Goal: Task Accomplishment & Management: Use online tool/utility

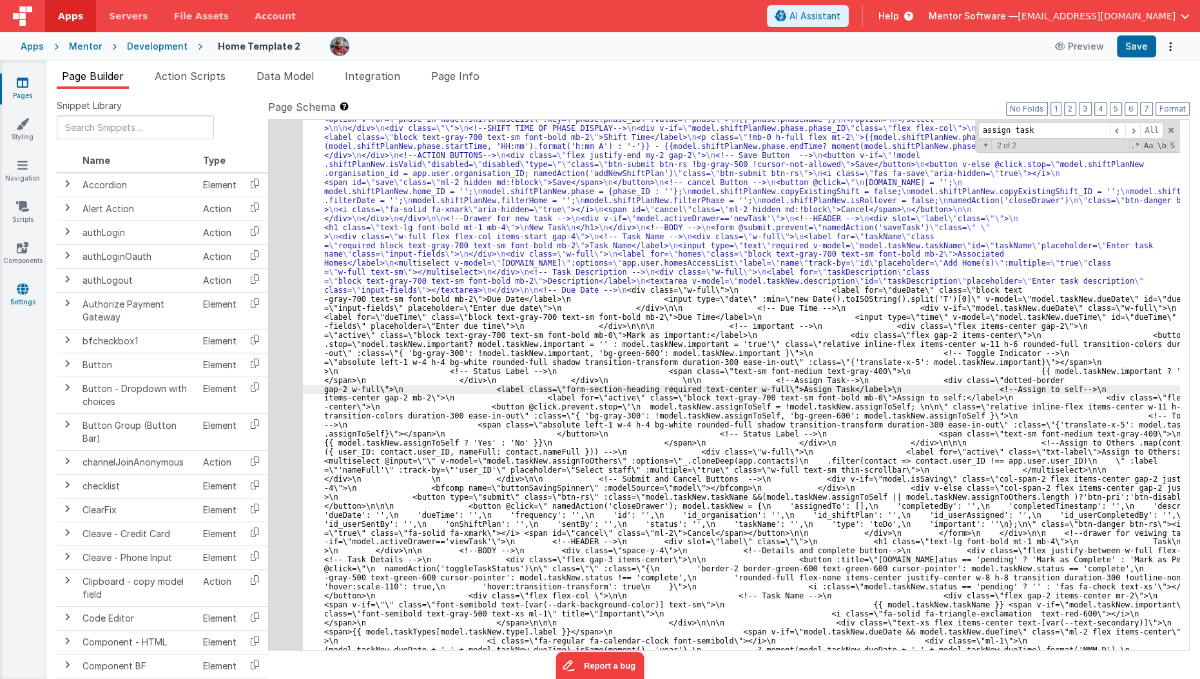
scroll to position [6840, 0]
click at [15, 91] on link "Pages" at bounding box center [22, 89] width 46 height 26
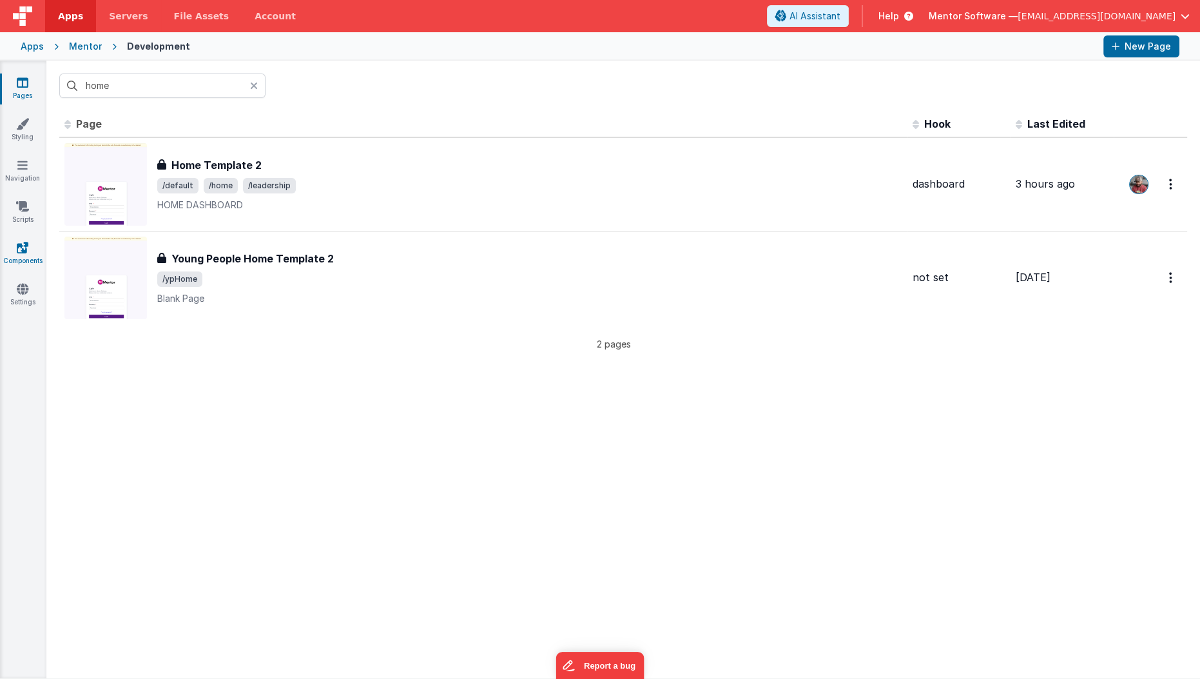
click at [19, 253] on link "Components" at bounding box center [22, 254] width 46 height 26
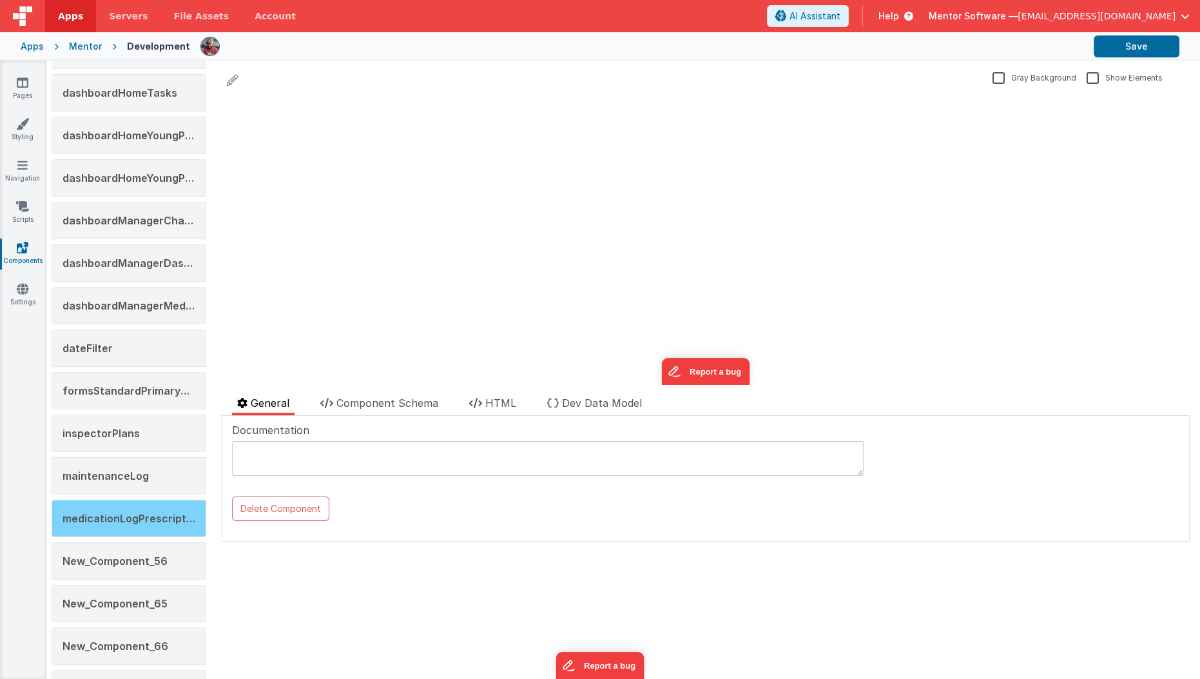
click at [115, 514] on span "medicationLogPrescription" at bounding box center [132, 518] width 139 height 13
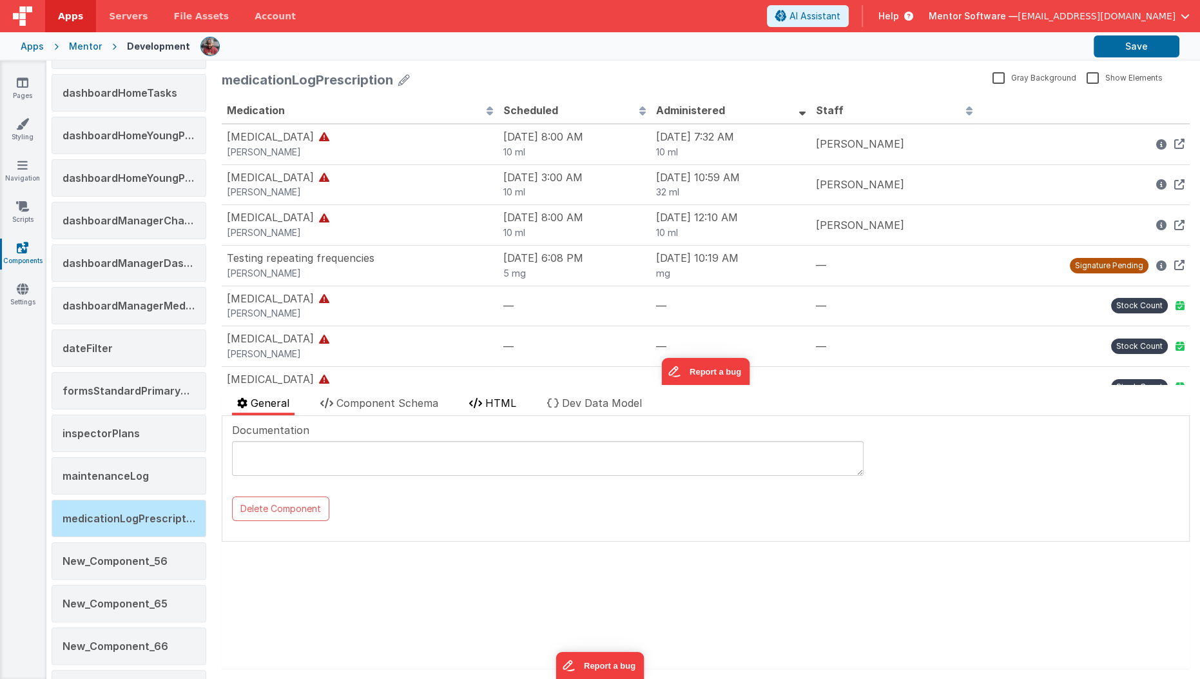
click at [474, 410] on li "HTML" at bounding box center [492, 405] width 57 height 20
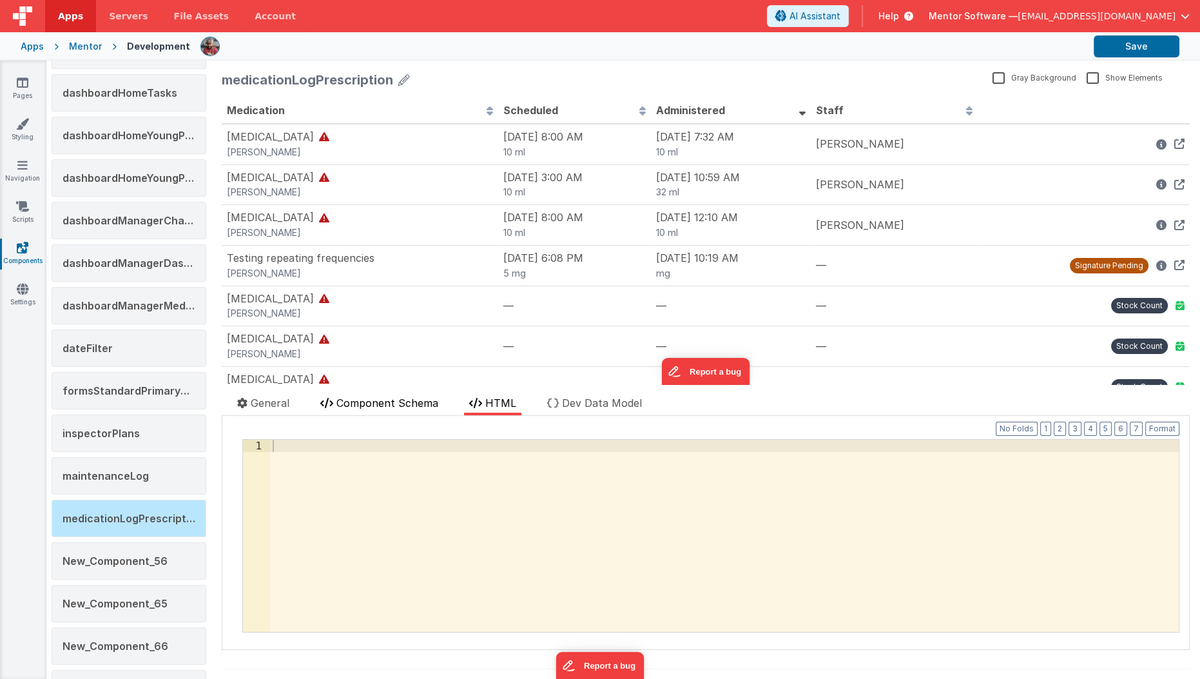
click at [423, 412] on li "Component Schema" at bounding box center [379, 405] width 128 height 20
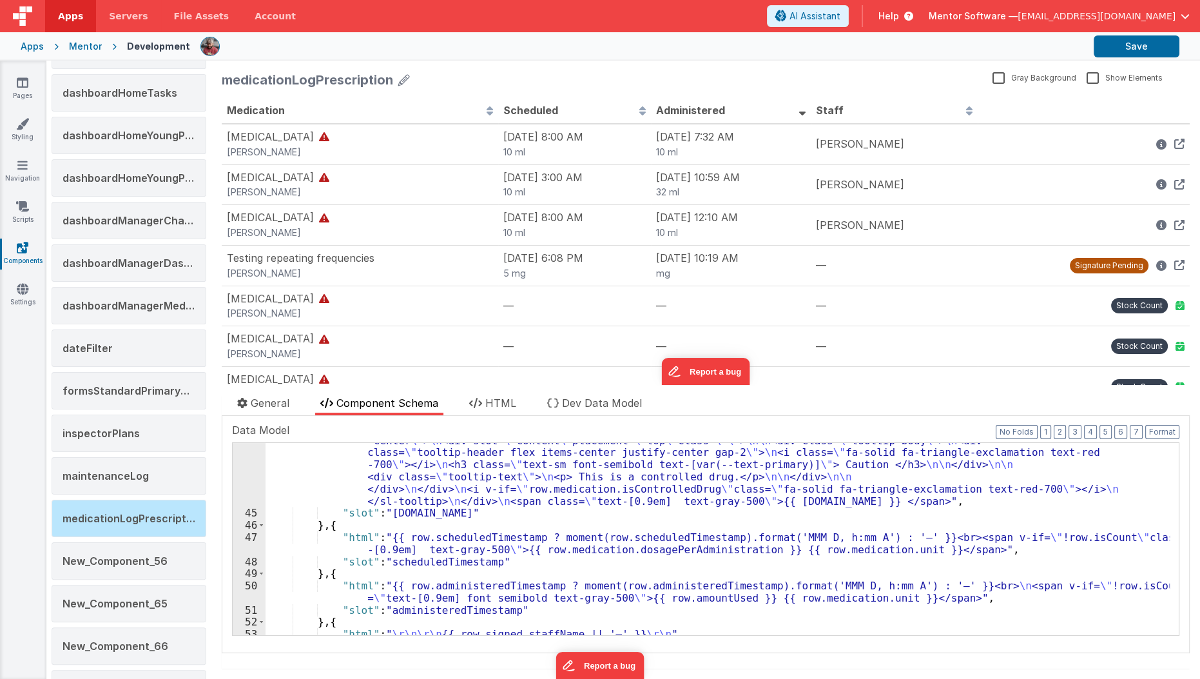
scroll to position [541, 0]
click at [423, 608] on div ""html" : "<div class= \" flex gap-2 \" > \n\n <div> \n {{ row.medication.name |…" at bounding box center [717, 566] width 904 height 289
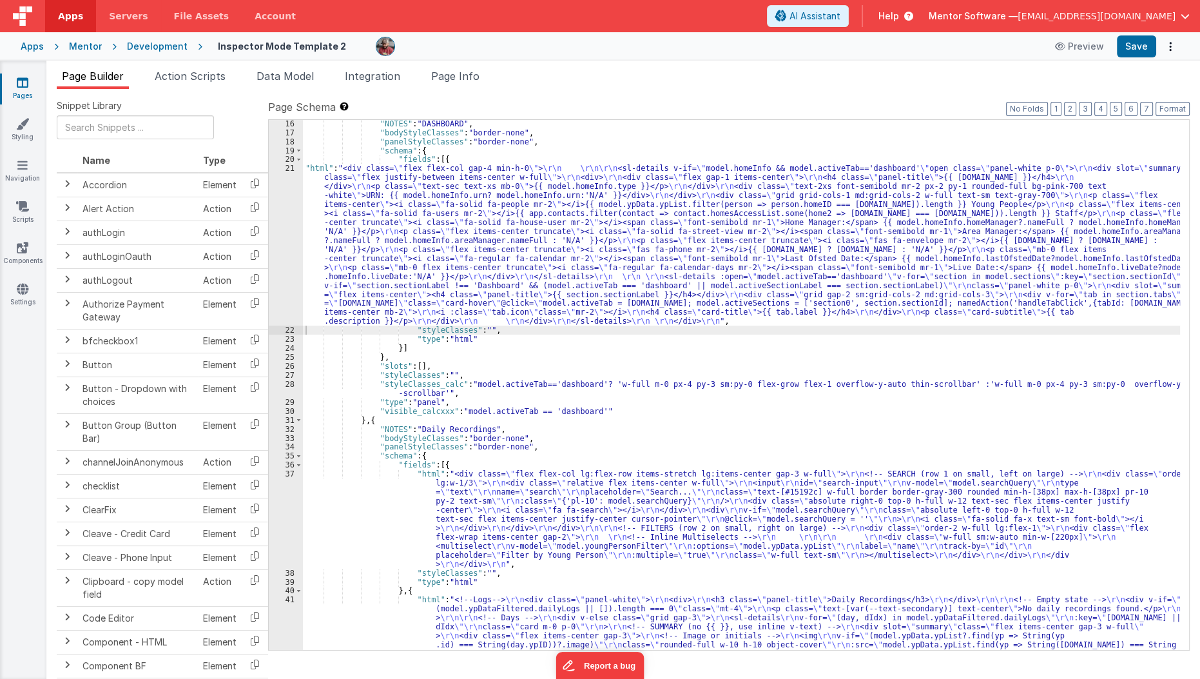
scroll to position [270, 0]
drag, startPoint x: 0, startPoint y: 0, endPoint x: 291, endPoint y: 76, distance: 301.0
click at [291, 76] on span "Data Model" at bounding box center [284, 76] width 57 height 13
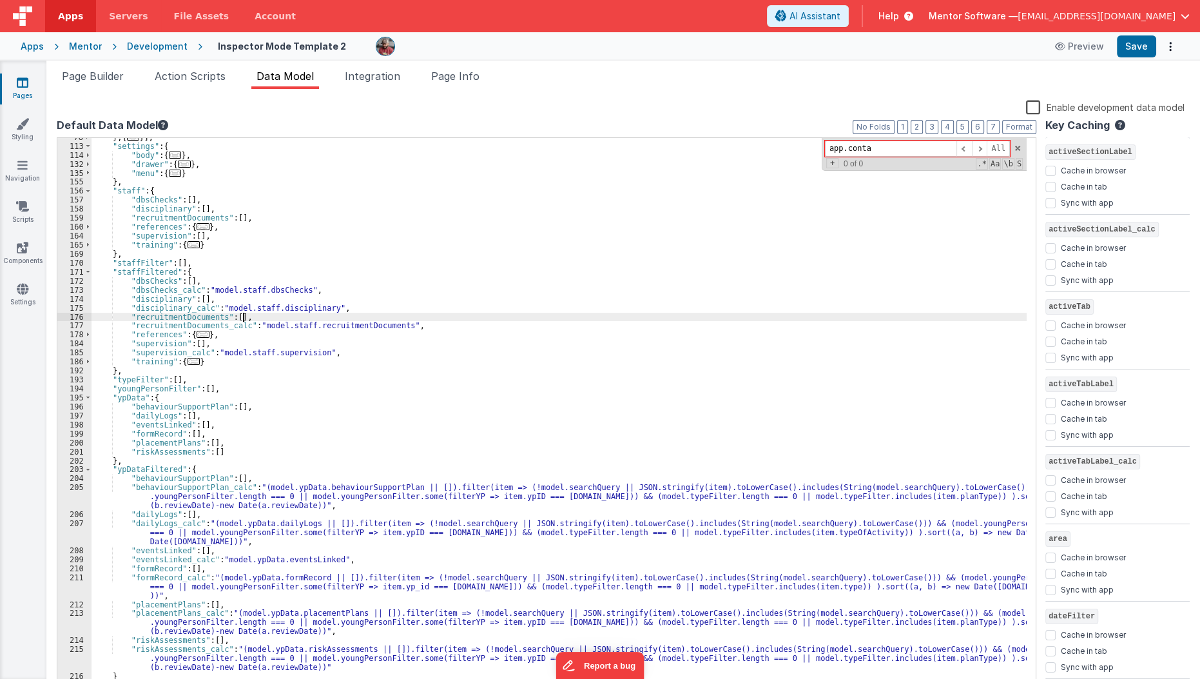
click at [273, 318] on div "} , { ... }] , "settings" : { "body" : { ... } , "drawer" : { ... } , "menu" : …" at bounding box center [559, 418] width 936 height 570
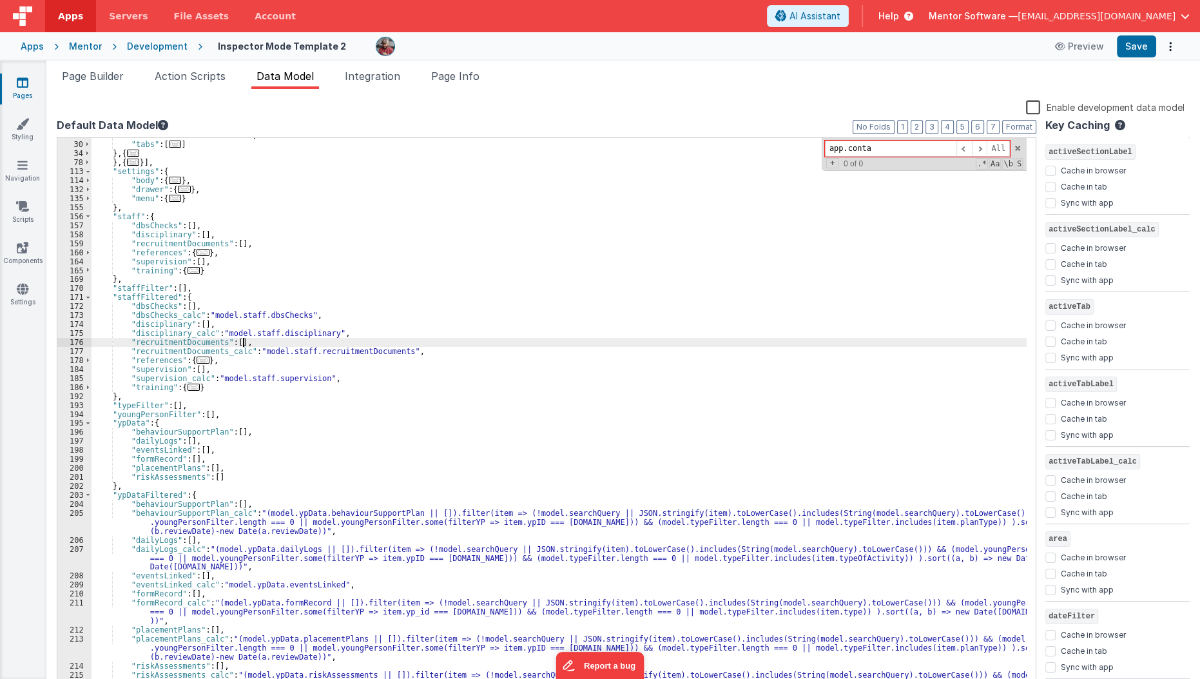
scroll to position [258, 0]
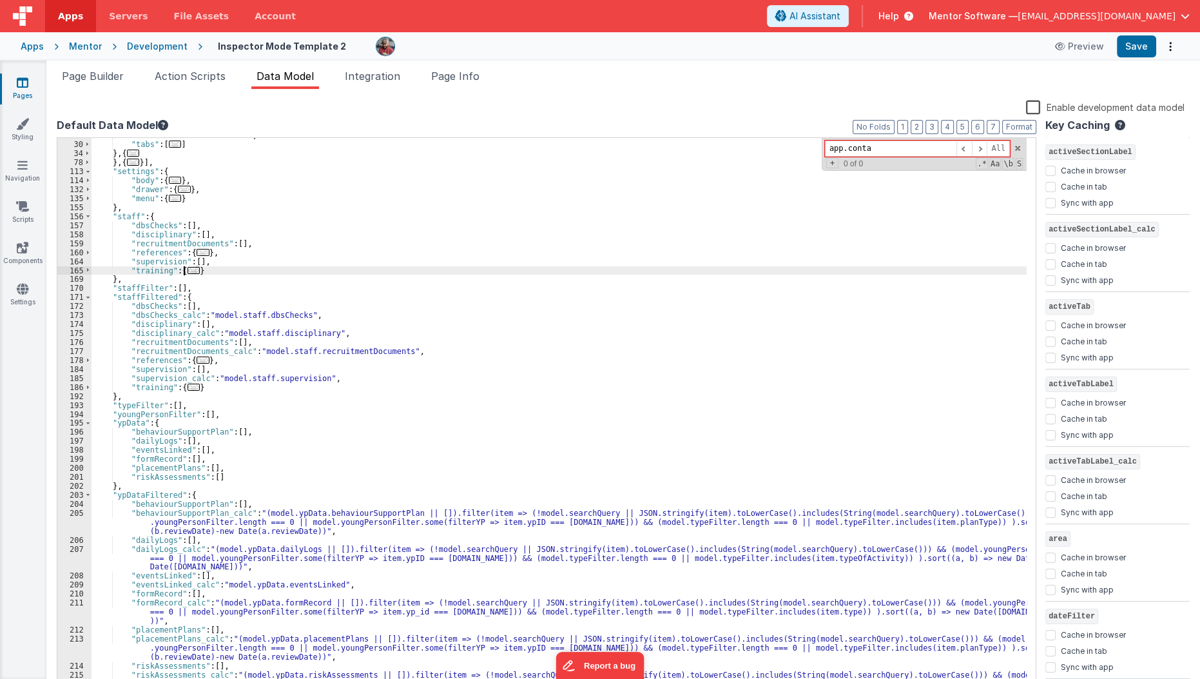
click at [191, 269] on span "..." at bounding box center [194, 270] width 13 height 7
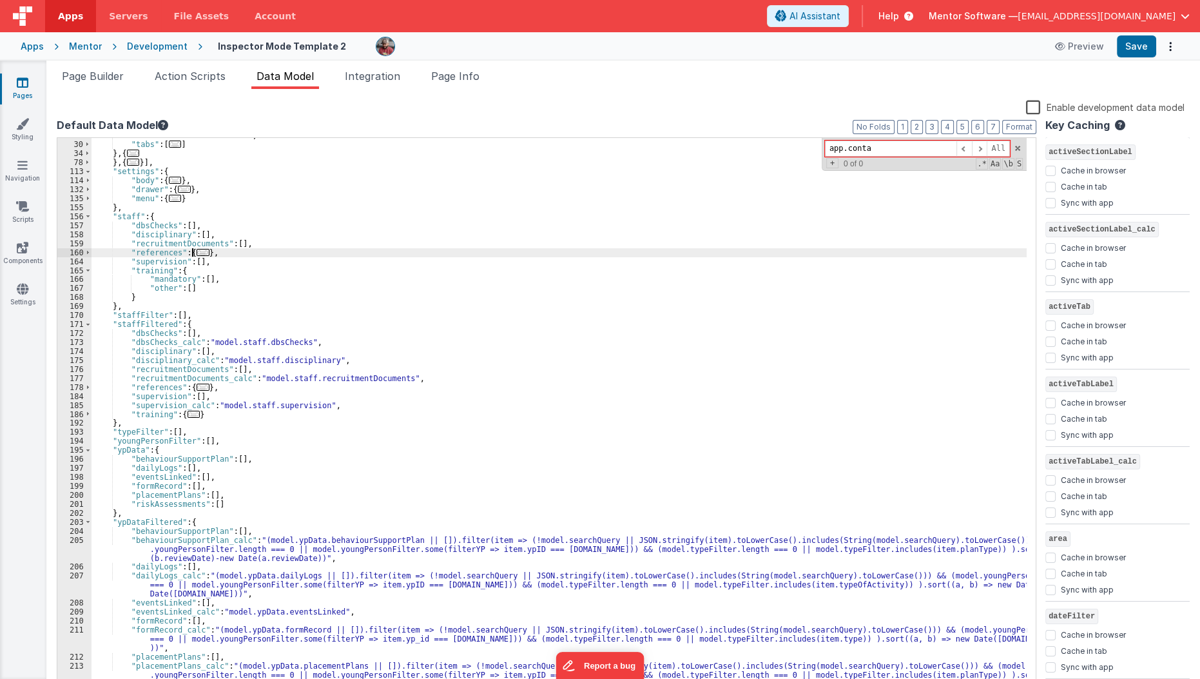
click at [197, 253] on span "..." at bounding box center [203, 252] width 13 height 7
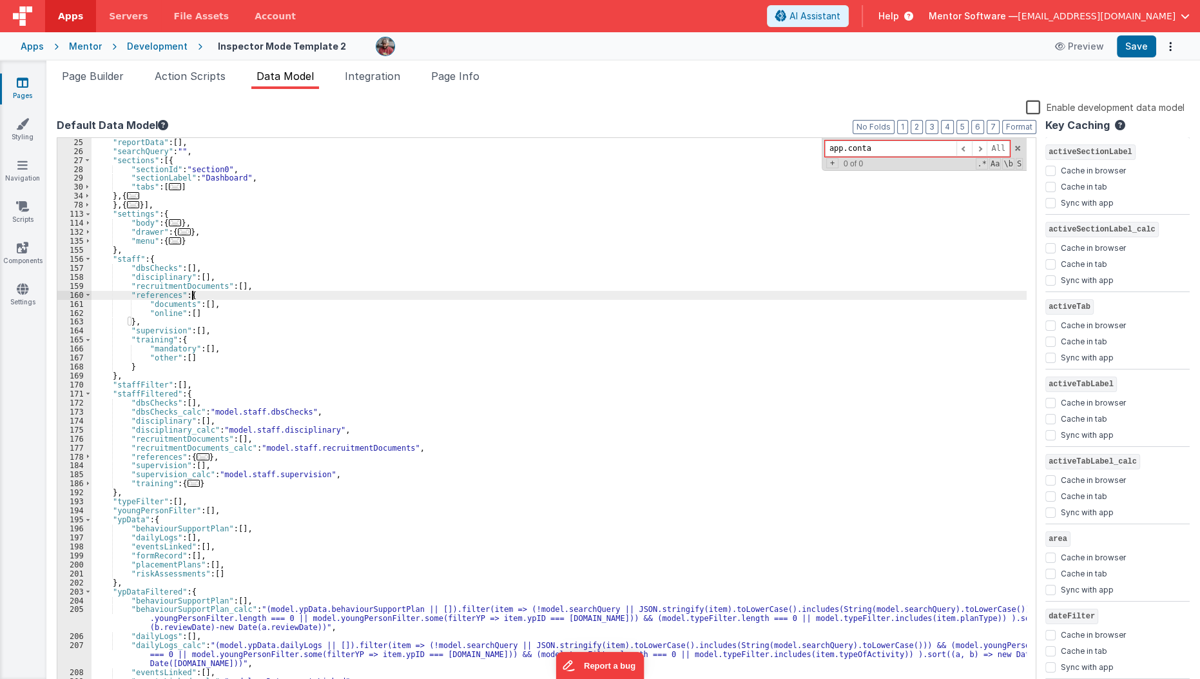
scroll to position [207, 0]
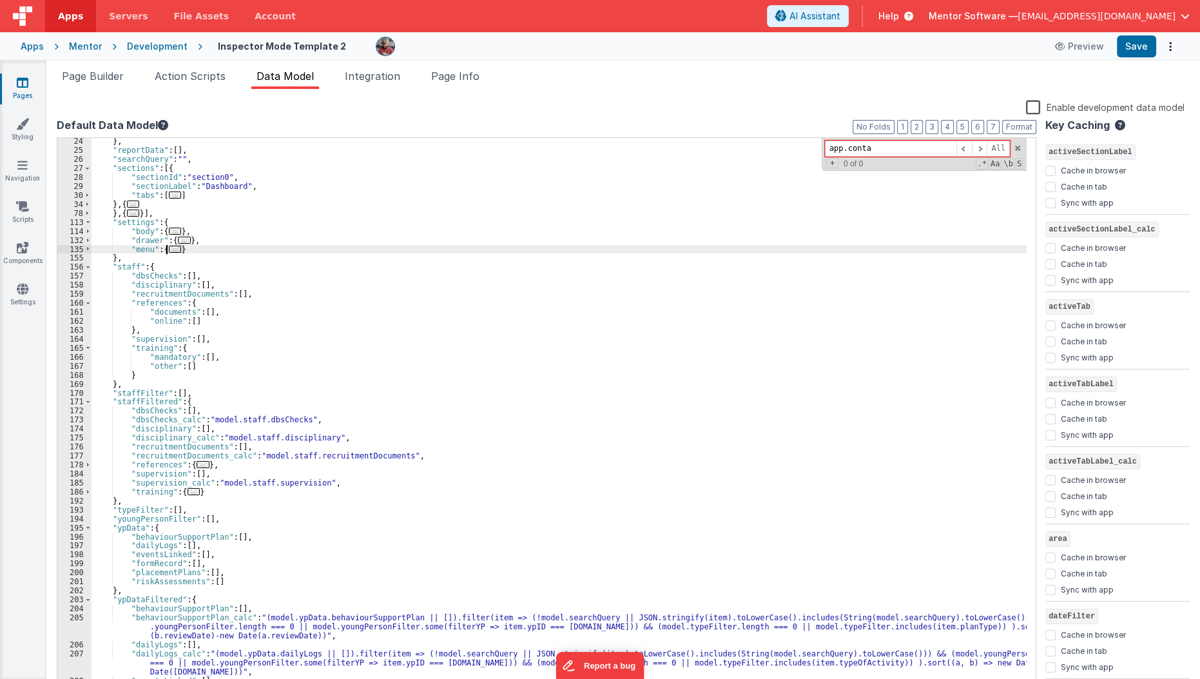
click at [173, 249] on span "..." at bounding box center [175, 248] width 13 height 7
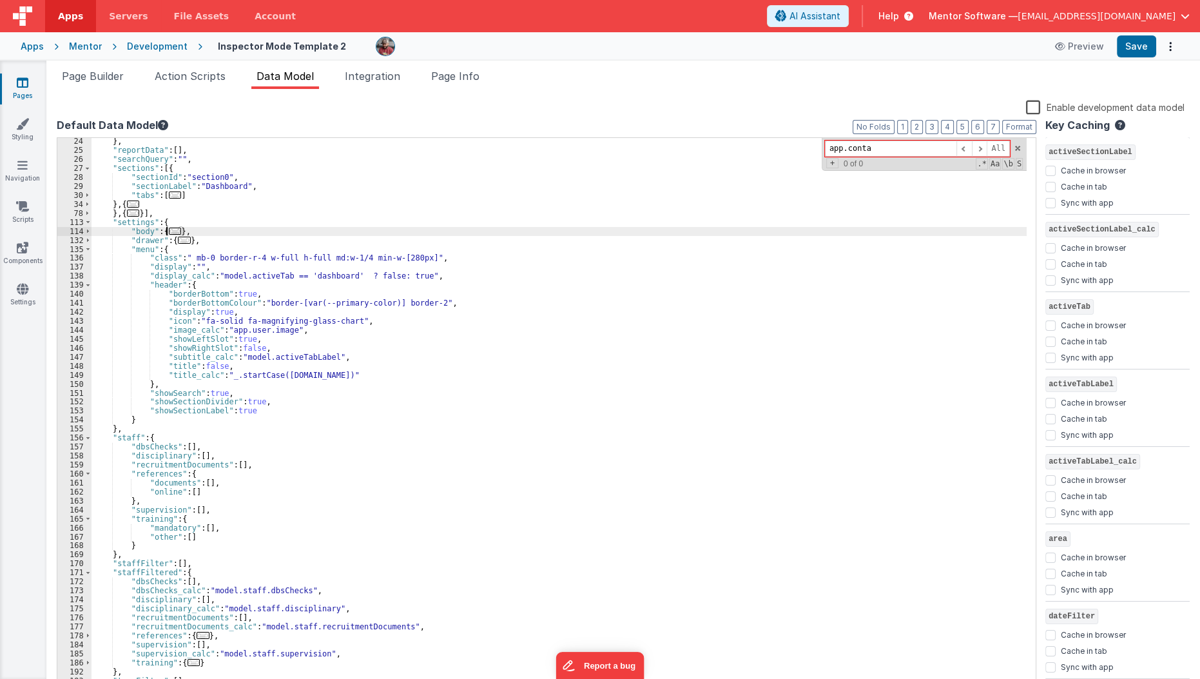
click at [170, 229] on span "..." at bounding box center [175, 230] width 13 height 7
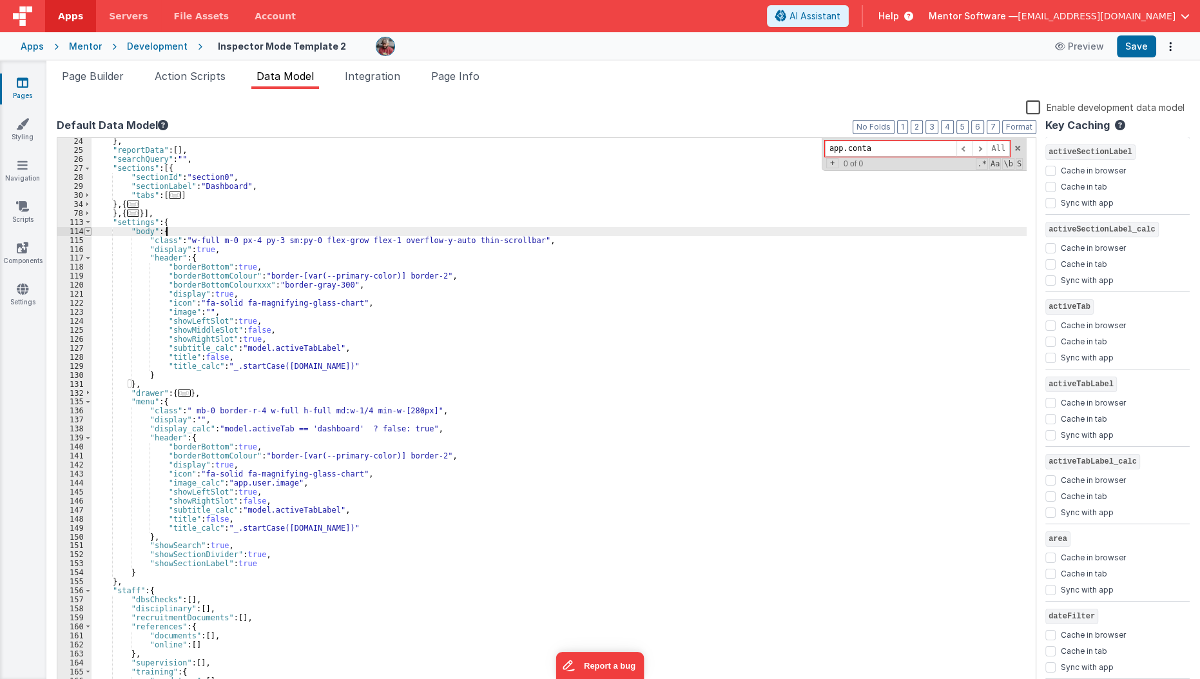
click at [87, 229] on span at bounding box center [87, 231] width 7 height 9
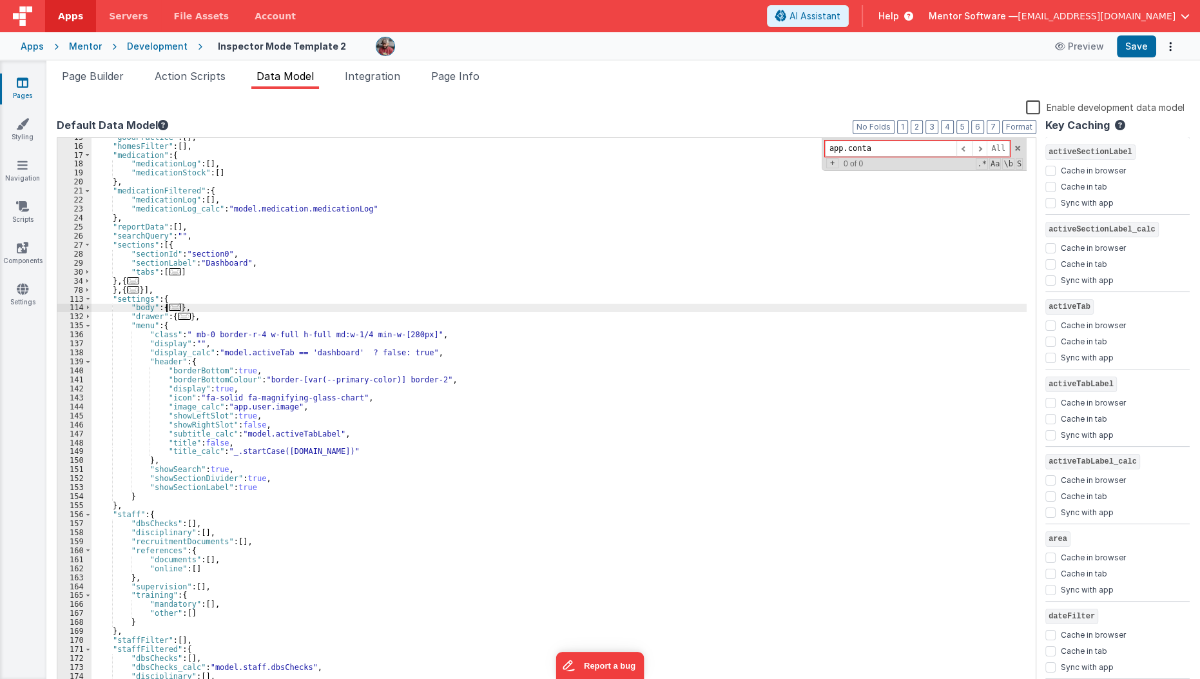
scroll to position [131, 0]
click at [937, 129] on button "3" at bounding box center [931, 127] width 13 height 14
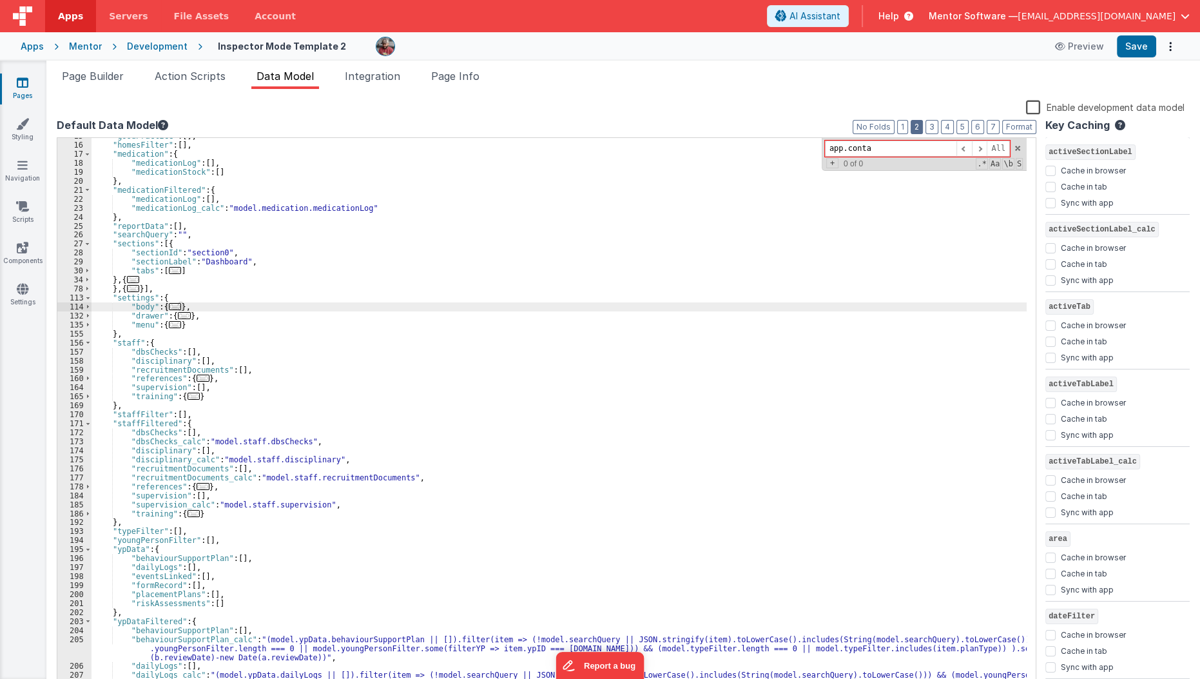
click at [923, 129] on button "2" at bounding box center [916, 127] width 12 height 14
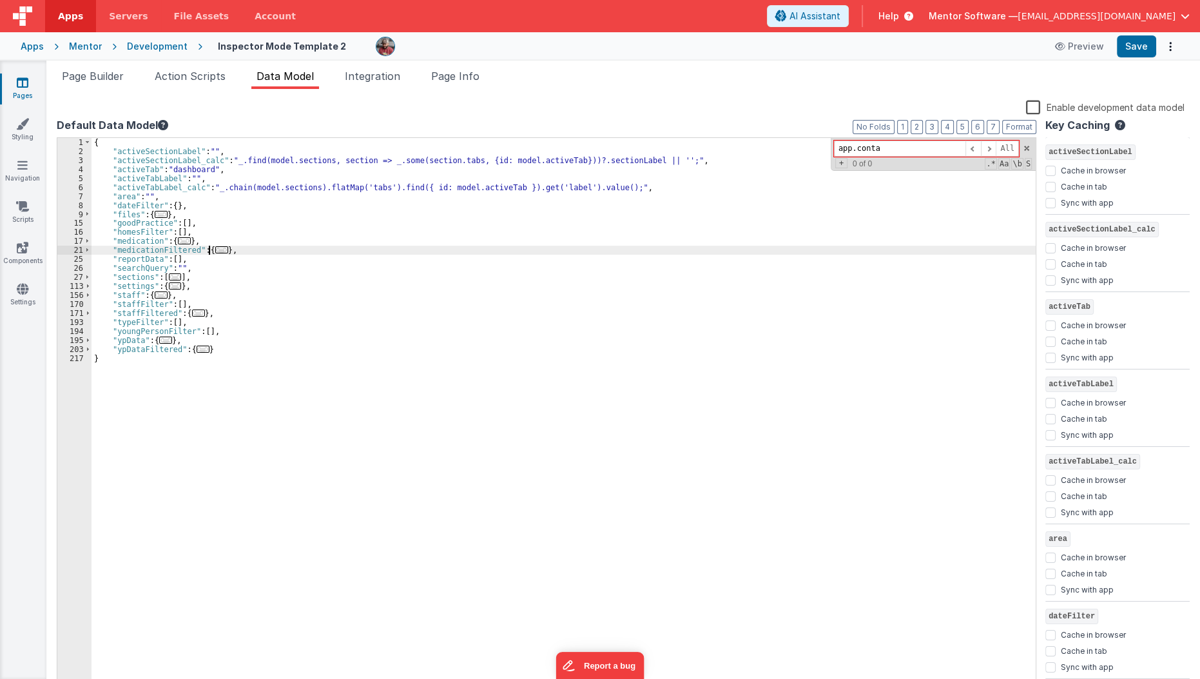
click at [216, 248] on span "..." at bounding box center [221, 249] width 13 height 7
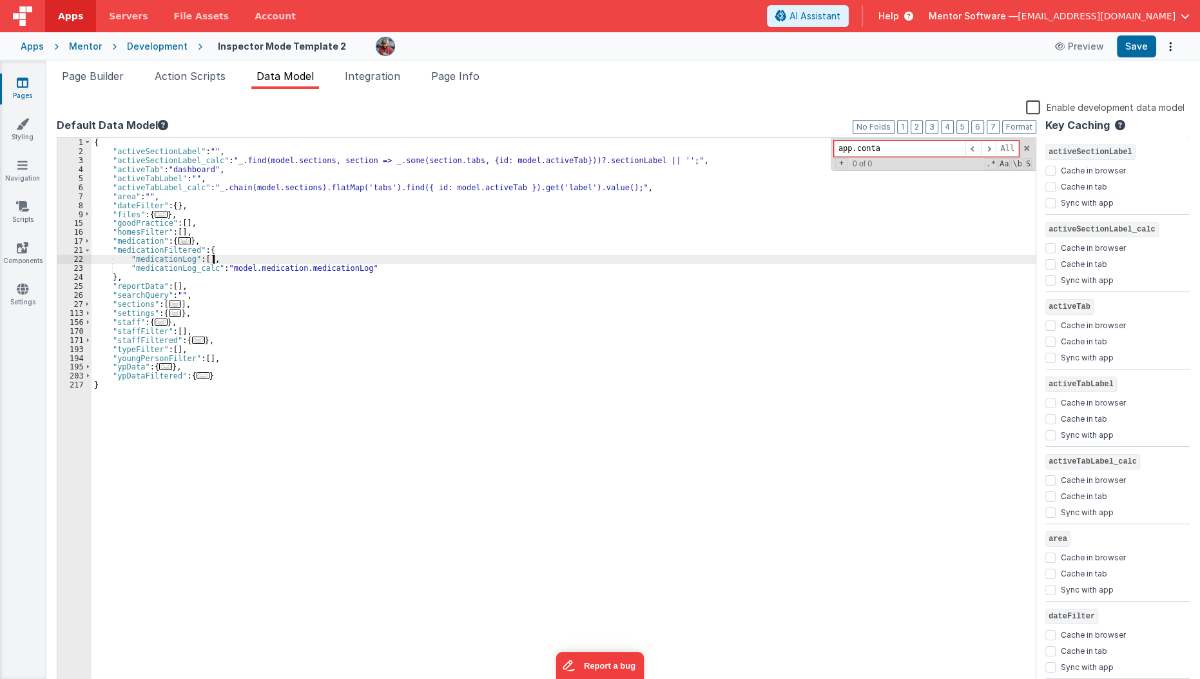
click at [211, 263] on div "{ "activeSectionLabel" : "" , "activeSectionLabel_calc" : "_.find(model.section…" at bounding box center [563, 423] width 945 height 570
click at [197, 376] on span "..." at bounding box center [203, 375] width 13 height 7
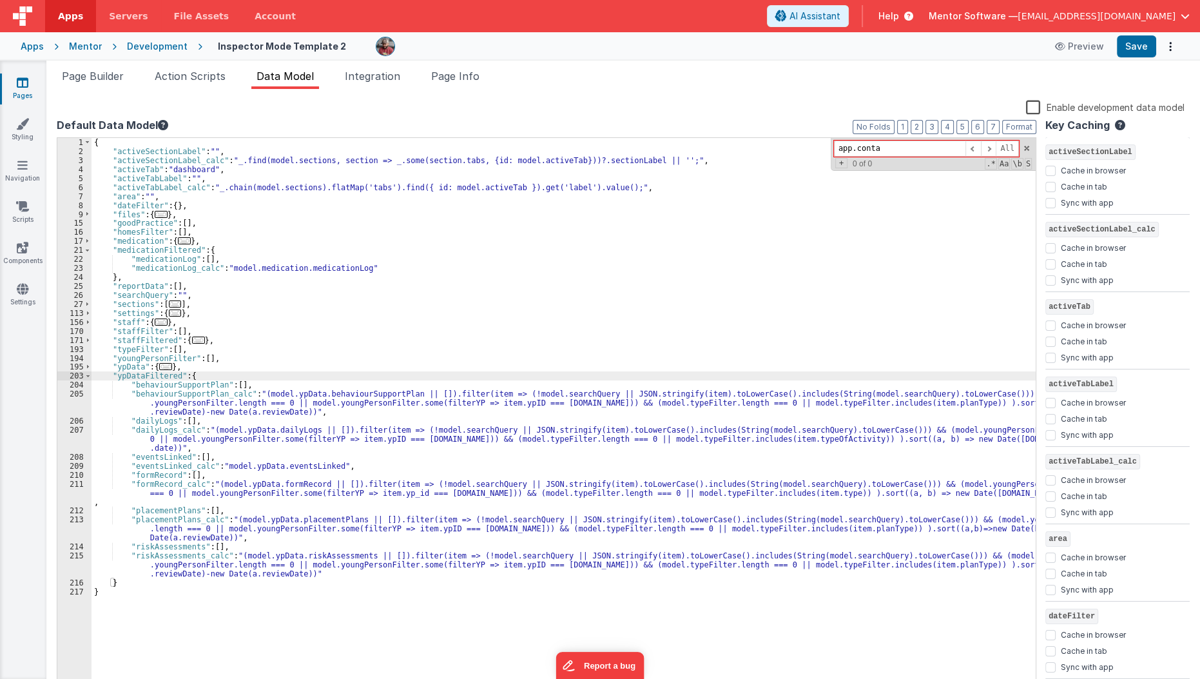
click at [191, 376] on div "{ "activeSectionLabel" : "" , "activeSectionLabel_calc" : "_.find(model.section…" at bounding box center [563, 423] width 945 height 570
click at [419, 514] on div "{ "activeSectionLabel" : "" , "activeSectionLabel_calc" : "_.find(model.section…" at bounding box center [563, 423] width 945 height 570
click at [240, 484] on div "{ "activeSectionLabel" : "" , "activeSectionLabel_calc" : "_.find(model.section…" at bounding box center [563, 423] width 945 height 570
click at [233, 517] on div "{ "activeSectionLabel" : "" , "activeSectionLabel_calc" : "_.find(model.section…" at bounding box center [563, 423] width 945 height 570
click at [352, 266] on div "{ "activeSectionLabel" : "" , "activeSectionLabel_calc" : "_.find(model.section…" at bounding box center [563, 423] width 945 height 570
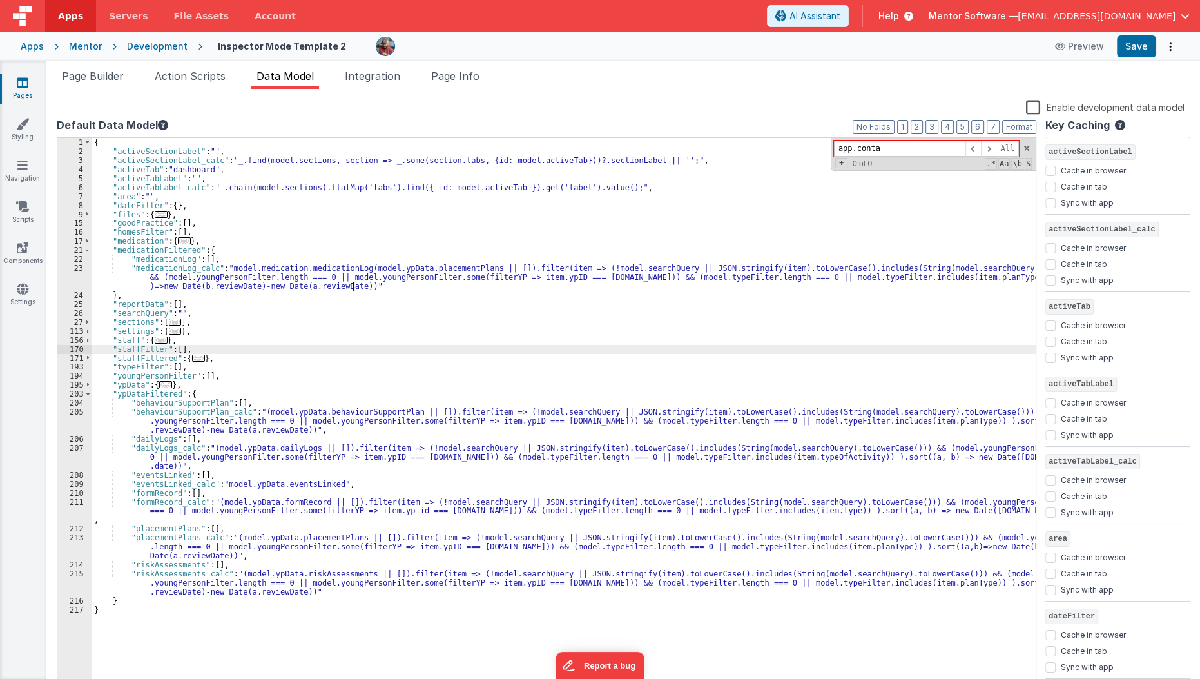
click at [372, 345] on div "{ "activeSectionLabel" : "" , "activeSectionLabel_calc" : "_.find(model.section…" at bounding box center [563, 423] width 945 height 570
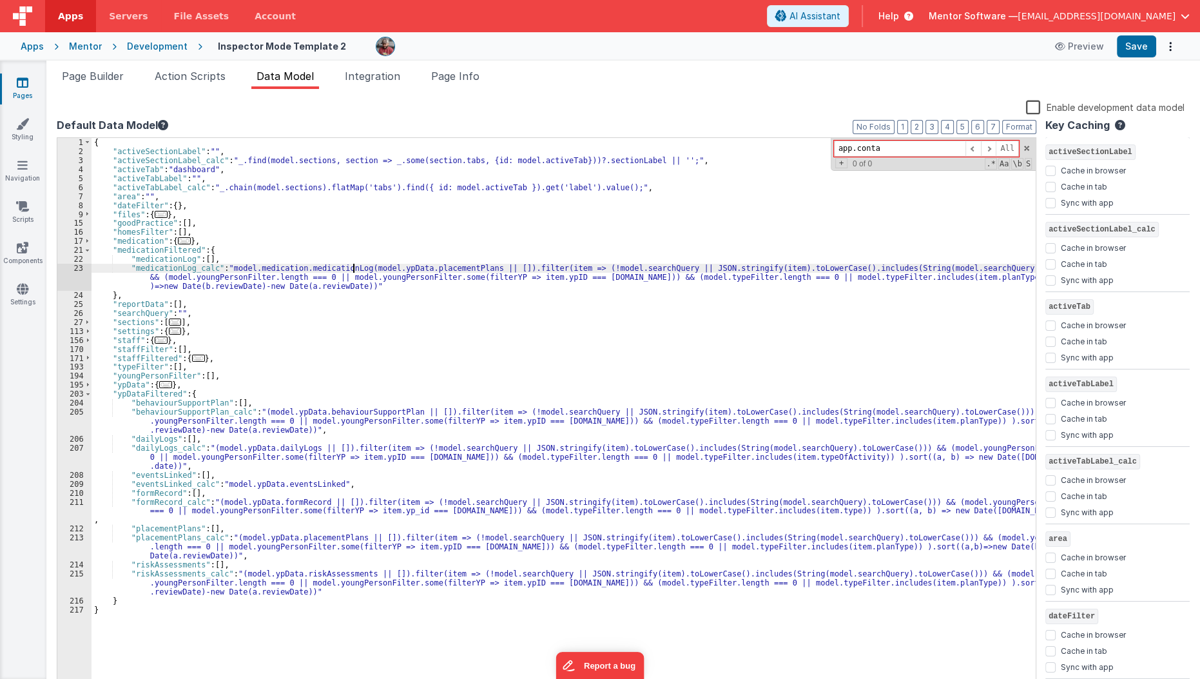
click at [354, 271] on div "{ "activeSectionLabel" : "" , "activeSectionLabel_calc" : "_.find(model.section…" at bounding box center [563, 423] width 945 height 570
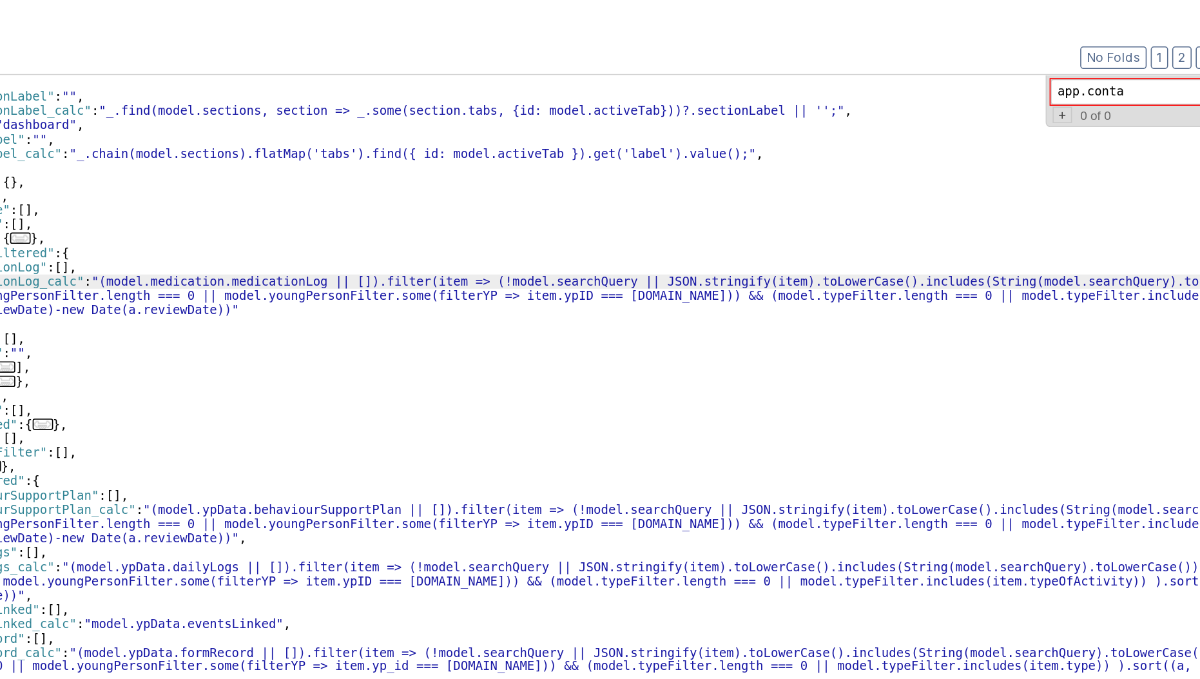
click at [501, 279] on div "{ "activeSectionLabel" : "" , "activeSectionLabel_calc" : "_.find(model.section…" at bounding box center [563, 423] width 945 height 570
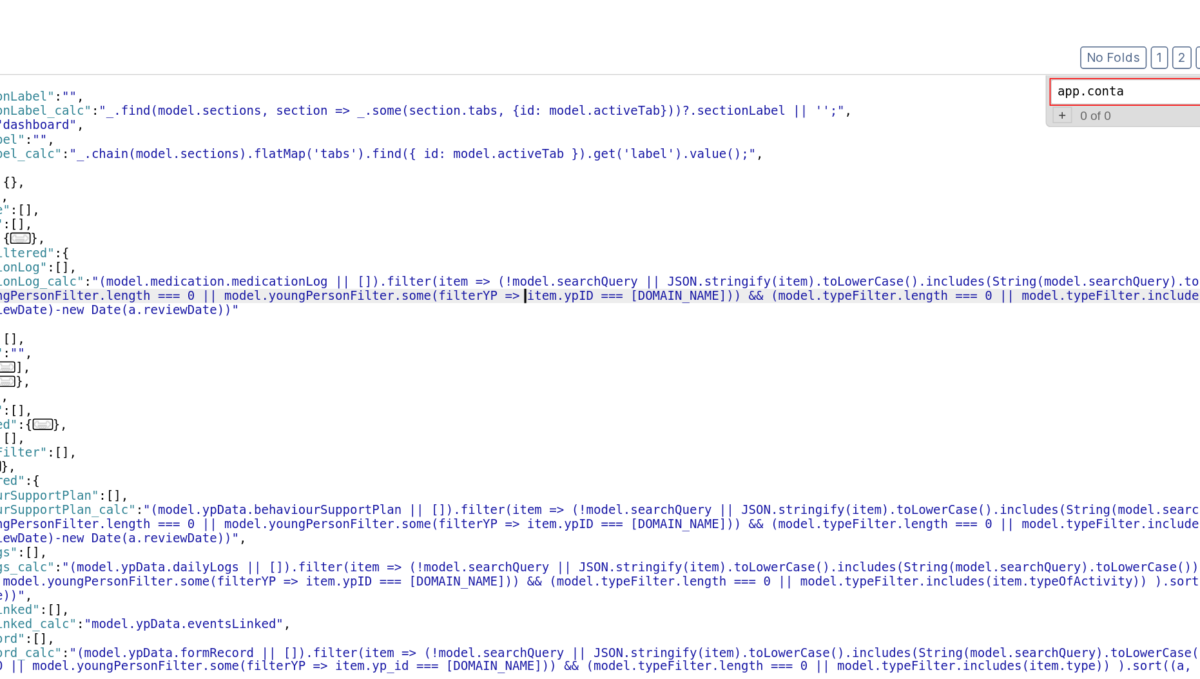
click at [501, 279] on div "{ "activeSectionLabel" : "" , "activeSectionLabel_calc" : "_.find(model.section…" at bounding box center [563, 423] width 945 height 570
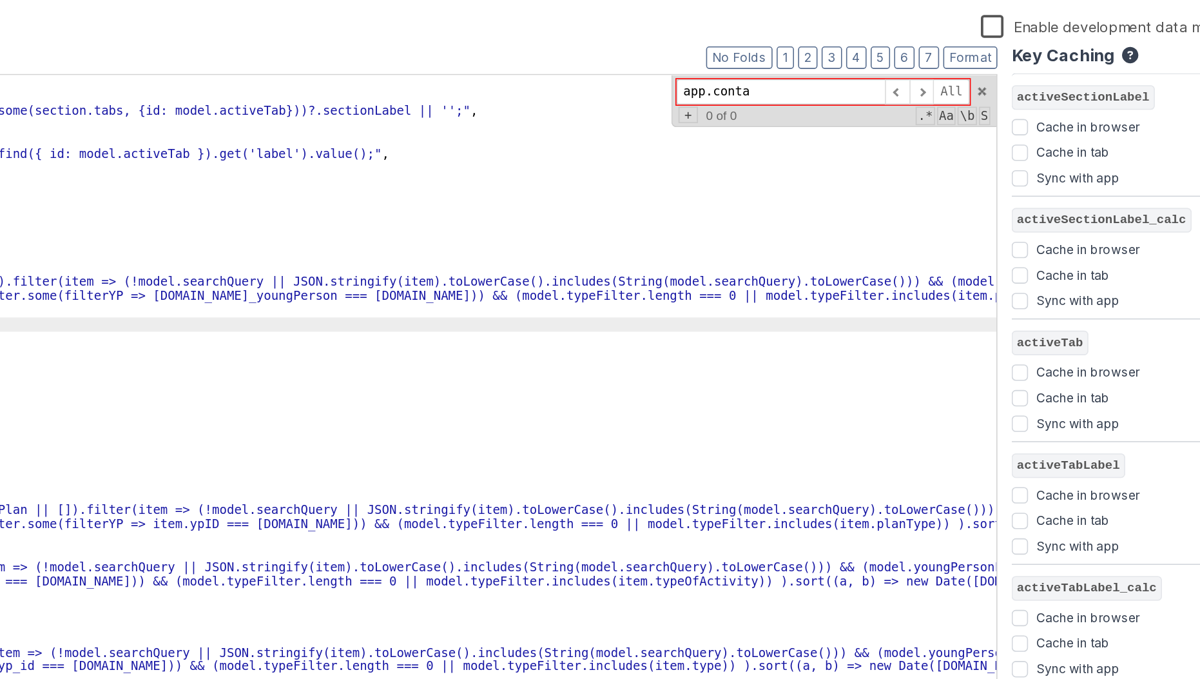
click at [686, 293] on div "{ "activeSectionLabel" : "" , "activeSectionLabel_calc" : "_.find(model.section…" at bounding box center [563, 423] width 945 height 570
click at [927, 278] on div "{ "activeSectionLabel" : "" , "activeSectionLabel_calc" : "_.find(model.section…" at bounding box center [563, 423] width 945 height 570
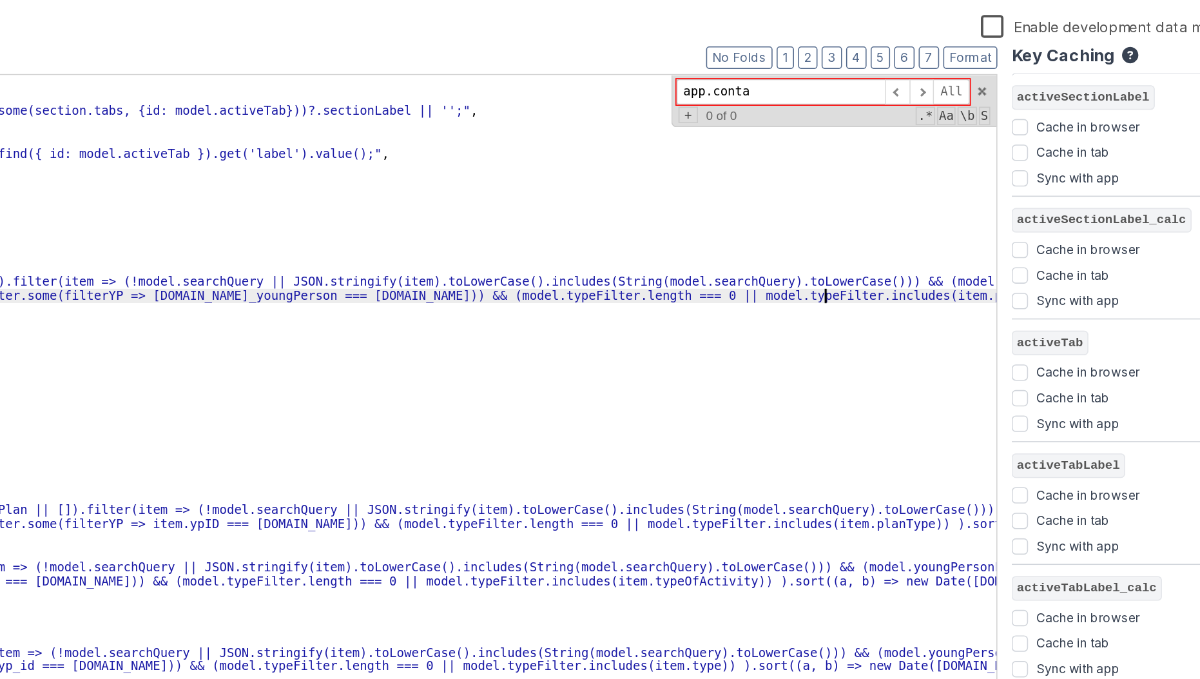
click at [927, 278] on div "{ "activeSectionLabel" : "" , "activeSectionLabel_calc" : "_.find(model.section…" at bounding box center [563, 423] width 945 height 570
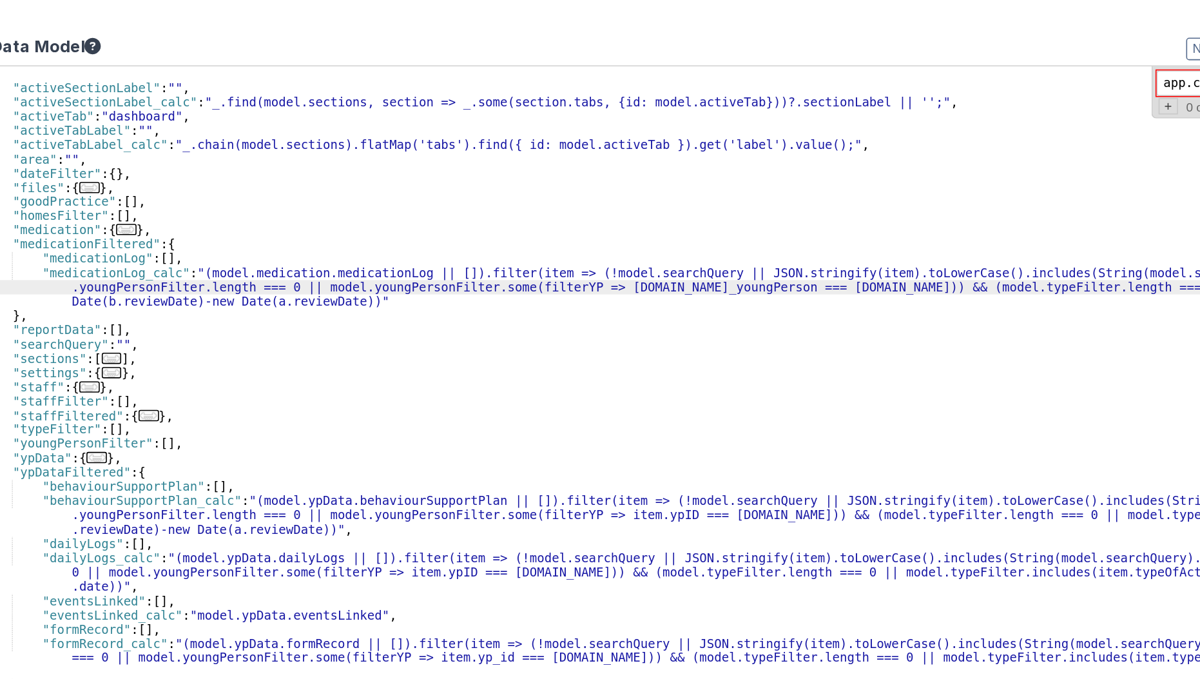
click at [200, 288] on div "{ "activeSectionLabel" : "" , "activeSectionLabel_calc" : "_.find(model.section…" at bounding box center [563, 423] width 945 height 570
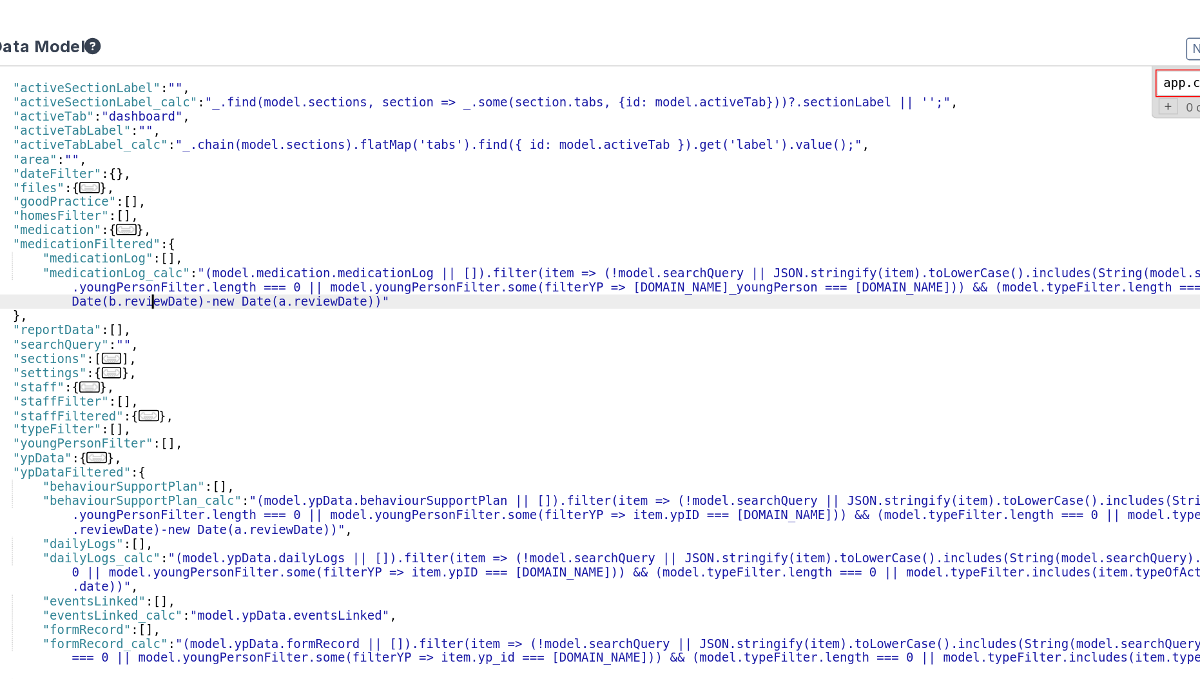
click at [200, 288] on div "{ "activeSectionLabel" : "" , "activeSectionLabel_calc" : "_.find(model.section…" at bounding box center [563, 423] width 945 height 570
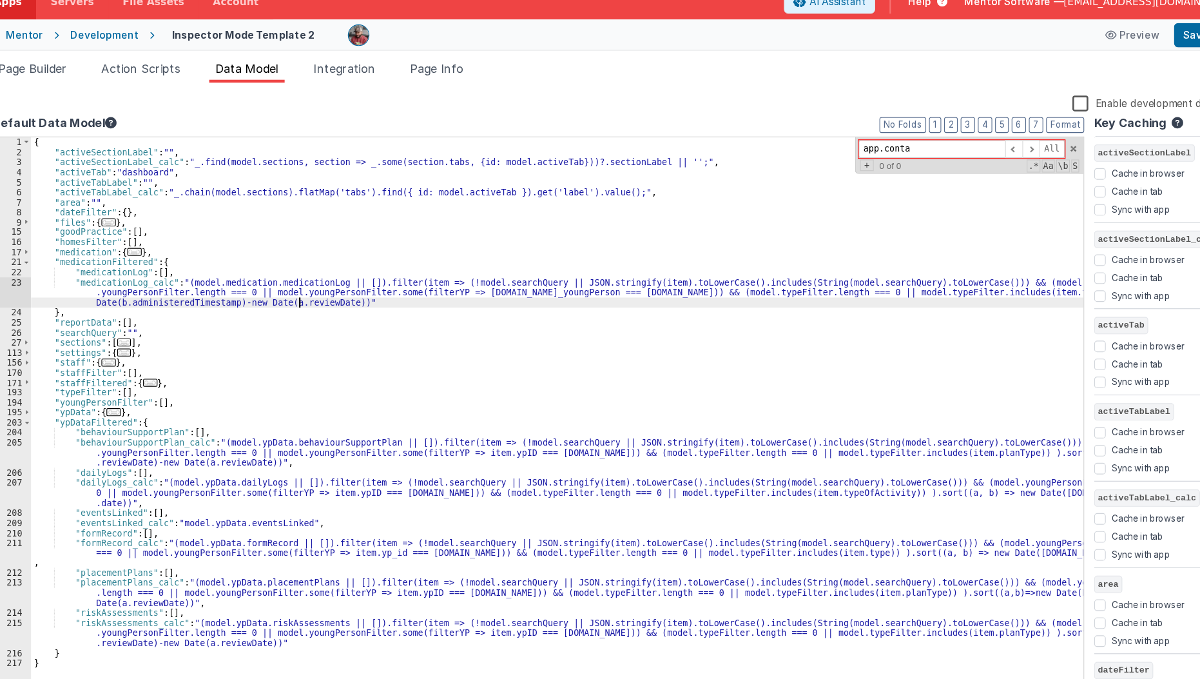
click at [330, 287] on div "{ "activeSectionLabel" : "" , "activeSectionLabel_calc" : "_.find(model.section…" at bounding box center [563, 423] width 945 height 570
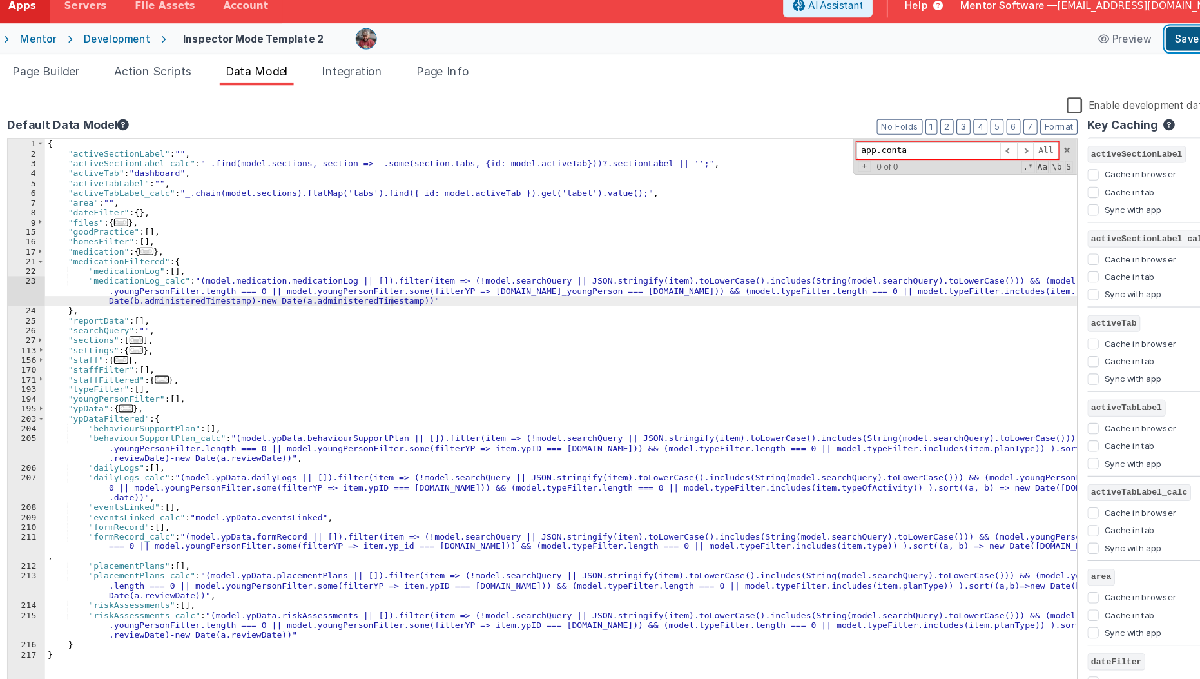
click at [1137, 44] on button "Save" at bounding box center [1136, 46] width 39 height 22
click at [94, 76] on span "Page Builder" at bounding box center [93, 76] width 62 height 13
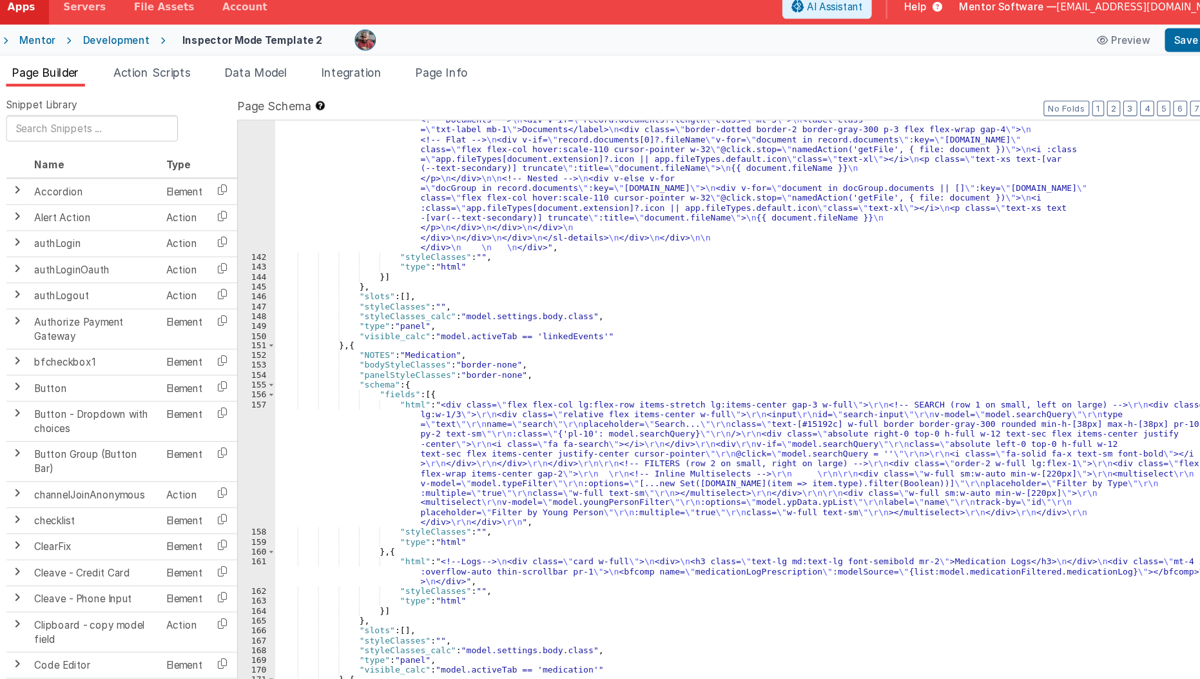
scroll to position [3123, 0]
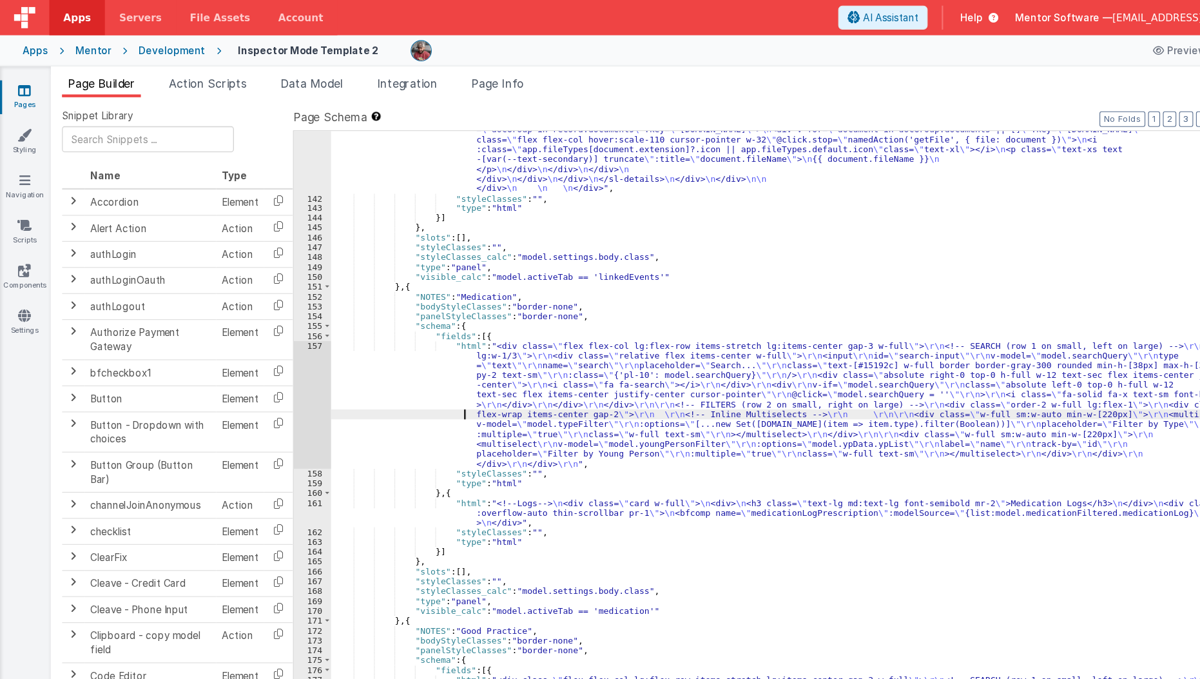
click at [318, 369] on div ""html" : "<!--Logs--> \n <div class= \" panel-white \" > \n <div> \n <h3 class=…" at bounding box center [742, 203] width 878 height 1239
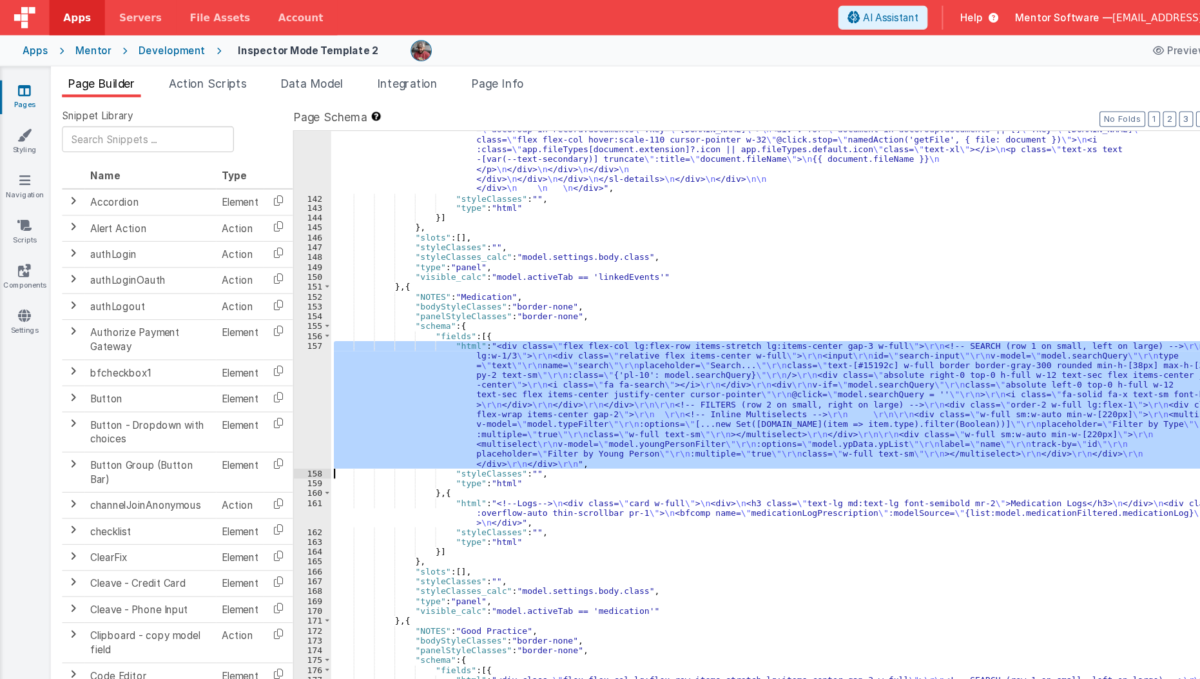
click at [276, 381] on div "157" at bounding box center [286, 370] width 34 height 117
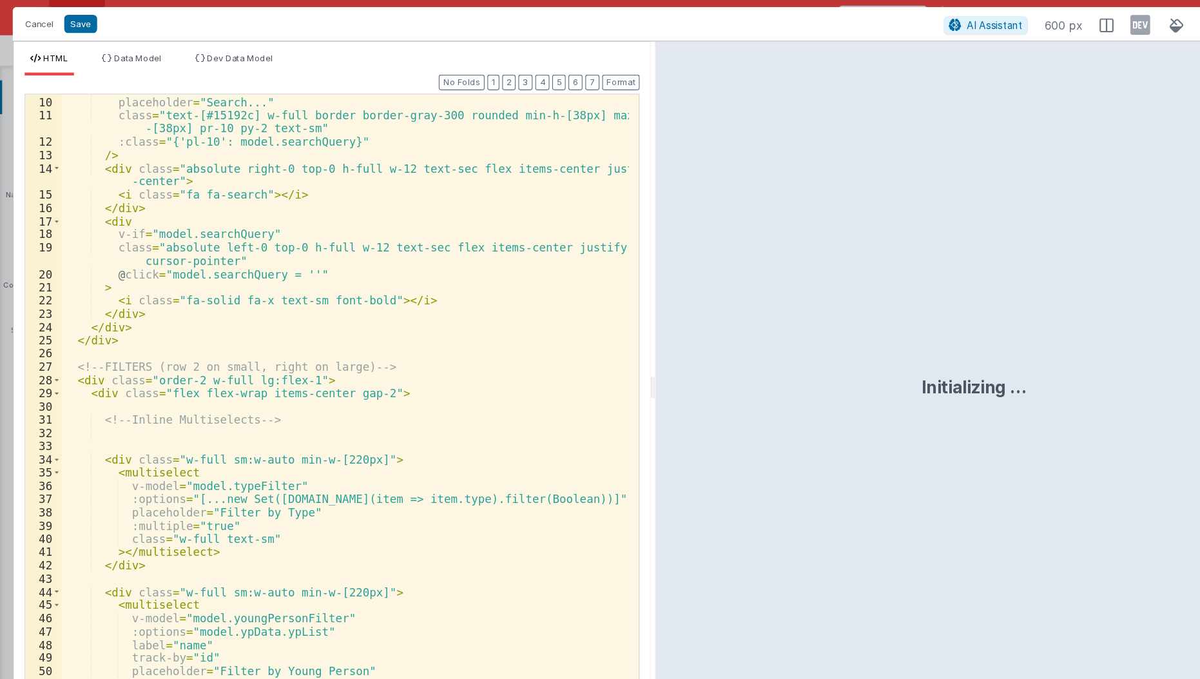
scroll to position [162, 0]
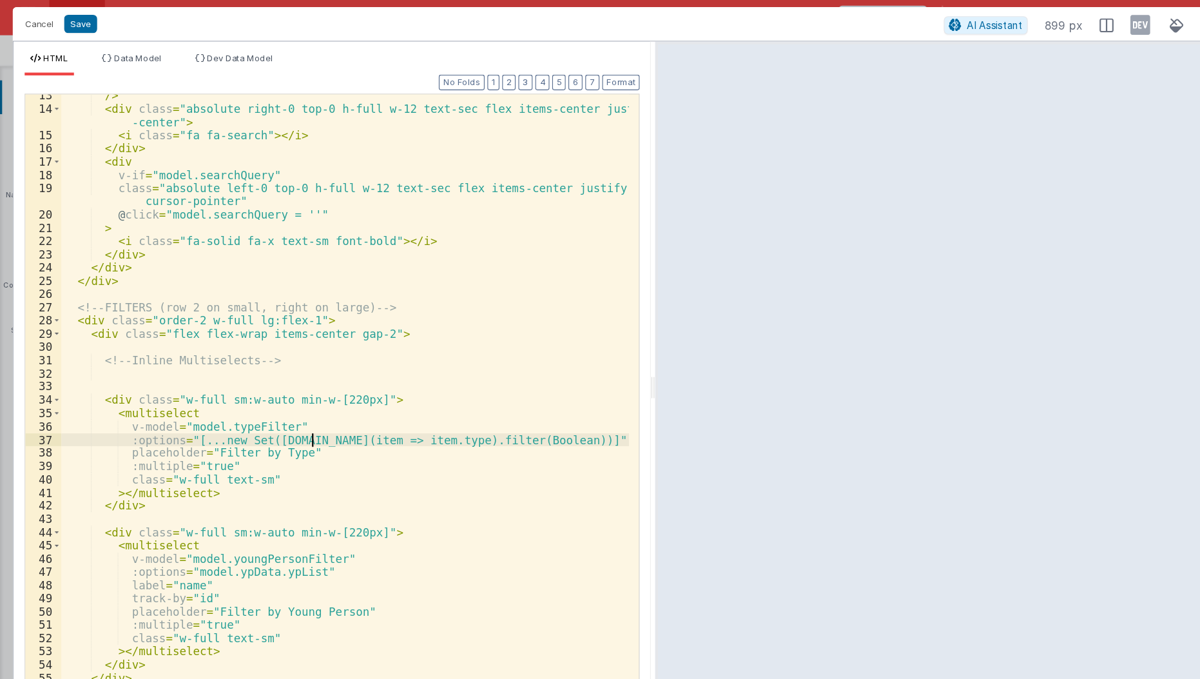
click at [283, 345] on div "/> < div class = "absolute right-0 top-0 h-full w-12 text-sec flex items-center…" at bounding box center [316, 381] width 521 height 601
click at [301, 409] on div "/> < div class = "absolute right-0 top-0 h-full w-12 text-sec flex items-center…" at bounding box center [316, 381] width 521 height 601
click at [305, 402] on div "/> < div class = "absolute right-0 top-0 h-full w-12 text-sec flex items-center…" at bounding box center [316, 381] width 521 height 601
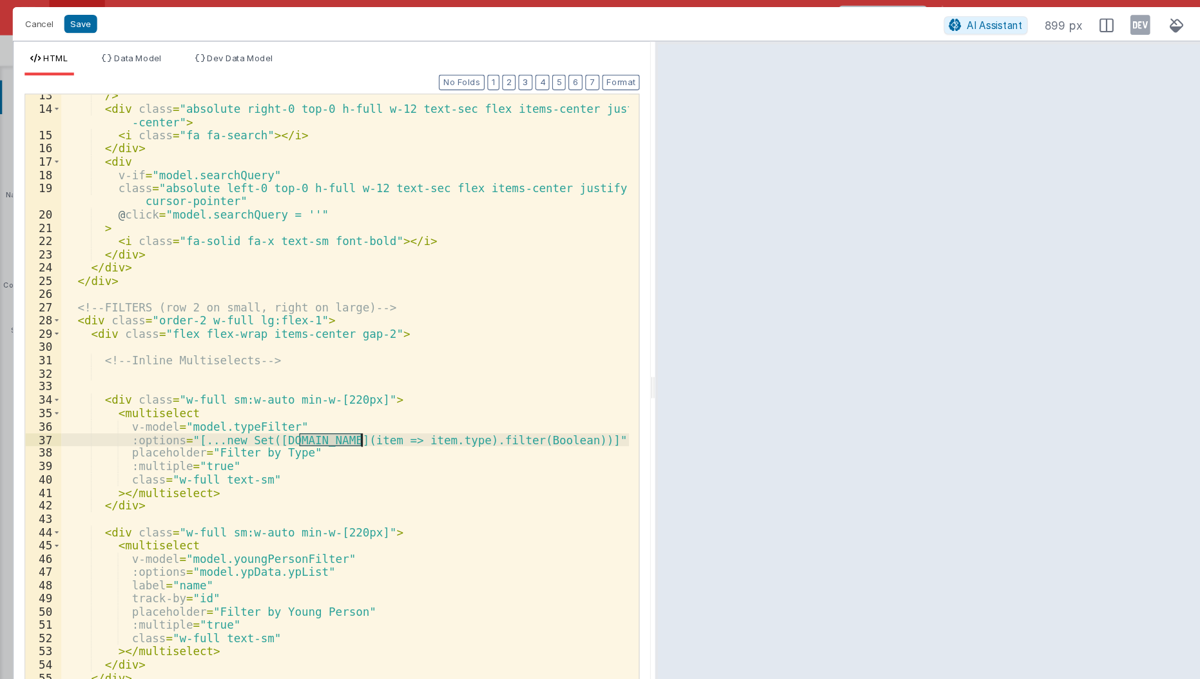
click at [305, 402] on div "/> < div class = "absolute right-0 top-0 h-full w-12 text-sec flex items-center…" at bounding box center [316, 381] width 521 height 601
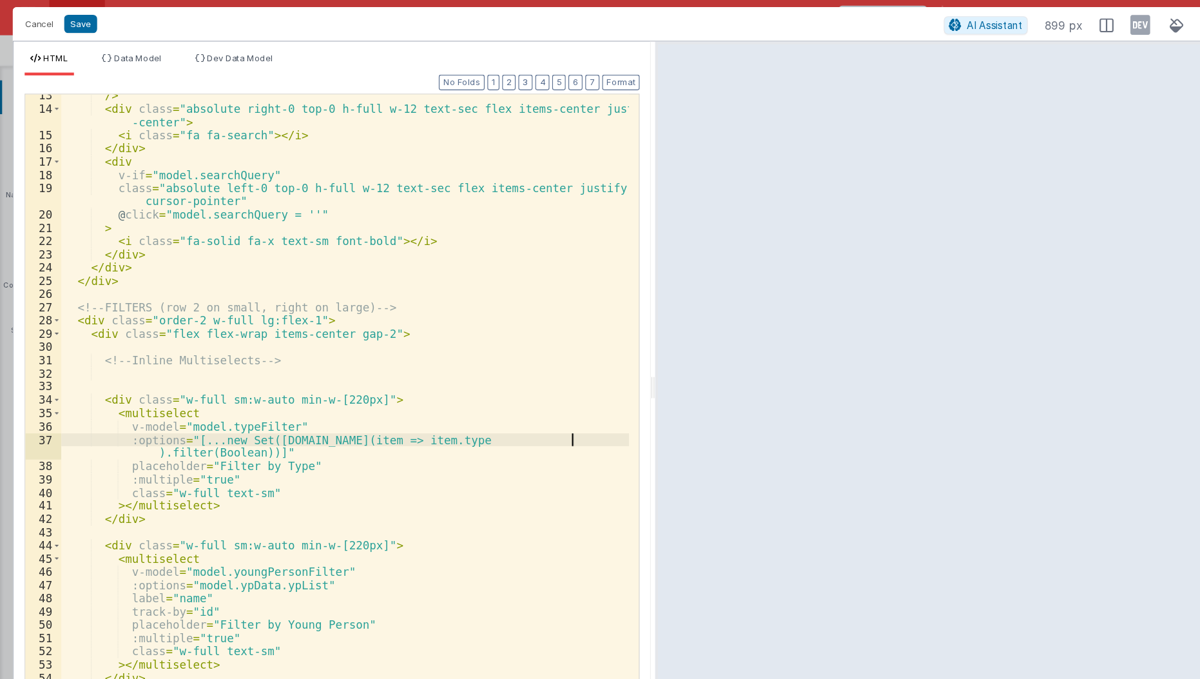
click at [525, 402] on div "/> < div class = "absolute right-0 top-0 h-full w-12 text-sec flex items-center…" at bounding box center [316, 381] width 521 height 601
click at [307, 448] on div "/> < div class = "absolute right-0 top-0 h-full w-12 text-sec flex items-center…" at bounding box center [316, 381] width 521 height 601
click at [142, 421] on div "/> < div class = "absolute right-0 top-0 h-full w-12 text-sec flex items-center…" at bounding box center [316, 381] width 521 height 601
click at [142, 416] on div "/> < div class = "absolute right-0 top-0 h-full w-12 text-sec flex items-center…" at bounding box center [316, 381] width 521 height 601
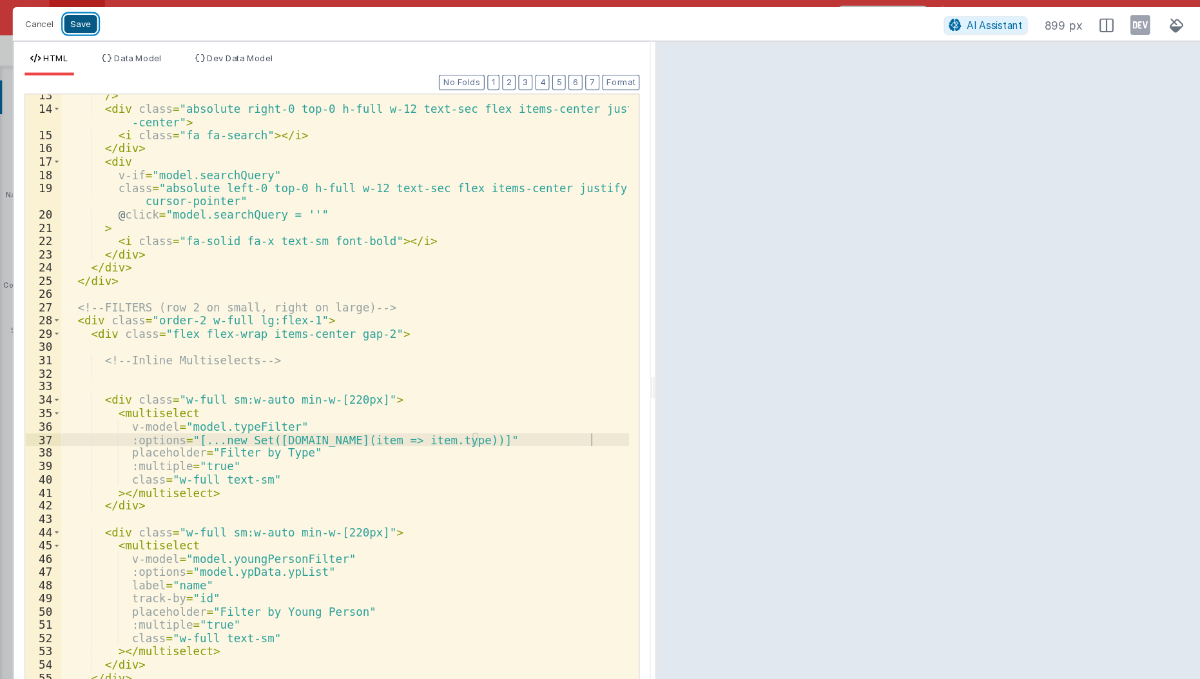
click at [73, 18] on button "Save" at bounding box center [74, 22] width 30 height 17
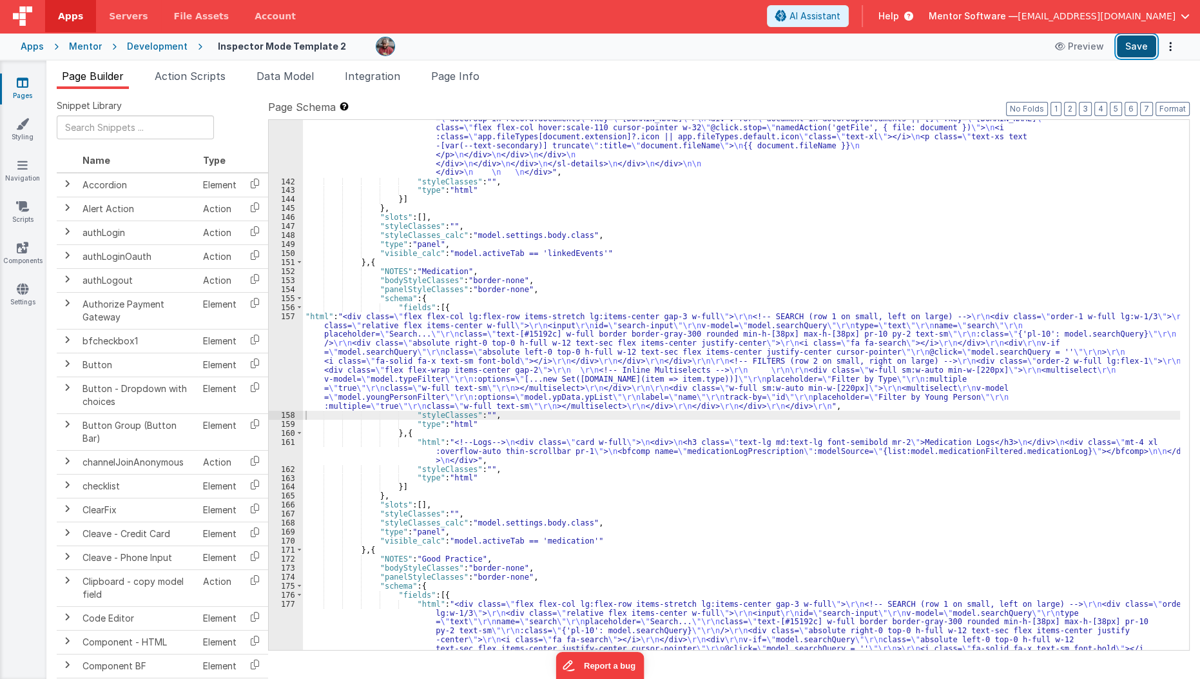
click at [1134, 45] on button "Save" at bounding box center [1136, 46] width 39 height 22
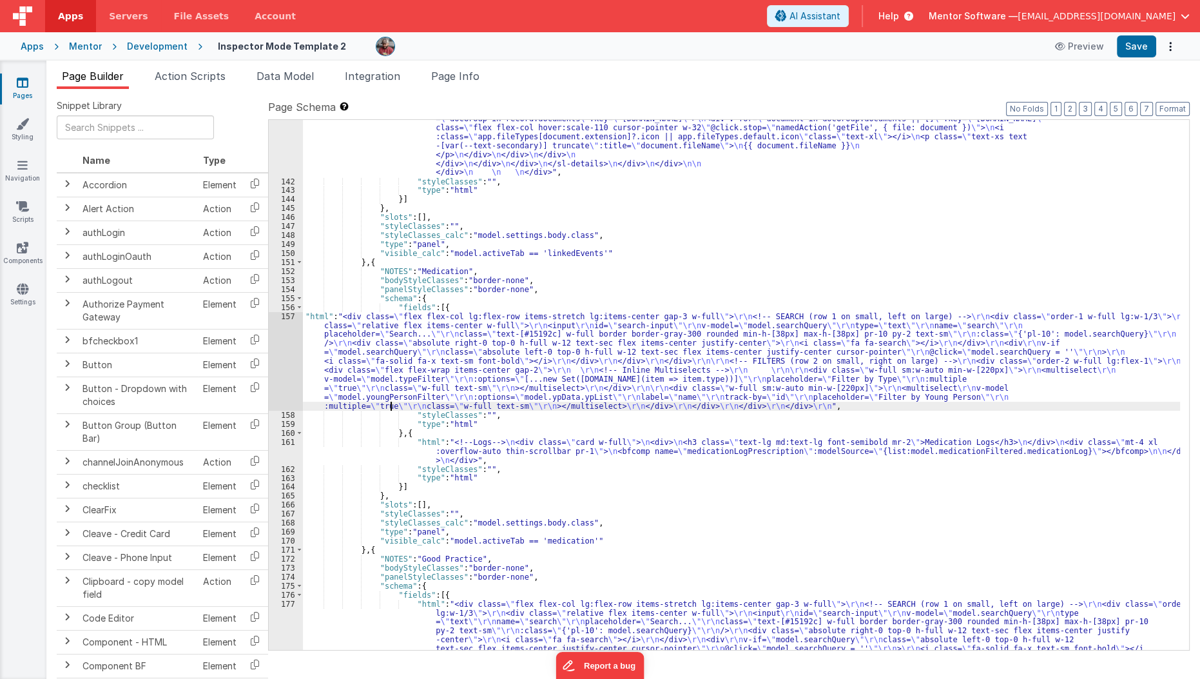
click at [389, 401] on div ""html" : "<!--Logs--> \n <div class= \" panel-white \" > \n <div> \n <h3 class=…" at bounding box center [742, 203] width 878 height 1239
click at [278, 379] on div "157" at bounding box center [286, 361] width 34 height 99
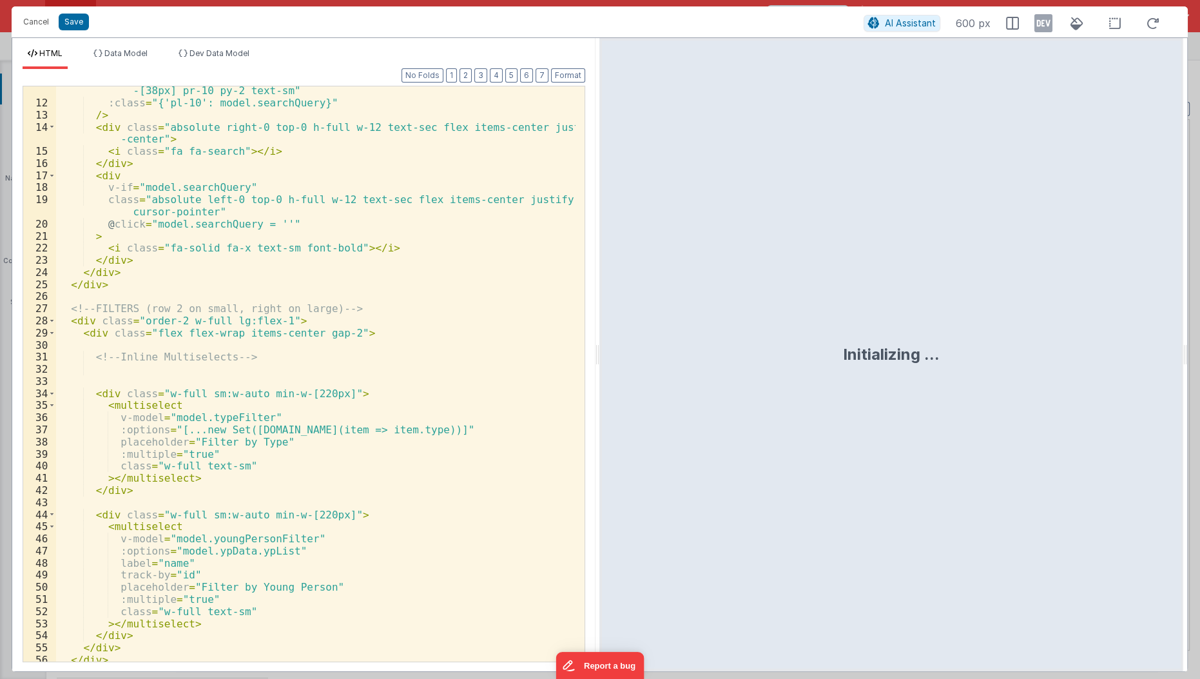
scroll to position [151, 0]
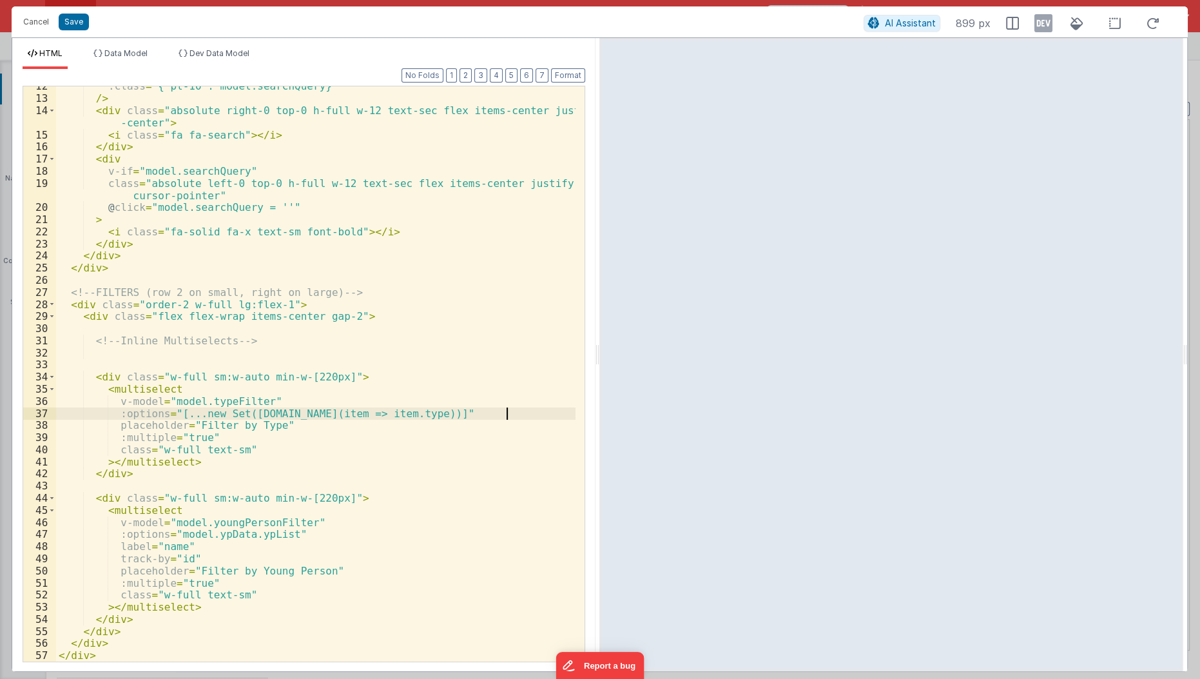
click at [506, 417] on div ":class = "{'pl-10': model.searchQuery}" /> < div class = "absolute right-0 top-…" at bounding box center [316, 380] width 521 height 601
click at [512, 417] on div ":class = "{'pl-10': model.searchQuery}" /> < div class = "absolute right-0 top-…" at bounding box center [316, 380] width 521 height 601
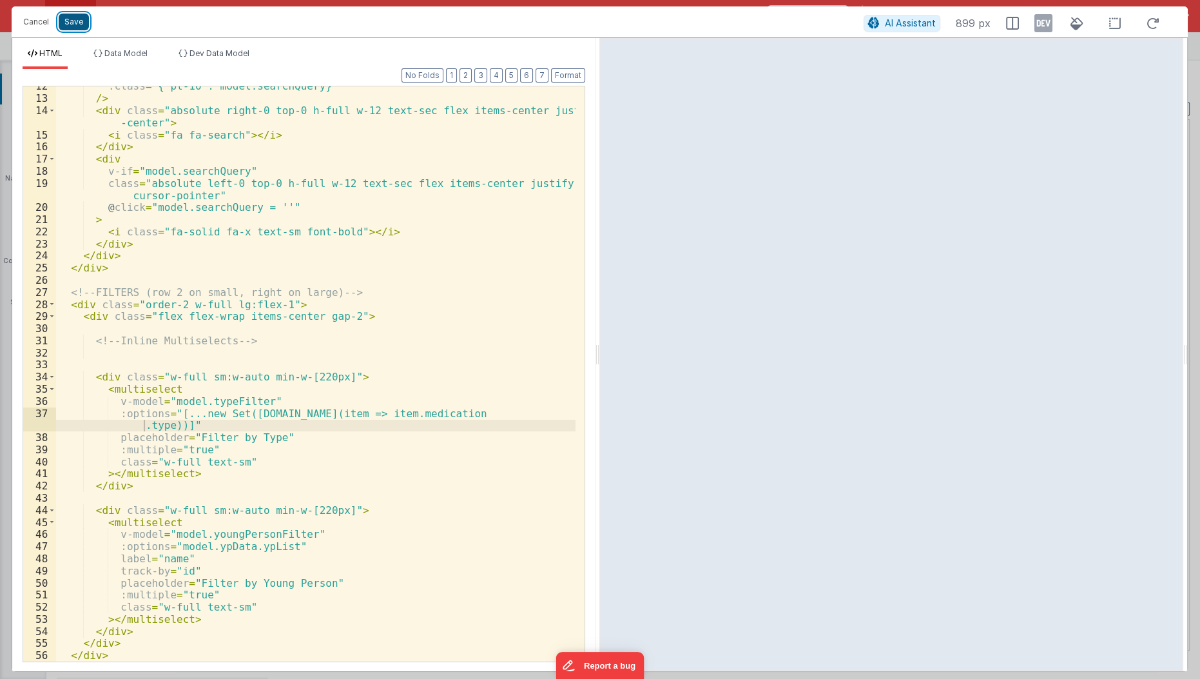
click at [77, 18] on button "Save" at bounding box center [74, 22] width 30 height 17
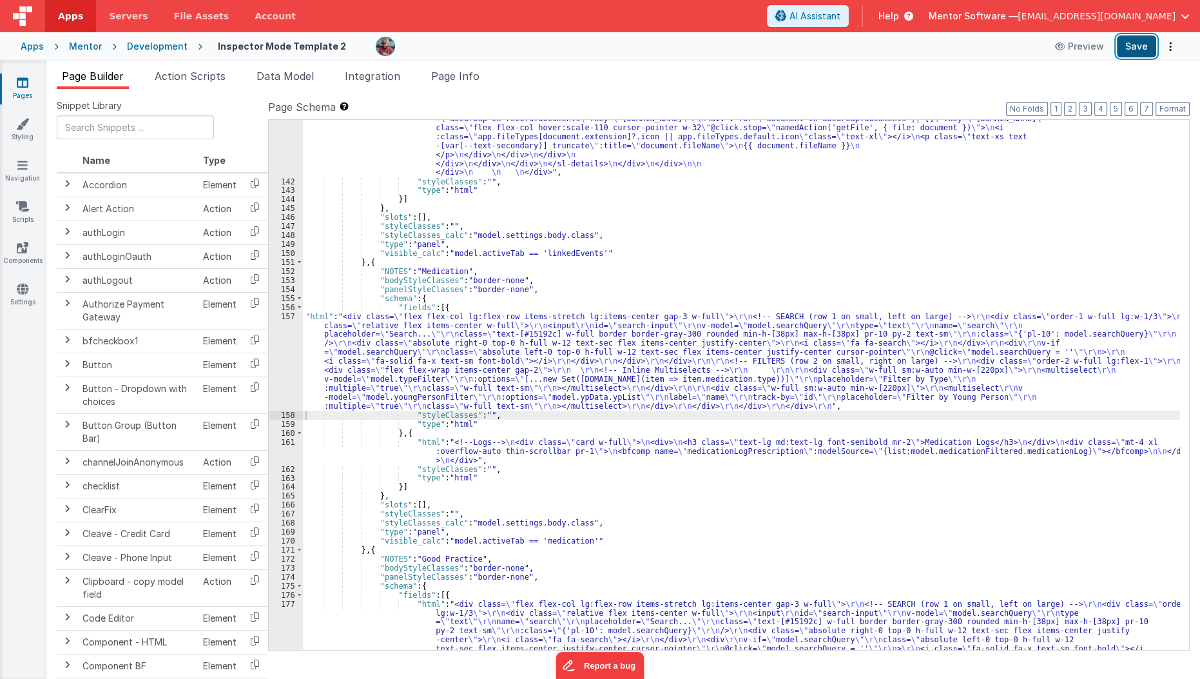
click at [1138, 50] on button "Save" at bounding box center [1136, 46] width 39 height 22
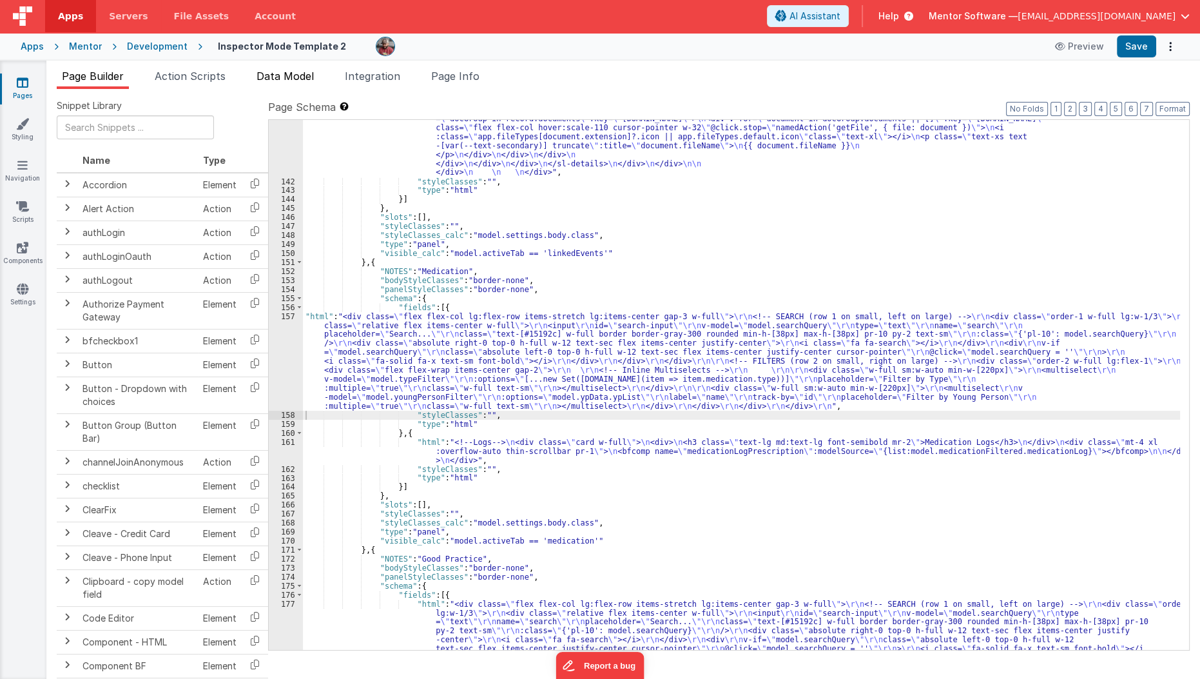
click at [311, 83] on li "Data Model" at bounding box center [285, 78] width 68 height 21
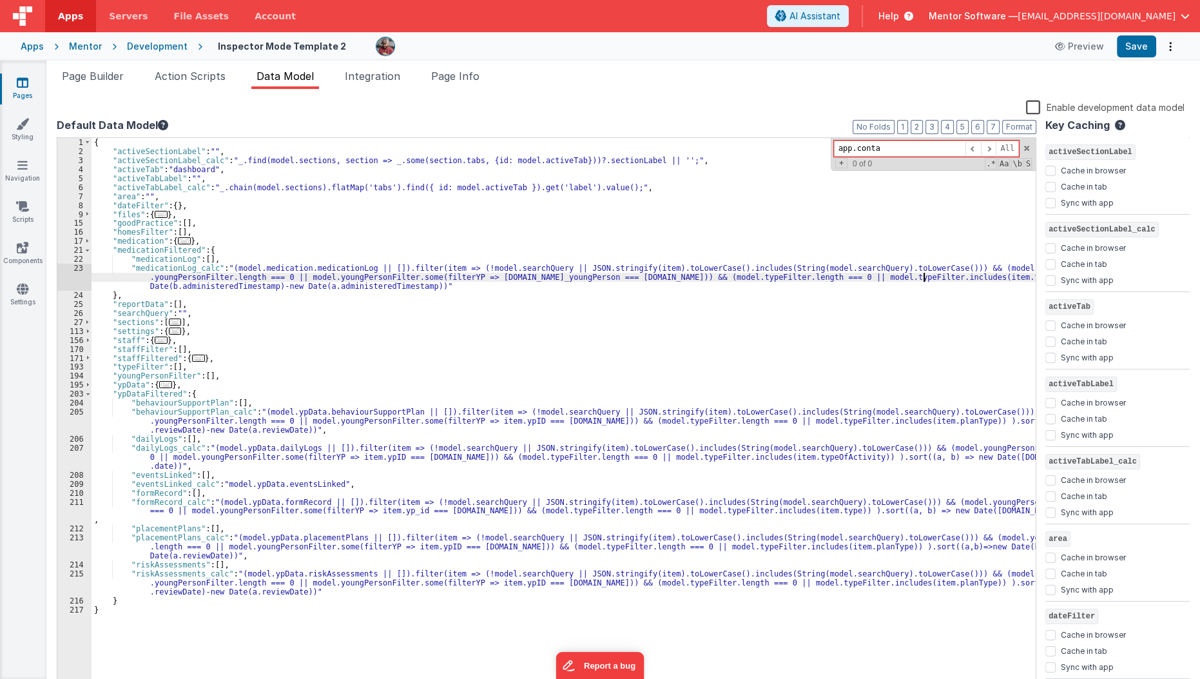
click at [921, 278] on div "{ "activeSectionLabel" : "" , "activeSectionLabel_calc" : "_.find(model.section…" at bounding box center [563, 423] width 945 height 570
click at [1155, 46] on button "Save" at bounding box center [1136, 46] width 39 height 22
click at [459, 335] on div "{ "activeSectionLabel" : "" , "activeSectionLabel_calc" : "_.find(model.section…" at bounding box center [563, 423] width 945 height 570
click at [318, 483] on div "{ "activeSectionLabel" : "" , "activeSectionLabel_calc" : "_.find(model.section…" at bounding box center [563, 423] width 945 height 570
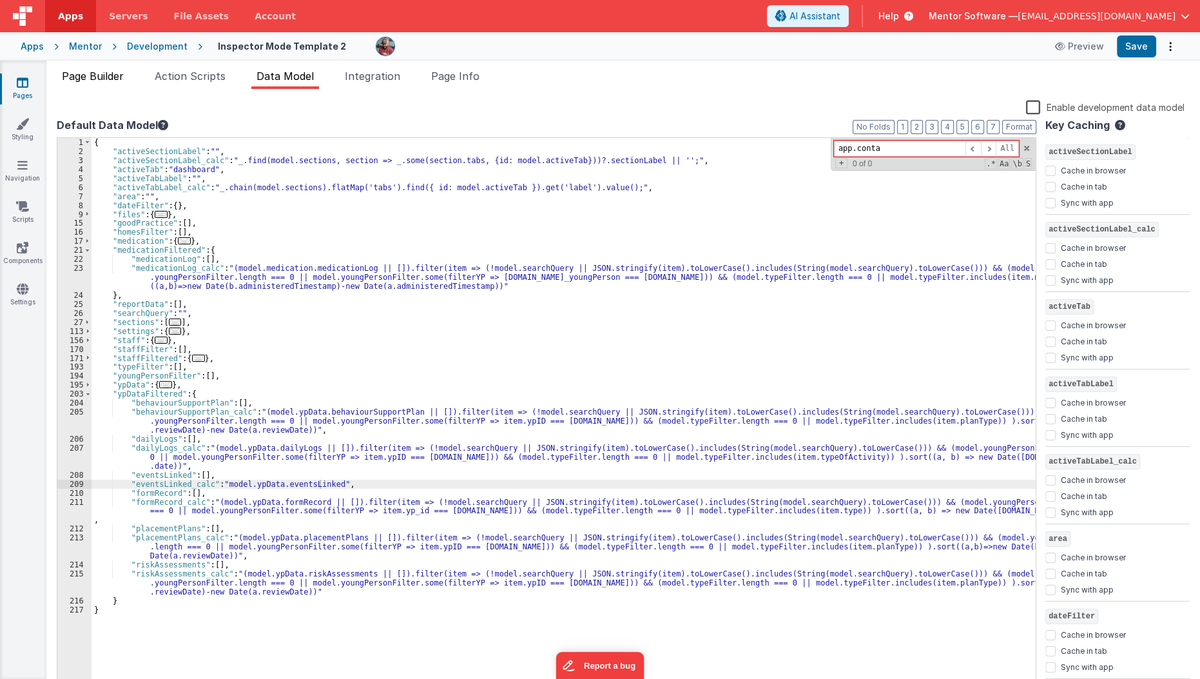
click at [88, 71] on span "Page Builder" at bounding box center [93, 76] width 62 height 13
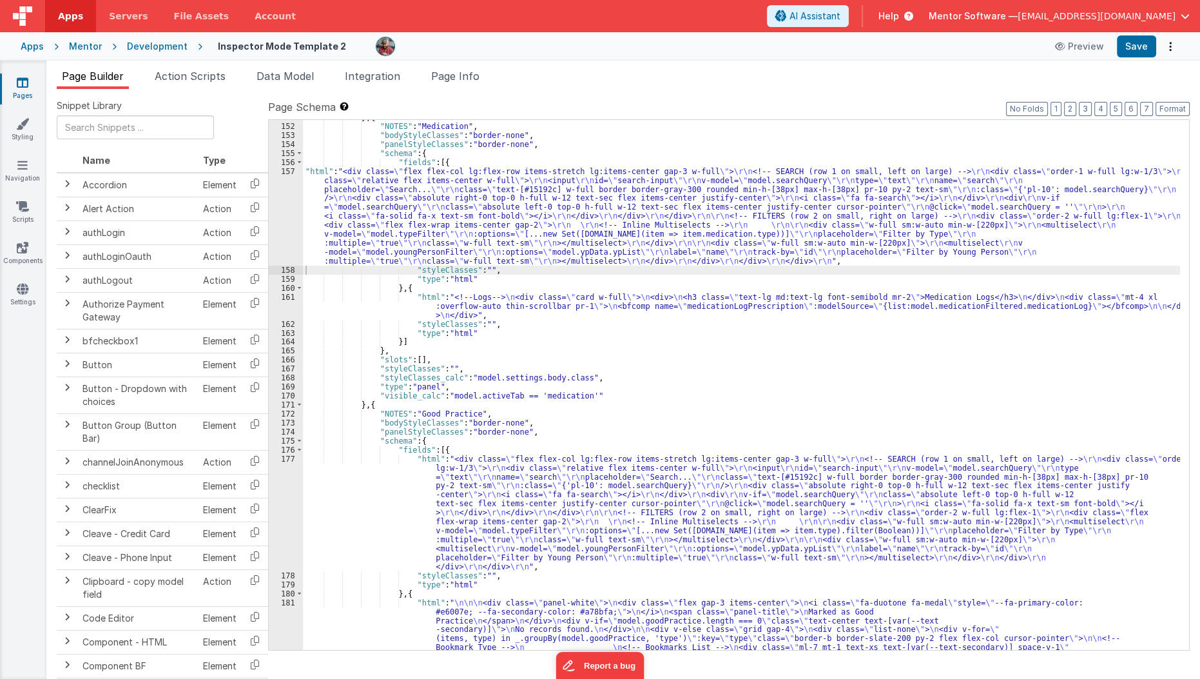
scroll to position [3267, 0]
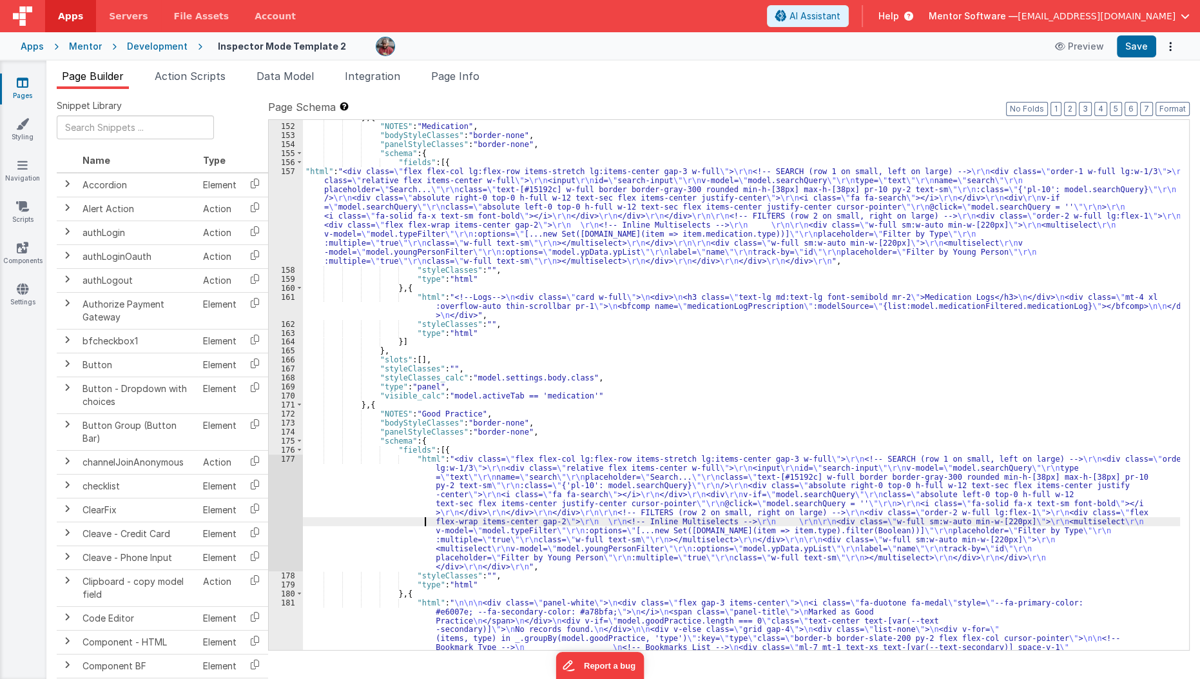
click at [367, 517] on div "} , { "NOTES" : "Medication" , "bodyStyleClasses" : "border-none" , "panelStyle…" at bounding box center [742, 481] width 878 height 736
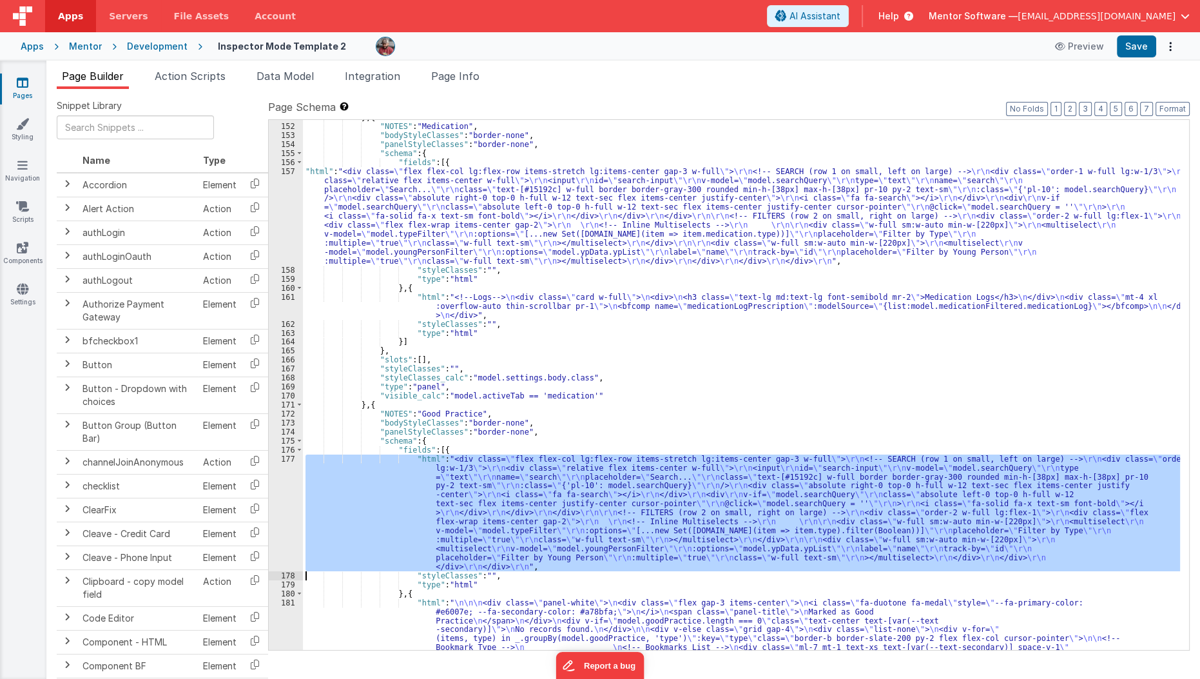
click at [284, 525] on div "177" at bounding box center [286, 512] width 34 height 117
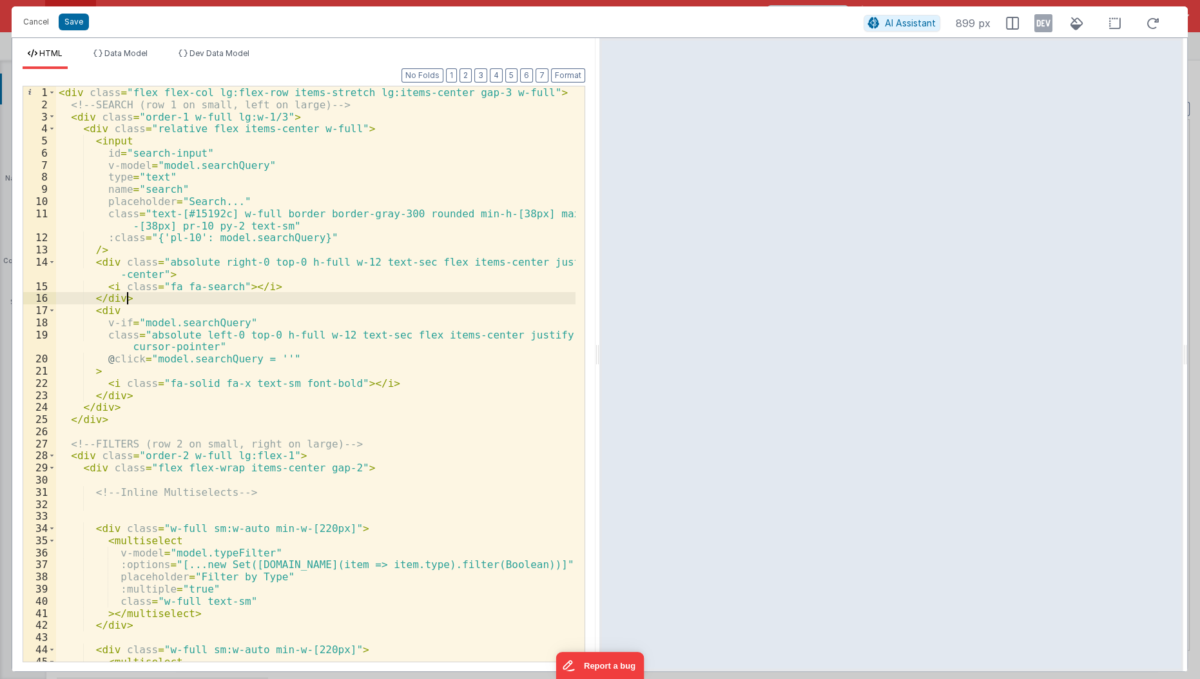
click at [313, 300] on div "< div class = "flex flex-col lg:flex-row items-stretch lg:items-center gap-3 w-…" at bounding box center [316, 386] width 521 height 601
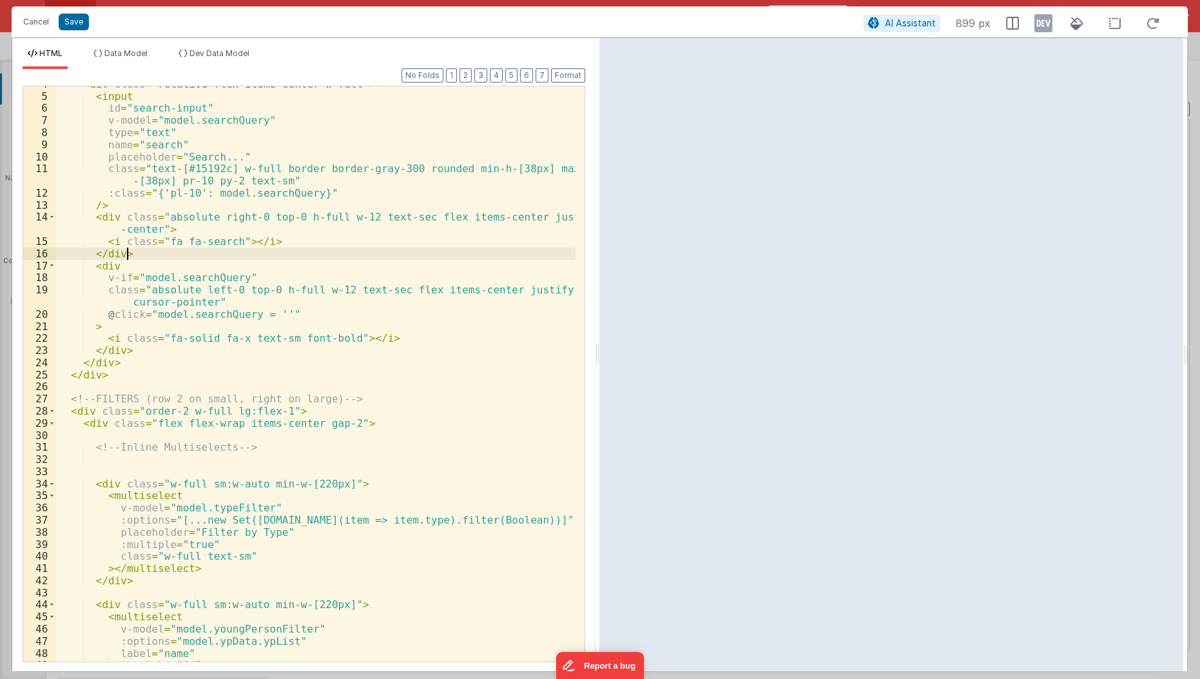
scroll to position [0, 0]
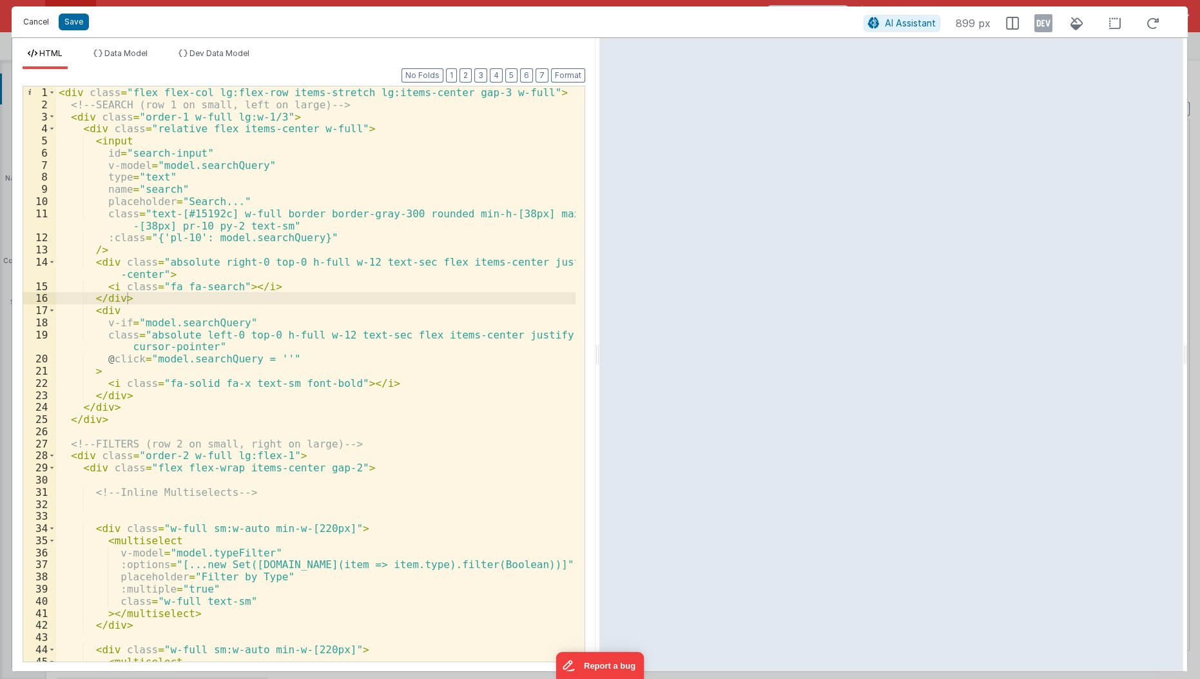
click at [23, 22] on button "Cancel" at bounding box center [36, 22] width 39 height 18
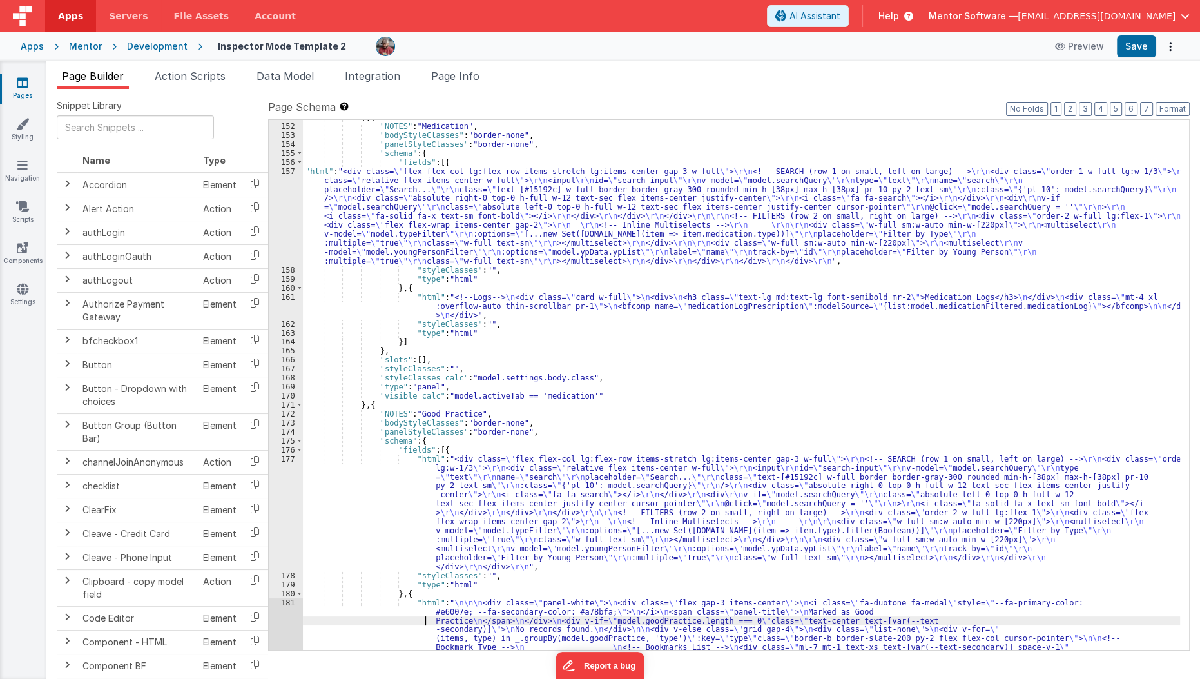
click at [321, 619] on div "} , { "NOTES" : "Medication" , "bodyStyleClasses" : "border-none" , "panelStyle…" at bounding box center [742, 481] width 878 height 736
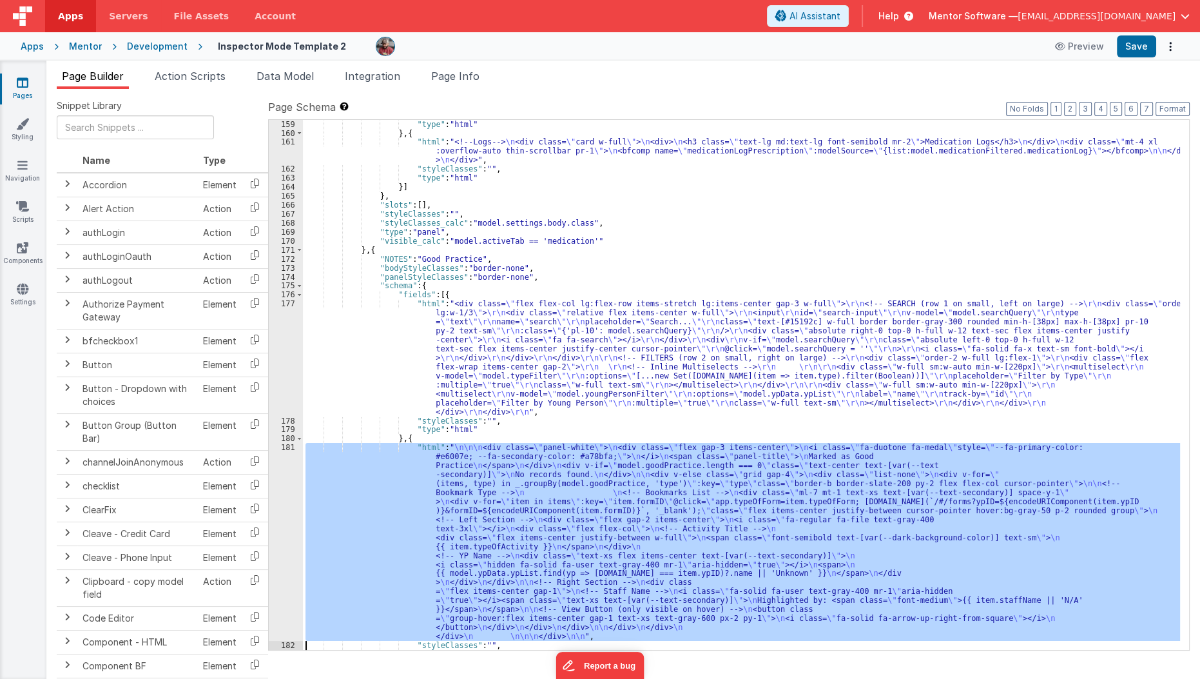
click at [289, 628] on div "181" at bounding box center [286, 542] width 34 height 198
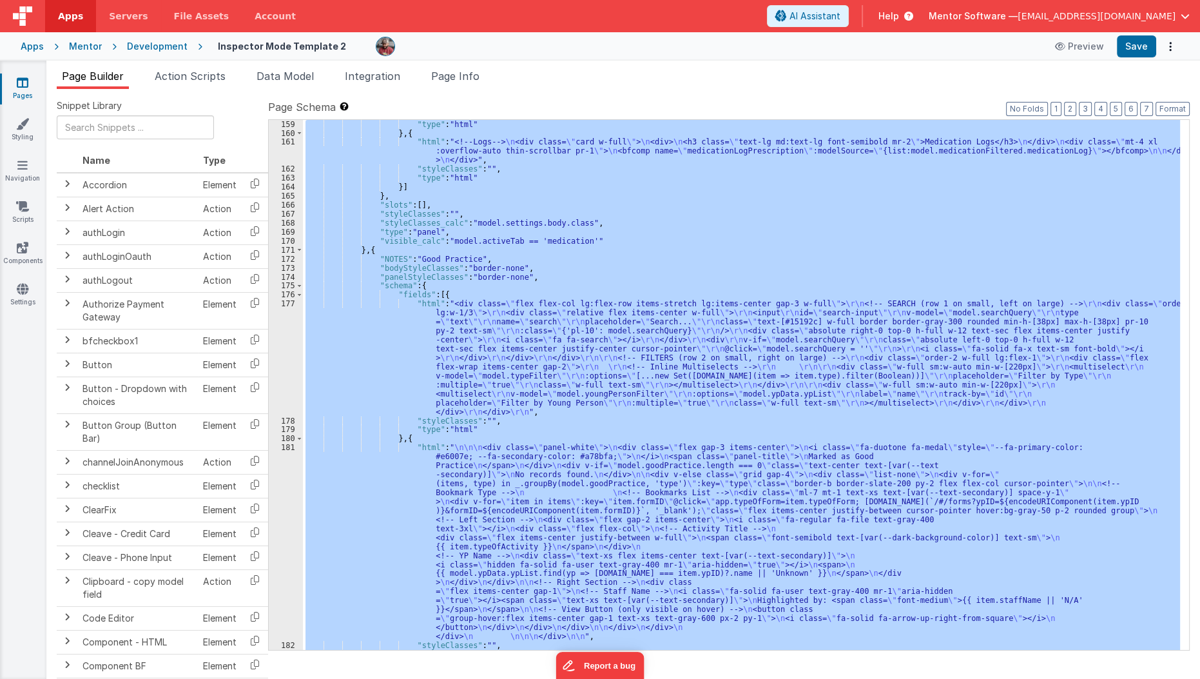
click at [289, 628] on div "181" at bounding box center [286, 542] width 34 height 198
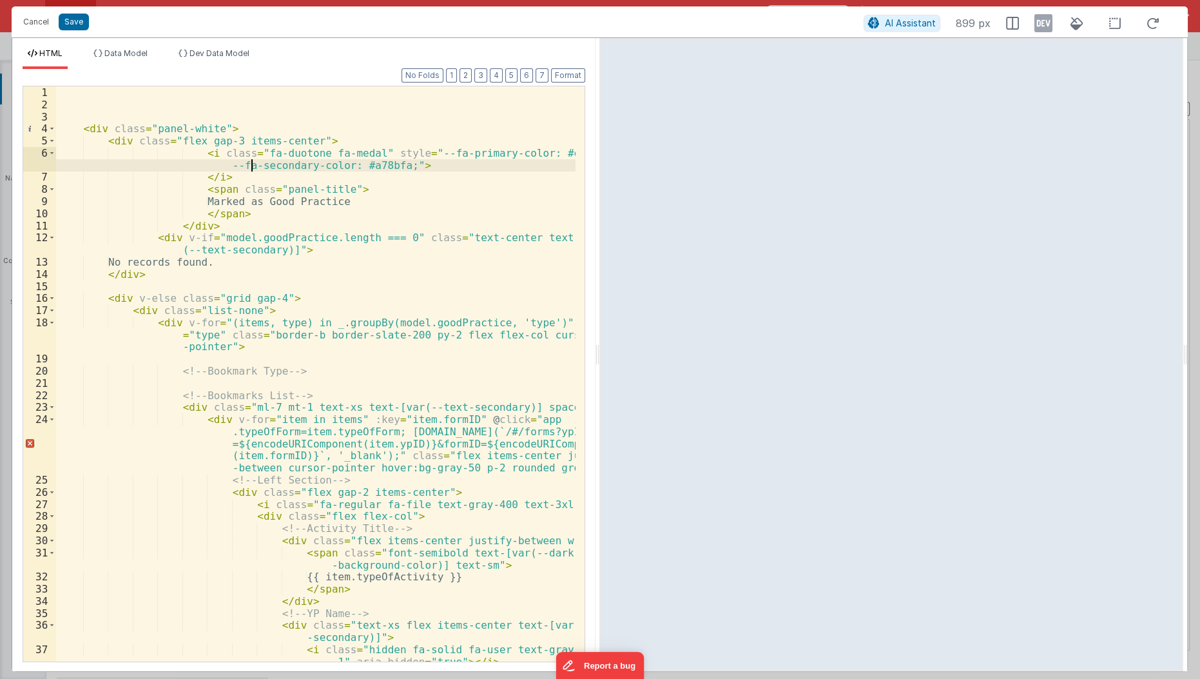
click at [249, 159] on div "< div class = "panel-white" > < div class = "flex gap-3 items-center" > < i cla…" at bounding box center [316, 386] width 521 height 601
click at [251, 150] on div "< div class = "panel-white" > < div class = "flex gap-3 items-center" > < i cla…" at bounding box center [316, 386] width 521 height 601
click at [175, 152] on div "< div class = "panel-white" > < div class = "flex gap-3 items-center" > < i cla…" at bounding box center [316, 386] width 521 height 601
click at [566, 70] on button "Format" at bounding box center [568, 75] width 34 height 14
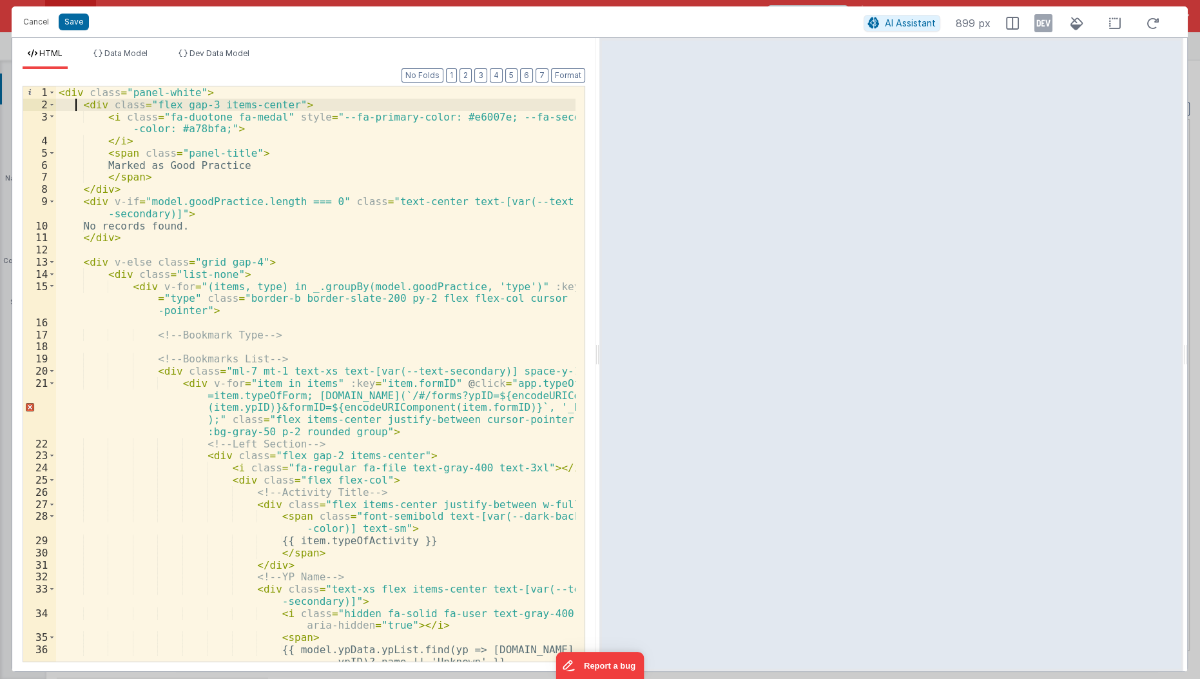
click at [77, 101] on div "< div class = "panel-white" > < div class = "flex gap-3 items-center" > < i cla…" at bounding box center [316, 386] width 521 height 601
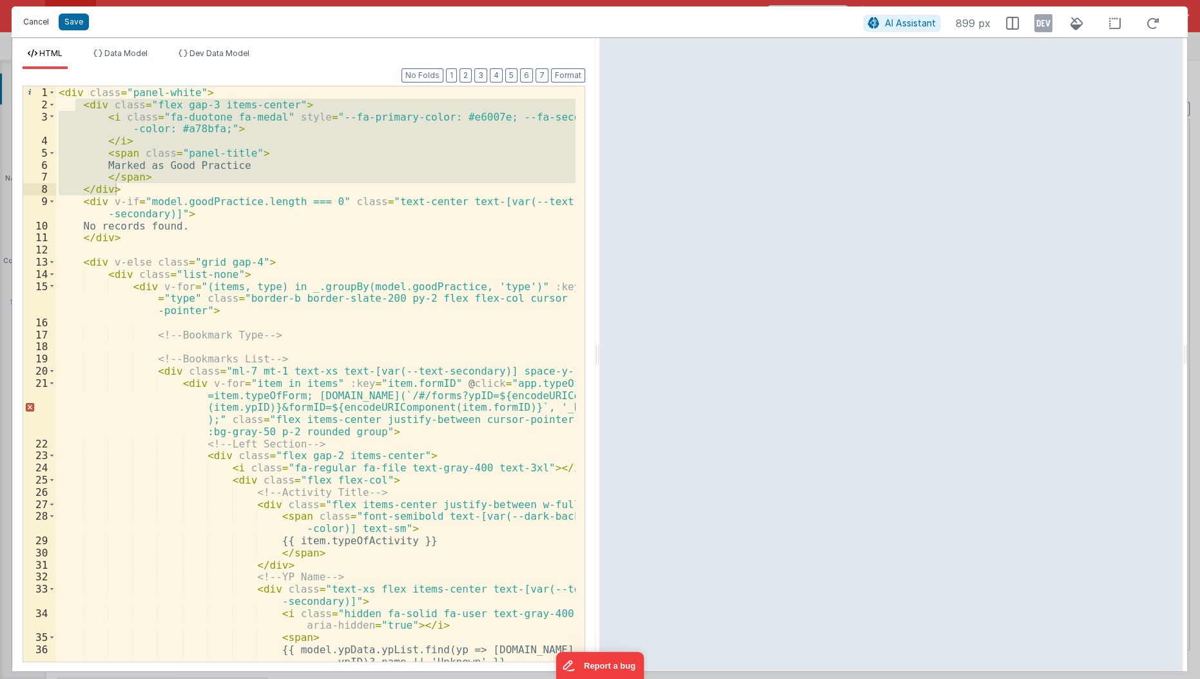
click at [39, 14] on button "Cancel" at bounding box center [36, 22] width 39 height 18
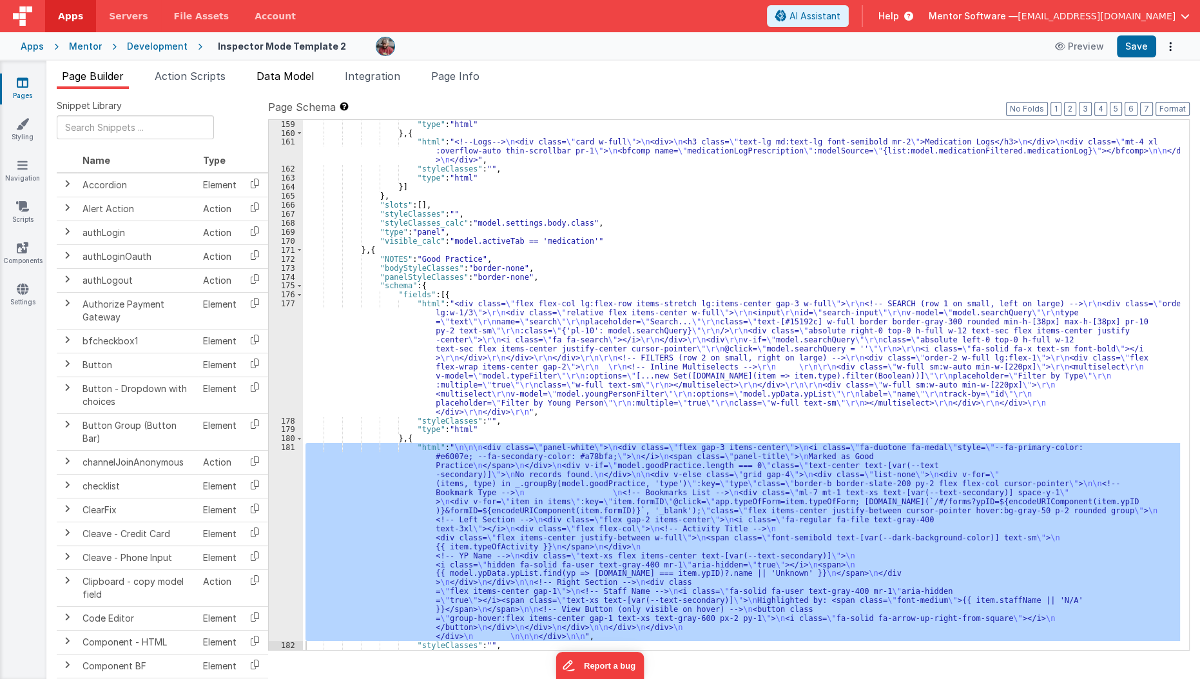
click at [271, 88] on li "Data Model" at bounding box center [285, 78] width 68 height 21
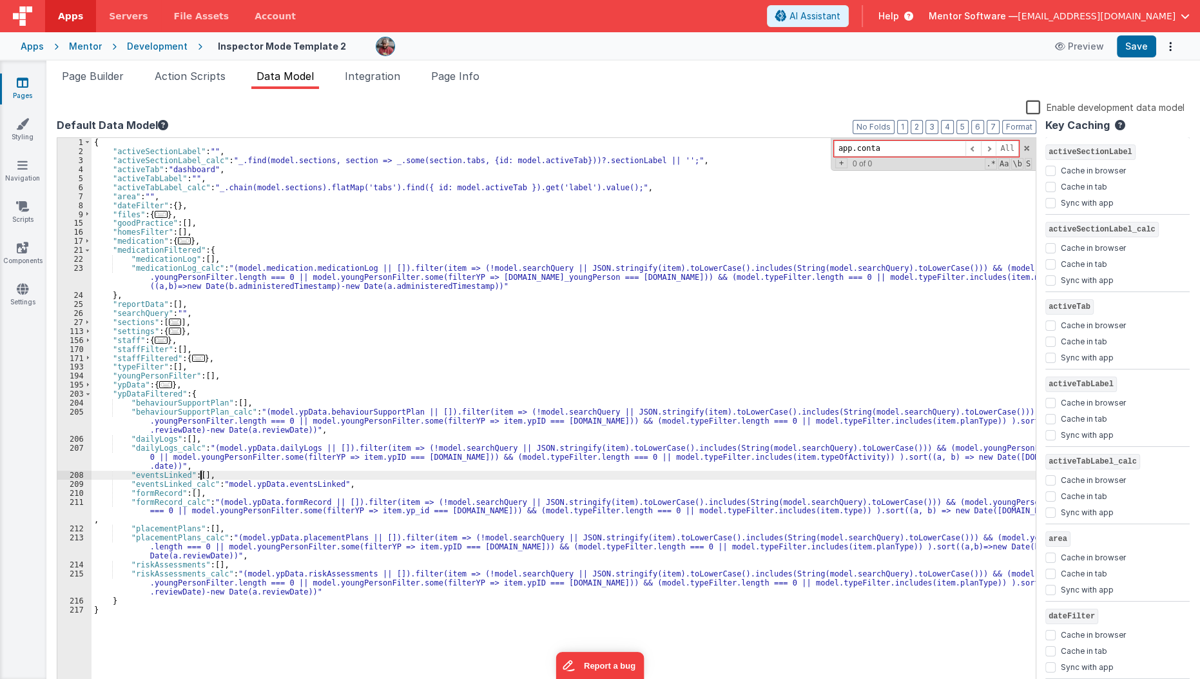
click at [198, 478] on div "{ "activeSectionLabel" : "" , "activeSectionLabel_calc" : "_.find(model.section…" at bounding box center [563, 423] width 945 height 570
click at [220, 503] on div "{ "activeSectionLabel" : "" , "activeSectionLabel_calc" : "_.find(model.section…" at bounding box center [563, 423] width 945 height 570
click at [325, 483] on div "{ "activeSectionLabel" : "" , "activeSectionLabel_calc" : "_.find(model.section…" at bounding box center [563, 423] width 945 height 570
click at [207, 505] on div "{ "activeSectionLabel" : "" , "activeSectionLabel_calc" : "_.find(model.section…" at bounding box center [563, 423] width 945 height 570
click at [218, 483] on div "{ "activeSectionLabel" : "" , "activeSectionLabel_calc" : "_.find(model.section…" at bounding box center [563, 423] width 945 height 570
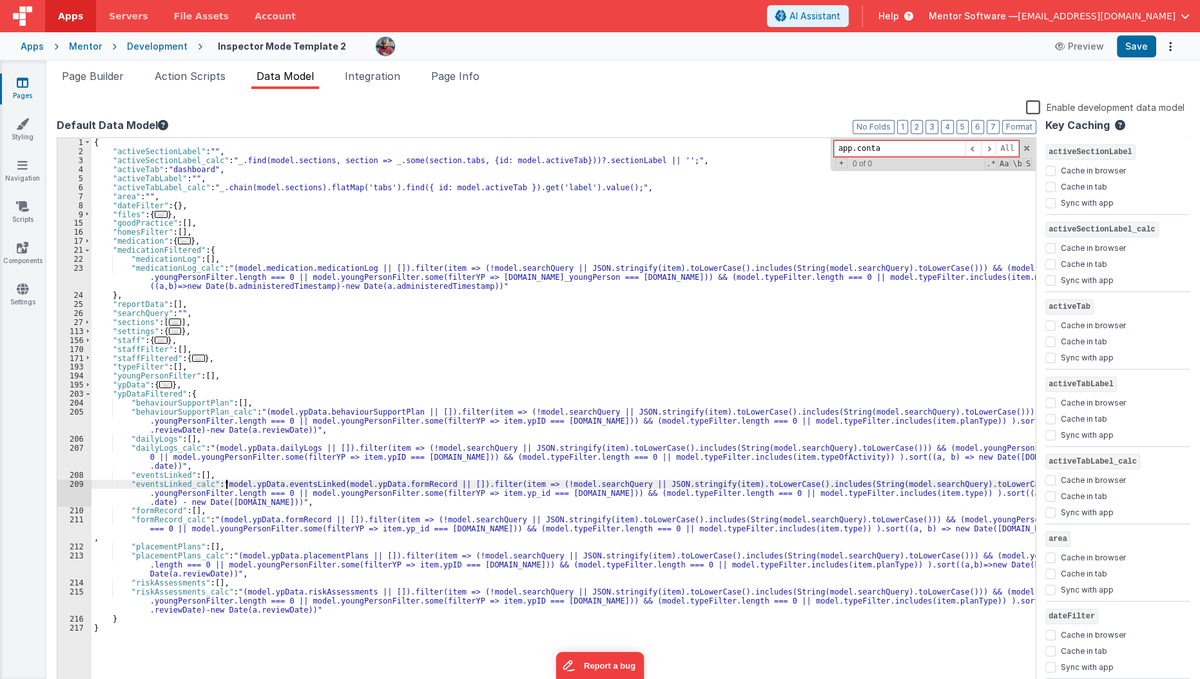
click at [224, 484] on div "{ "activeSectionLabel" : "" , "activeSectionLabel_calc" : "_.find(model.section…" at bounding box center [563, 423] width 945 height 570
click at [226, 477] on div "{ "activeSectionLabel" : "" , "activeSectionLabel_calc" : "_.find(model.section…" at bounding box center [563, 423] width 945 height 570
click at [99, 68] on li "Page Builder" at bounding box center [93, 78] width 72 height 21
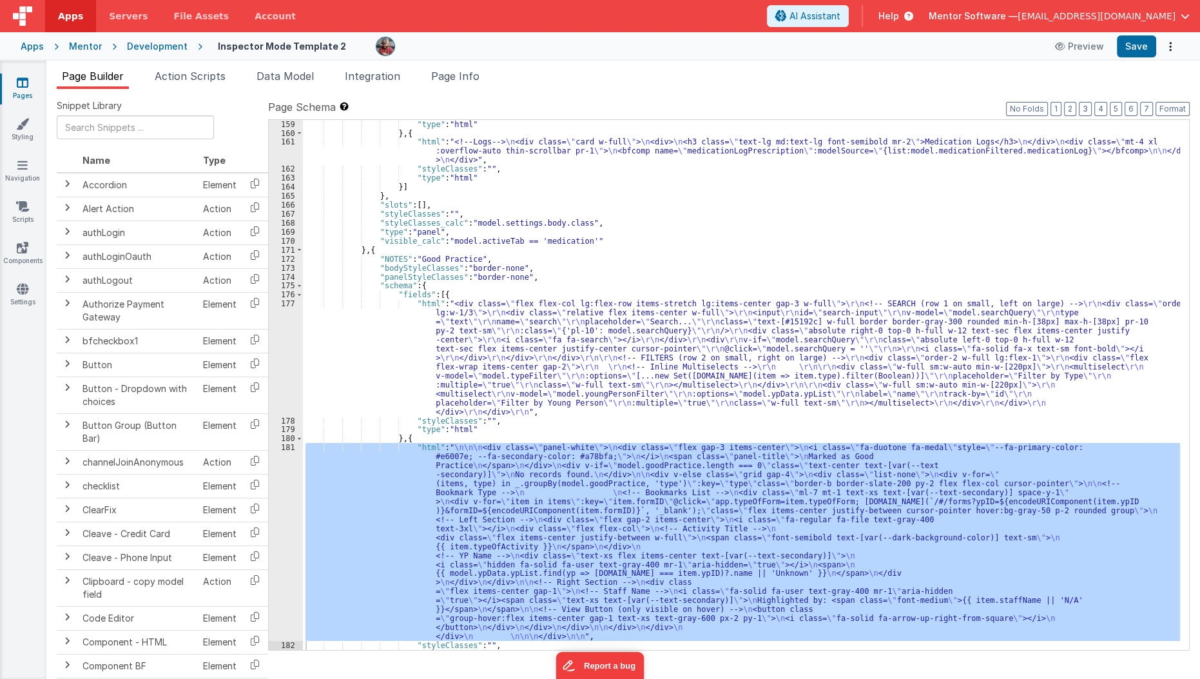
click at [423, 522] on div ""type" : "html" } , { "html" : "<!--Logs--> \n <div class= \" card w-full \" > …" at bounding box center [741, 385] width 877 height 530
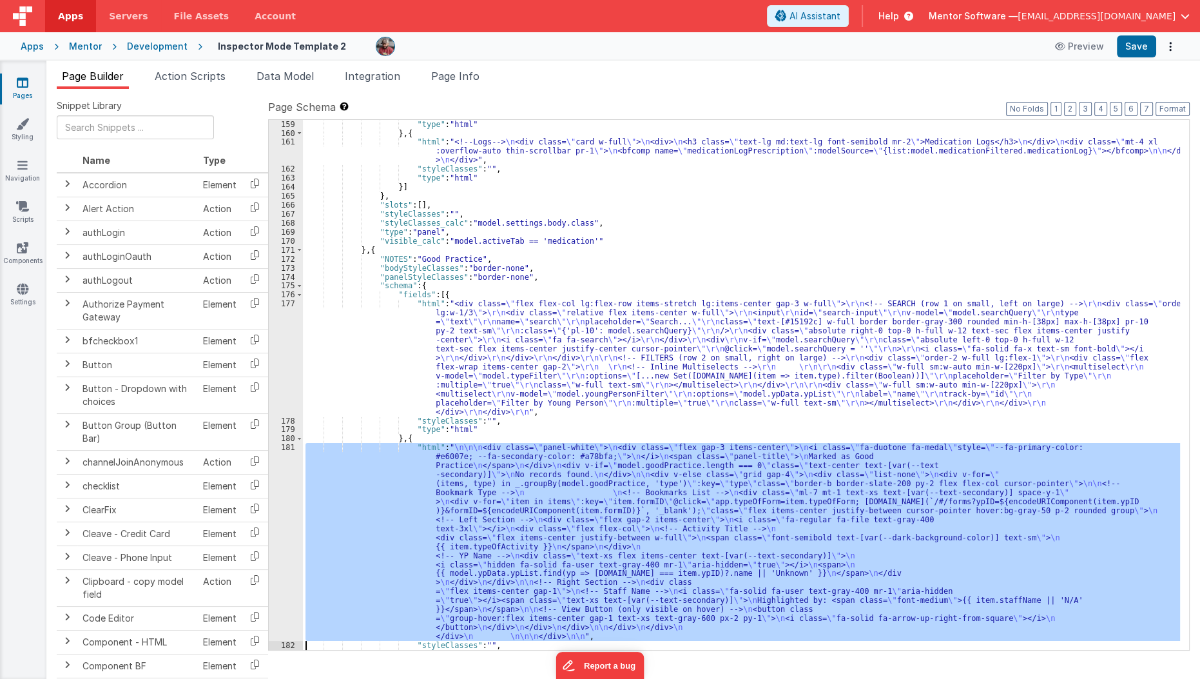
click at [286, 543] on div "181" at bounding box center [286, 542] width 34 height 198
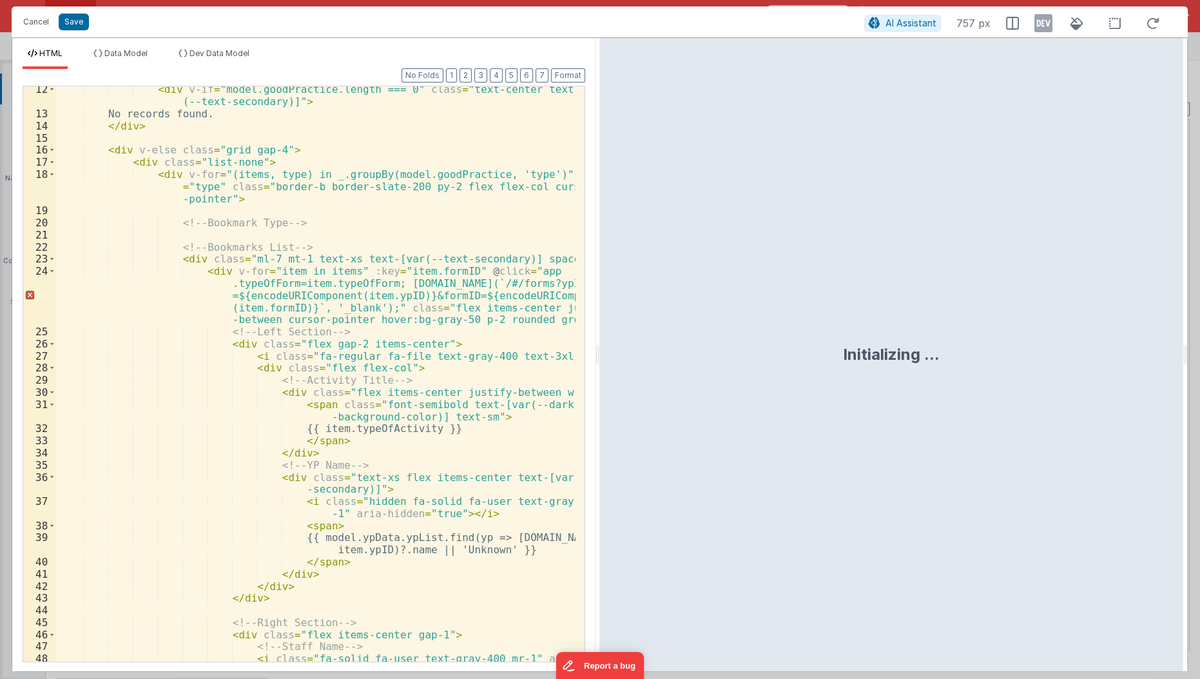
scroll to position [148, 0]
click at [375, 429] on div "< div v-if = "model.goodPractice.length === 0" class = "text-center text-[var (…" at bounding box center [316, 401] width 521 height 637
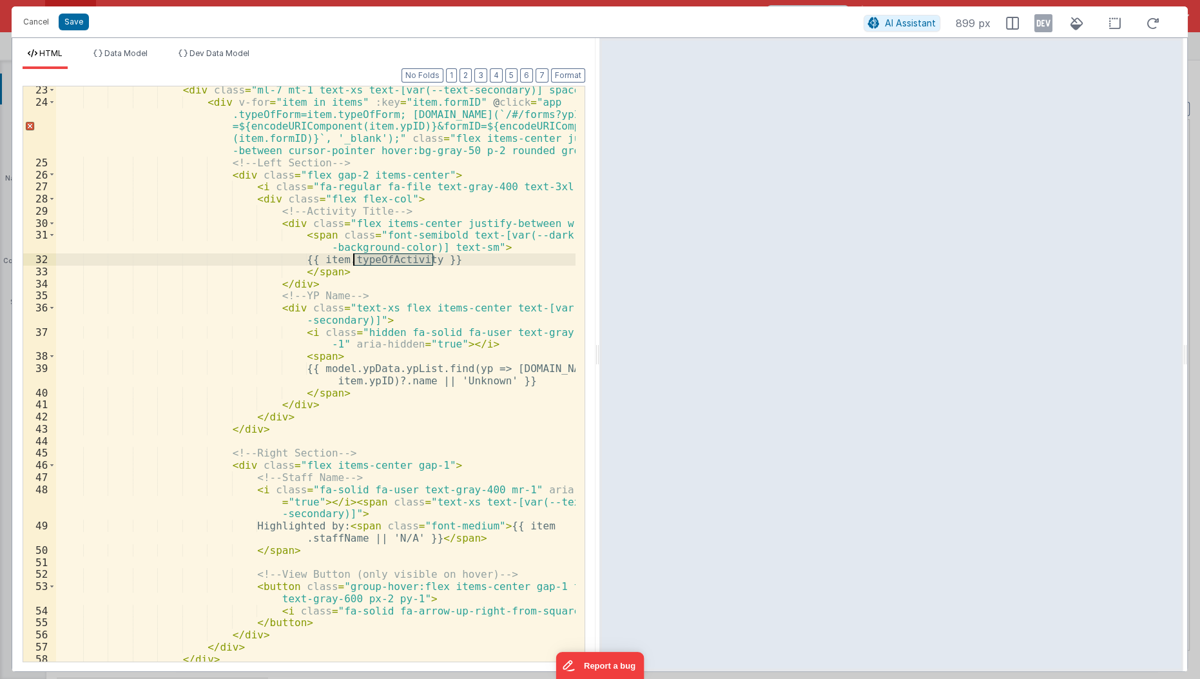
scroll to position [310, 0]
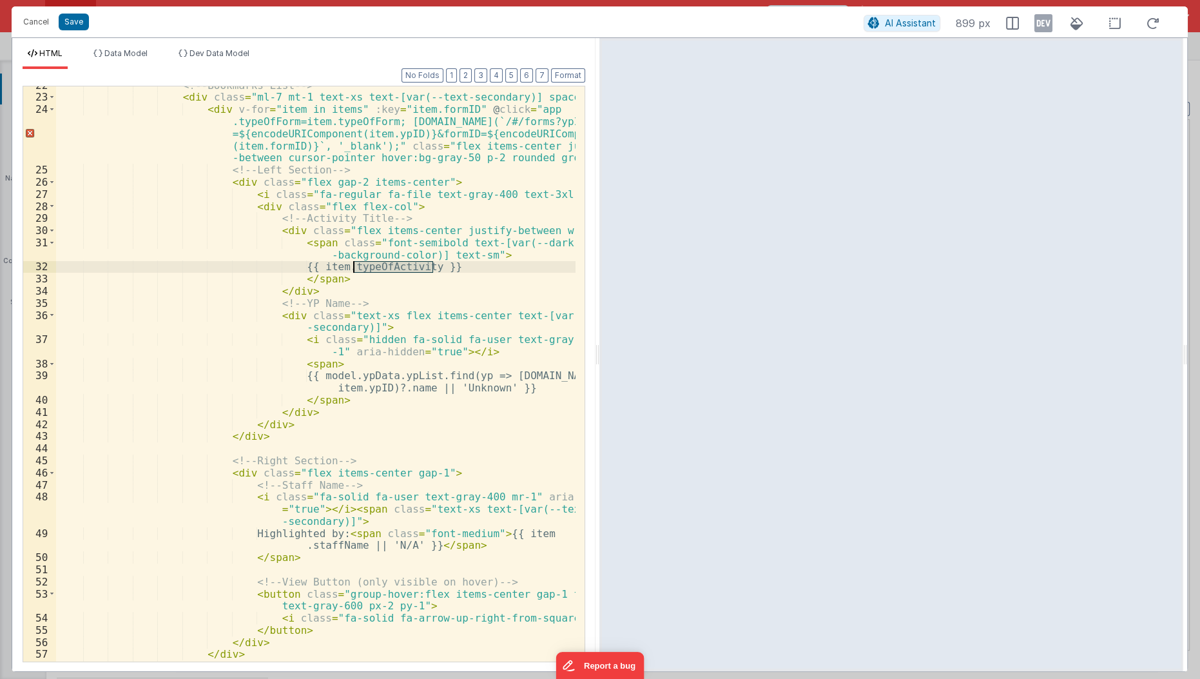
click at [379, 265] on div "<!-- Bookmarks List --> < div class = "ml-7 mt-1 text-xs text-[var(--text-secon…" at bounding box center [315, 373] width 519 height 575
click at [379, 265] on div "<!-- Bookmarks List --> < div class = "ml-7 mt-1 text-xs text-[var(--text-secon…" at bounding box center [316, 379] width 521 height 601
click at [28, 21] on button "Cancel" at bounding box center [36, 22] width 39 height 18
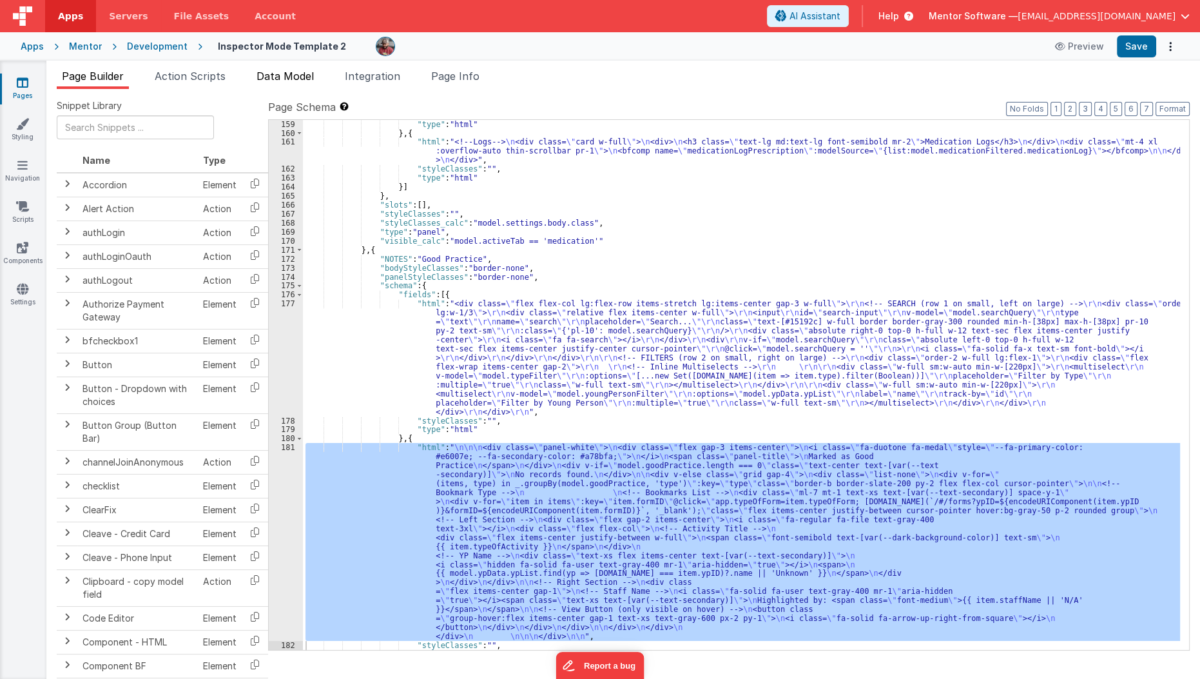
click at [304, 79] on span "Data Model" at bounding box center [284, 76] width 57 height 13
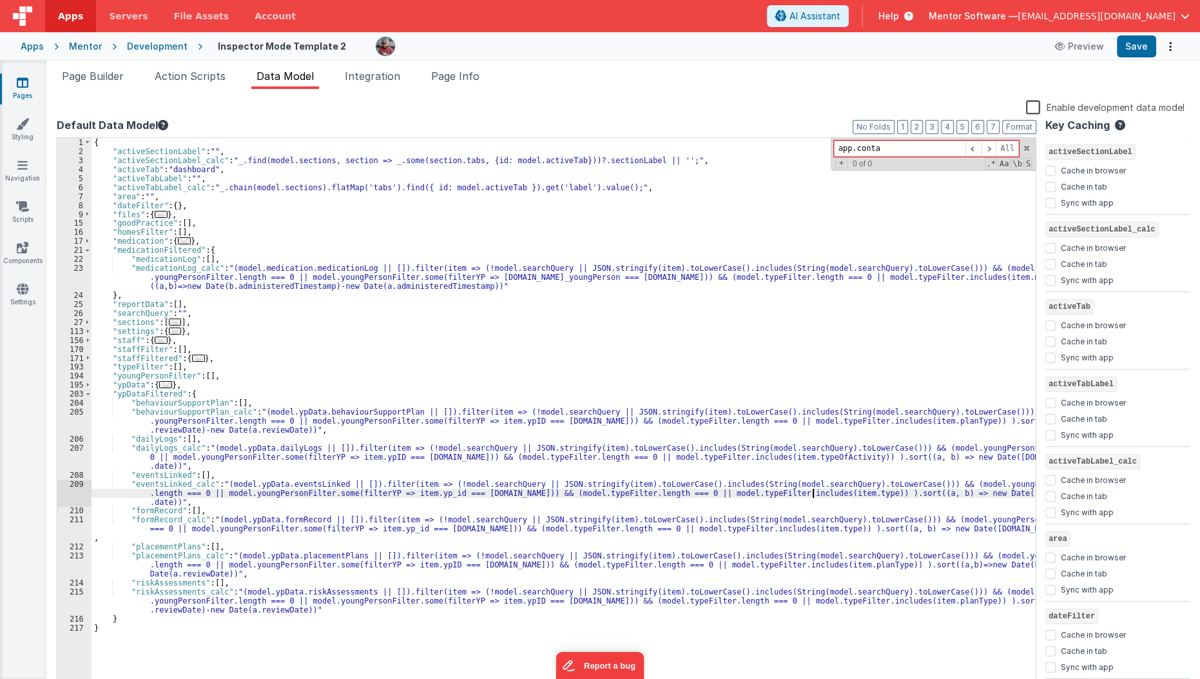
click at [814, 488] on div "{ "activeSectionLabel" : "" , "activeSectionLabel_calc" : "_.find(model.section…" at bounding box center [563, 423] width 945 height 570
click at [425, 495] on div "{ "activeSectionLabel" : "" , "activeSectionLabel_calc" : "_.find(model.section…" at bounding box center [563, 423] width 945 height 570
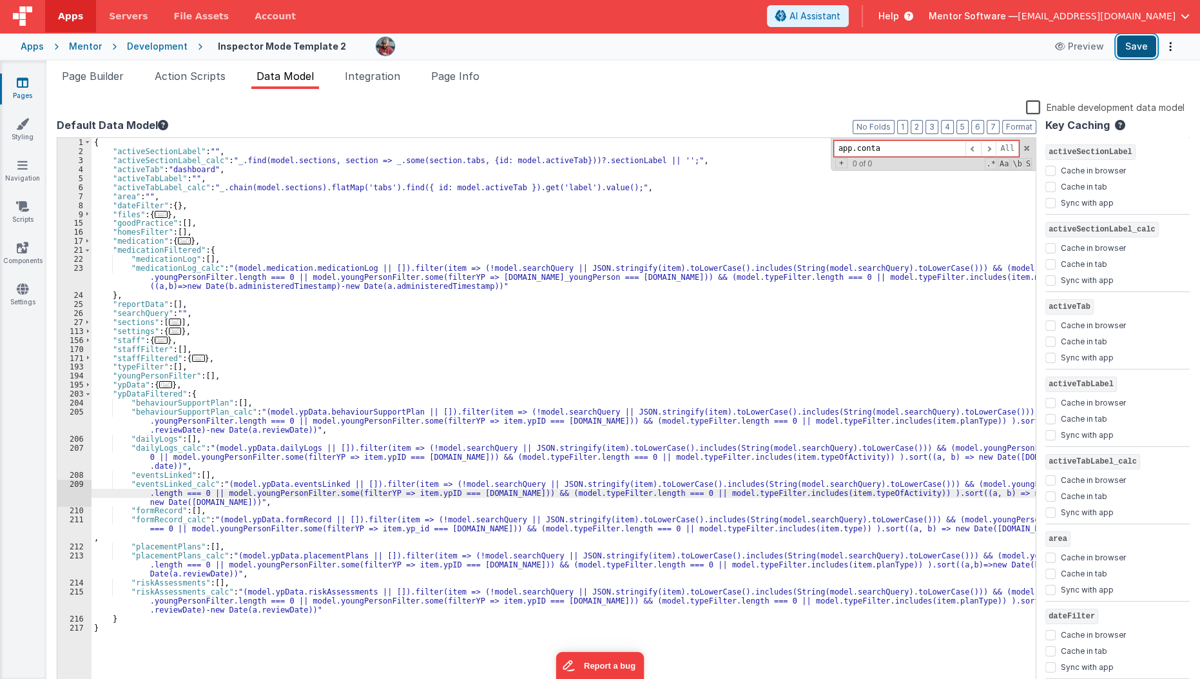
click at [1148, 39] on button "Save" at bounding box center [1136, 46] width 39 height 22
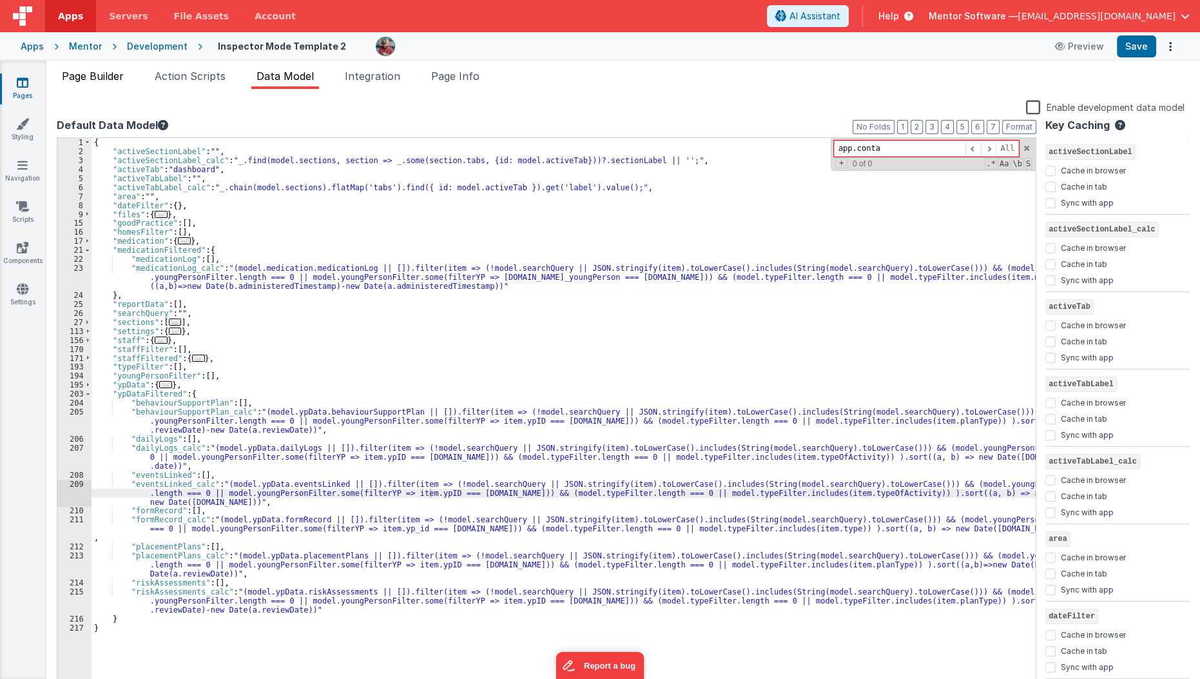
click at [100, 76] on span "Page Builder" at bounding box center [93, 76] width 62 height 13
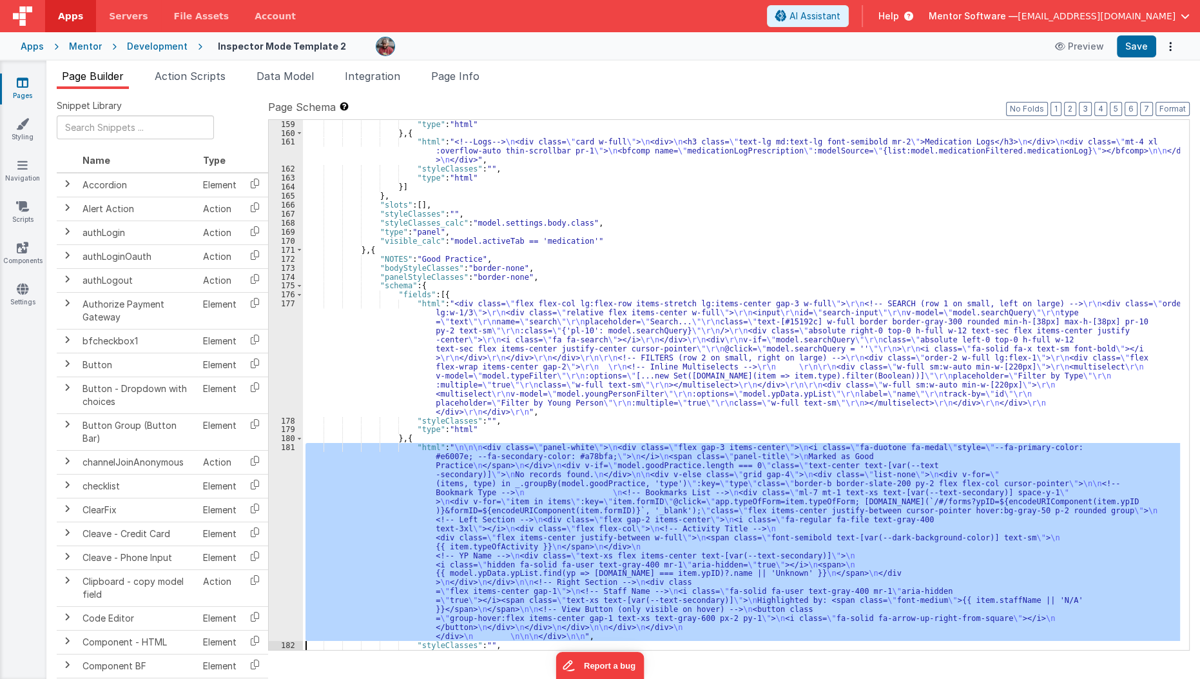
click at [515, 550] on div ""type" : "html" } , { "html" : "<!--Logs--> \n <div class= \" card w-full \" > …" at bounding box center [741, 385] width 877 height 530
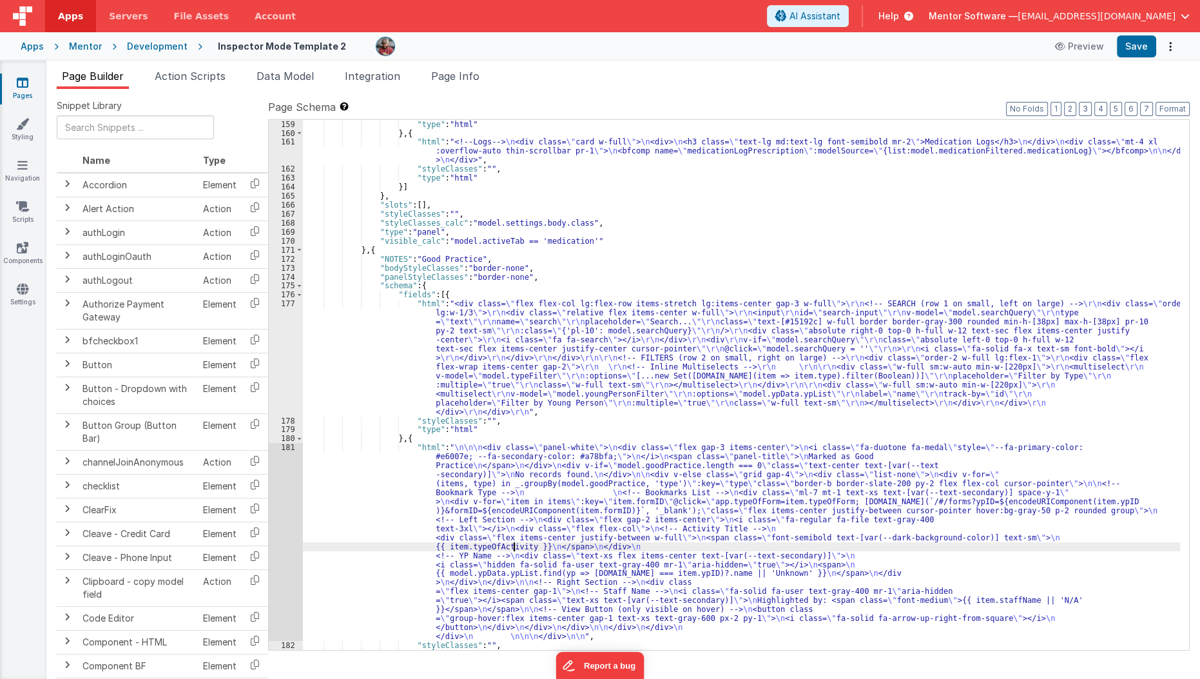
click at [284, 526] on div "181" at bounding box center [286, 542] width 34 height 198
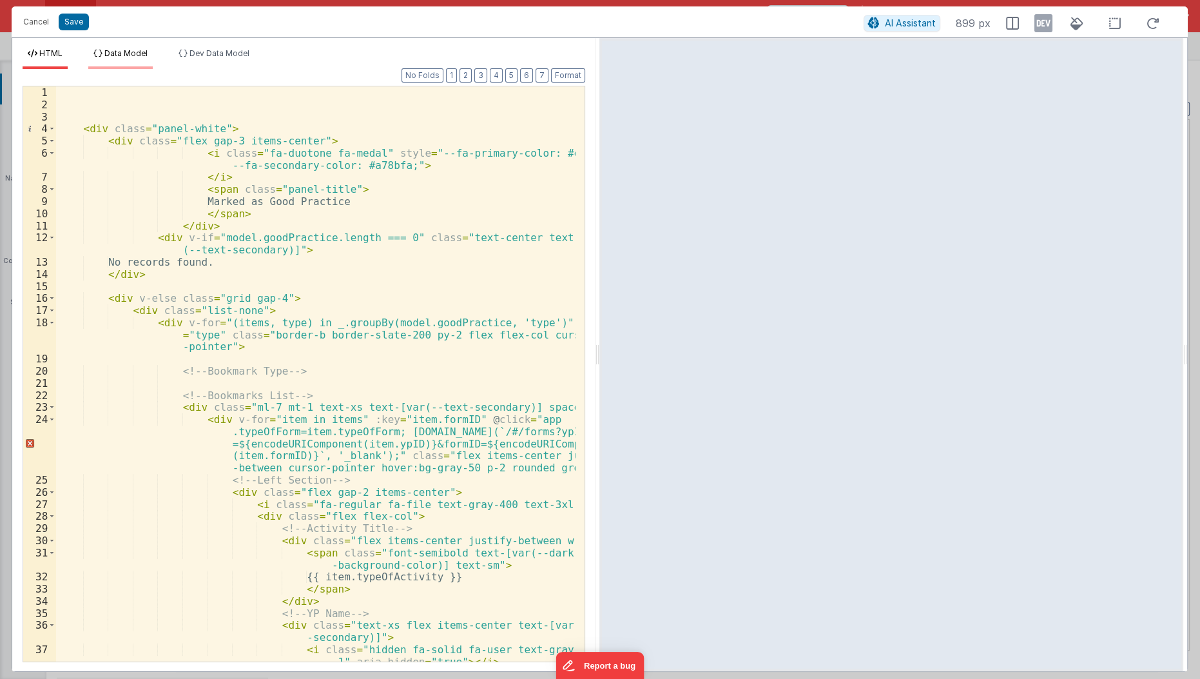
click at [128, 54] on span "Data Model" at bounding box center [125, 53] width 43 height 10
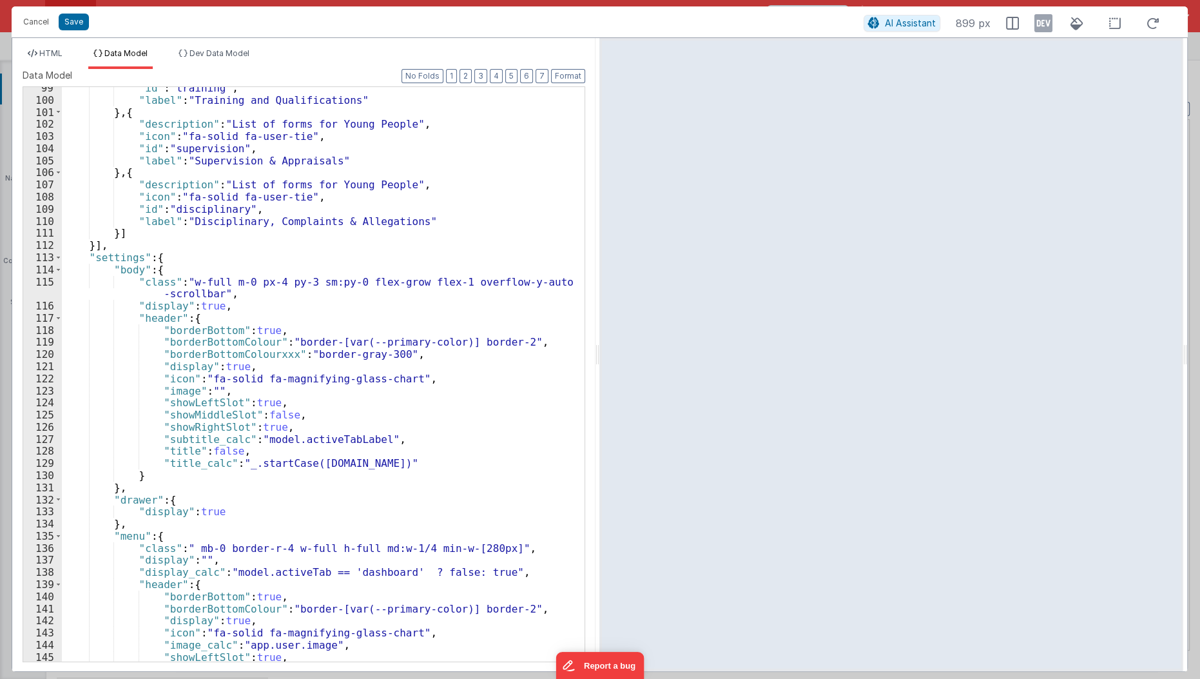
scroll to position [1288, 0]
click at [50, 55] on span "HTML" at bounding box center [50, 53] width 23 height 10
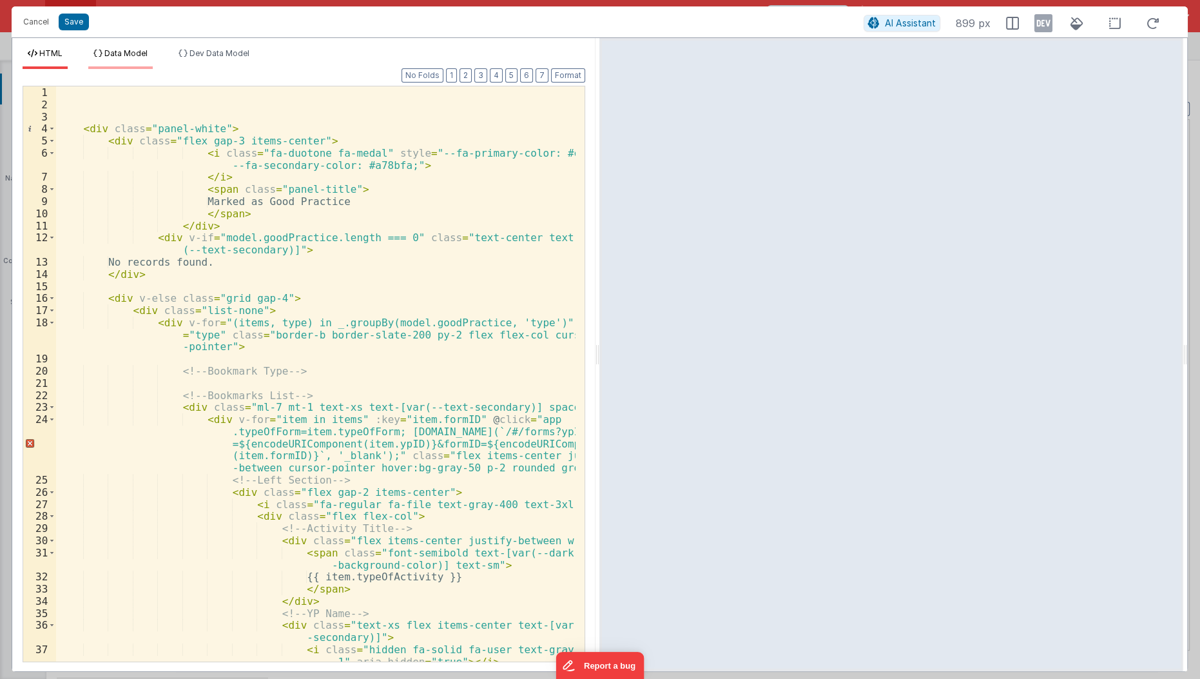
click at [111, 57] on span "Data Model" at bounding box center [125, 53] width 43 height 10
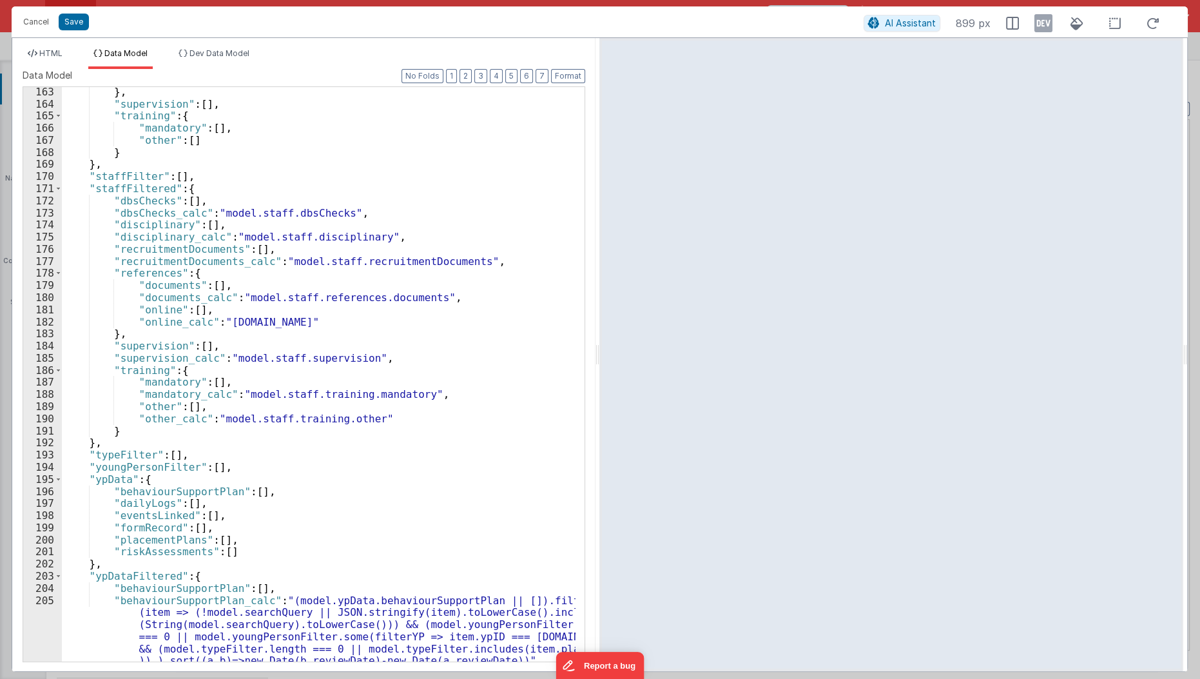
scroll to position [2084, 0]
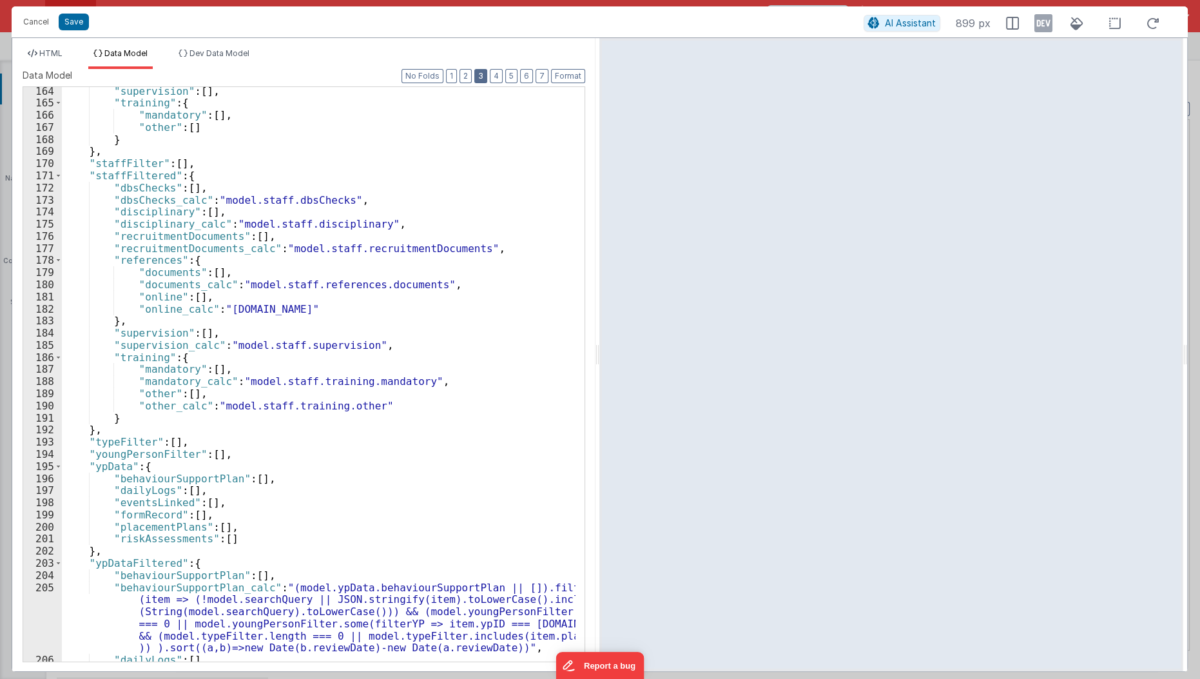
click at [487, 77] on button "3" at bounding box center [480, 76] width 13 height 14
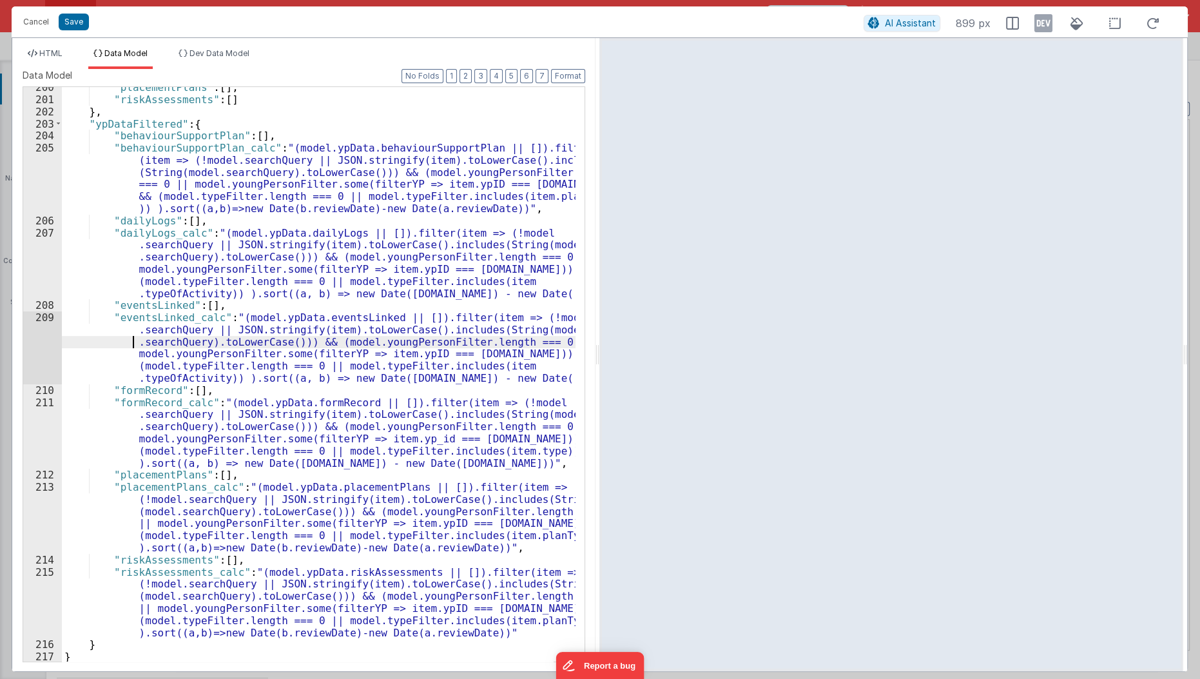
click at [91, 338] on div ""placementPlans" : [ ] , "riskAssessments" : [ ] } , "ypDataFiltered" : { "beha…" at bounding box center [319, 381] width 515 height 600
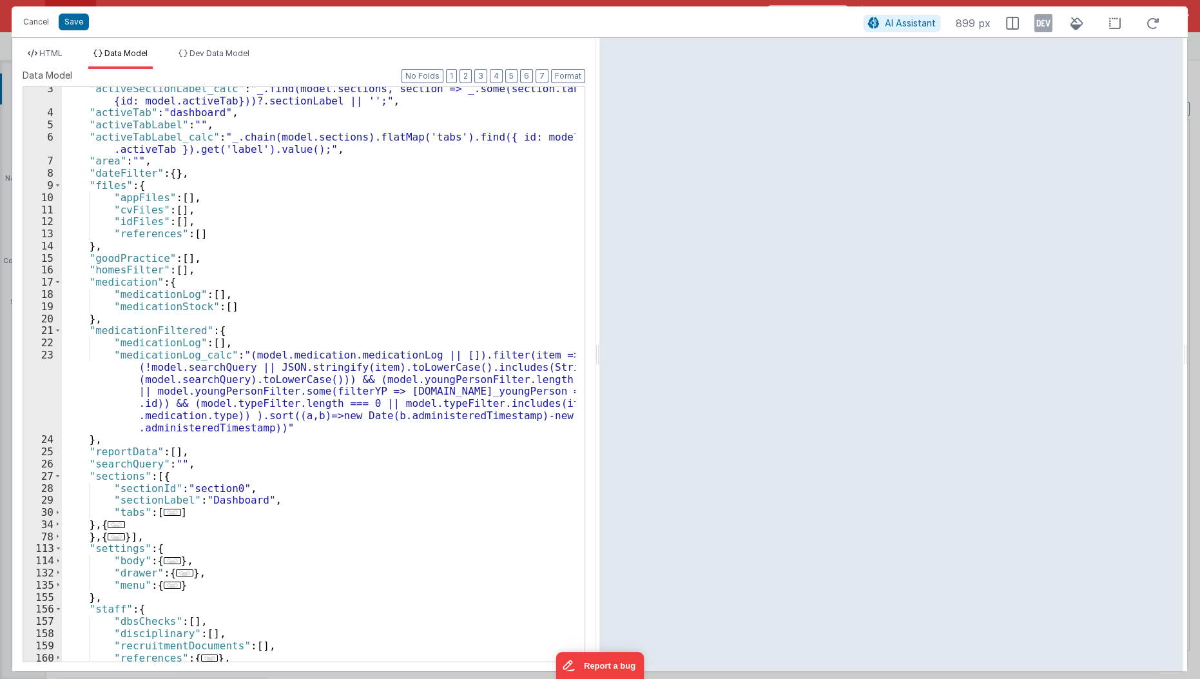
scroll to position [28, 0]
click at [222, 260] on div ""activeSectionLabel_calc" : "_.find(model.sections, section => _.some(section.t…" at bounding box center [319, 387] width 515 height 611
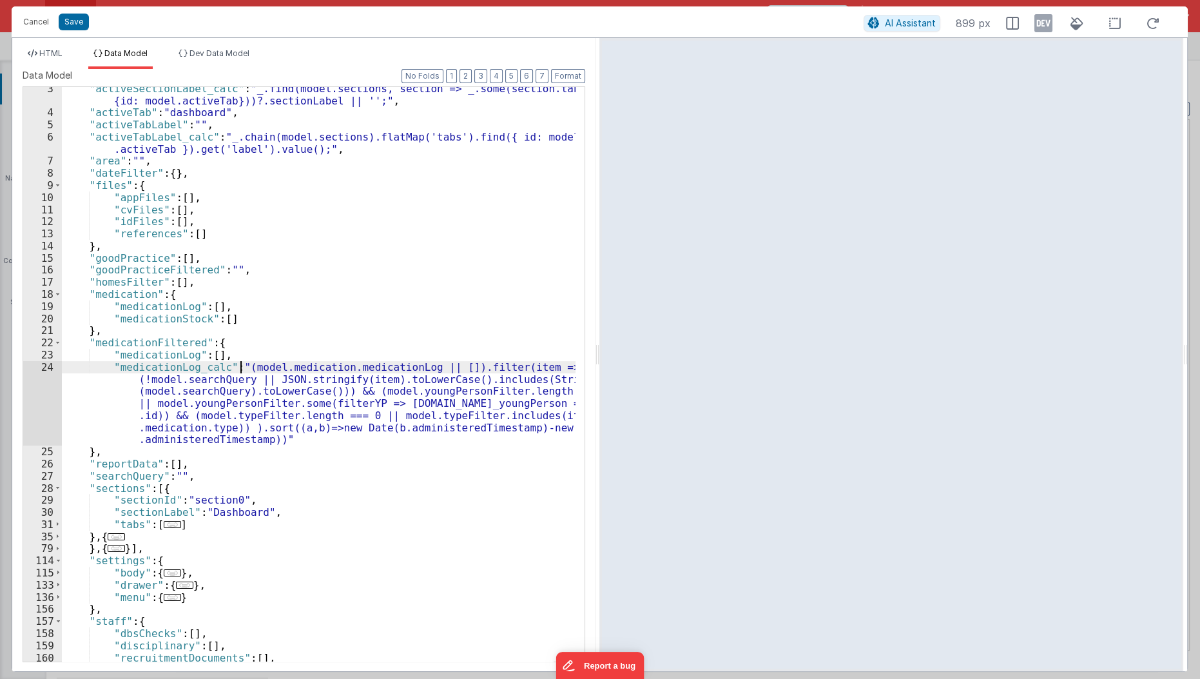
click at [240, 369] on div ""activeSectionLabel_calc" : "_.find(model.sections, section => _.some(section.t…" at bounding box center [319, 387] width 515 height 611
click at [240, 369] on div ""activeSectionLabel_calc" : "_.find(model.sections, section => _.some(section.t…" at bounding box center [319, 374] width 514 height 574
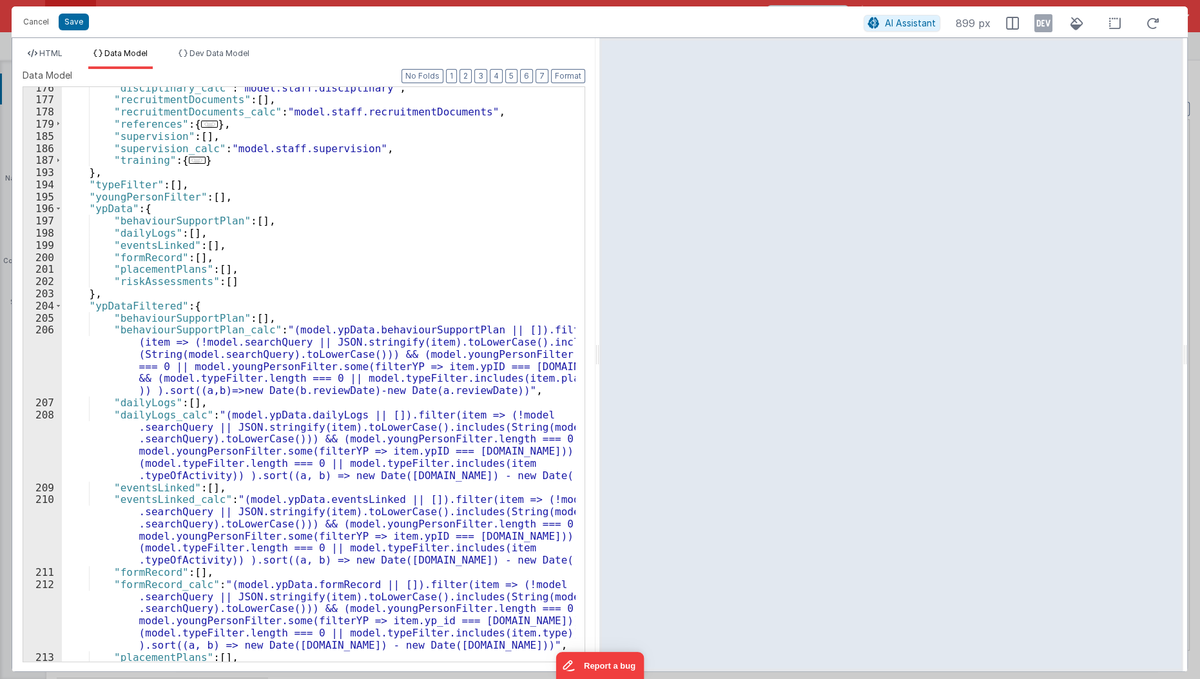
scroll to position [721, 0]
click at [234, 492] on div ""disciplinary_calc" : "model.staff.disciplinary" , "recruitmentDocuments" : [ ]…" at bounding box center [319, 410] width 515 height 660
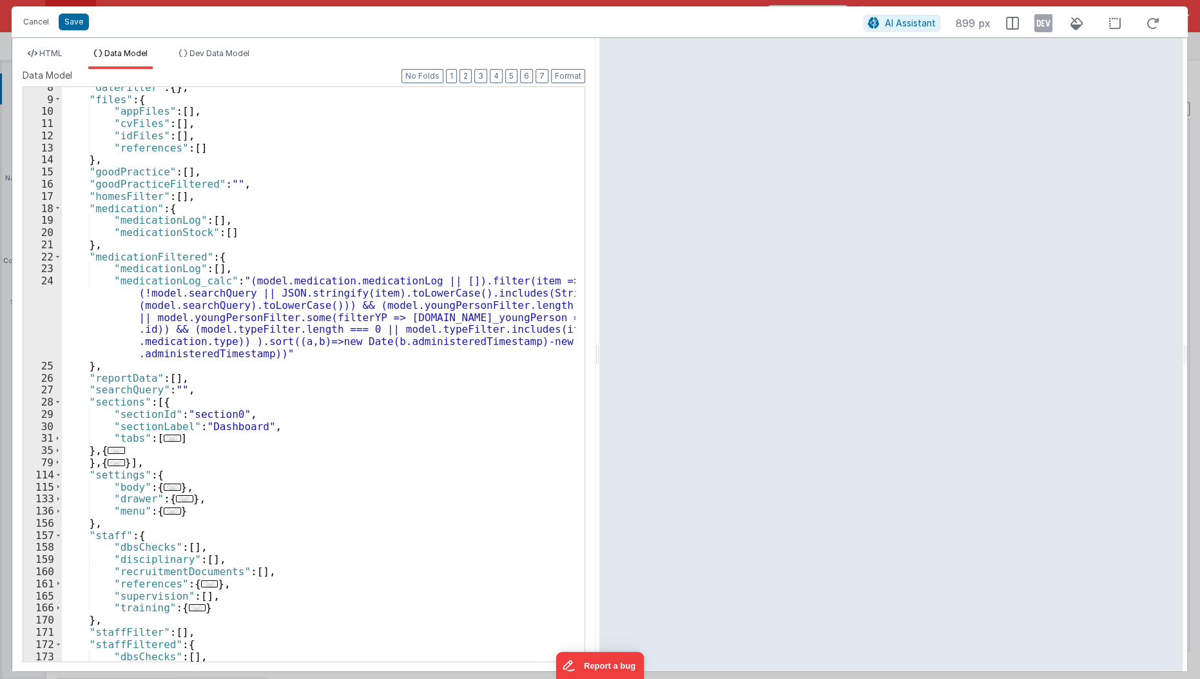
scroll to position [115, 0]
click at [223, 184] on div ""dateFilter" : { } , "files" : { "appFiles" : [ ] , "cvFiles" : [ ] , "idFiles"…" at bounding box center [319, 381] width 515 height 600
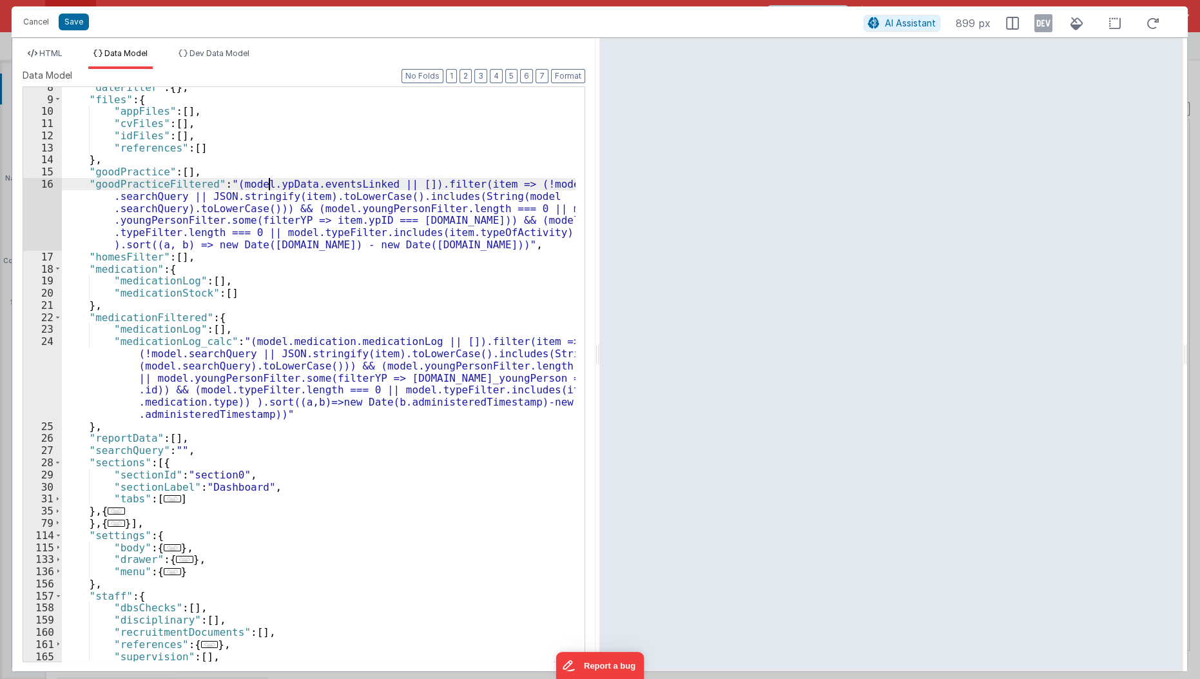
click at [271, 184] on div ""dateFilter" : { } , "files" : { "appFiles" : [ ] , "cvFiles" : [ ] , "idFiles"…" at bounding box center [319, 381] width 515 height 600
click at [68, 17] on button "Save" at bounding box center [74, 22] width 30 height 17
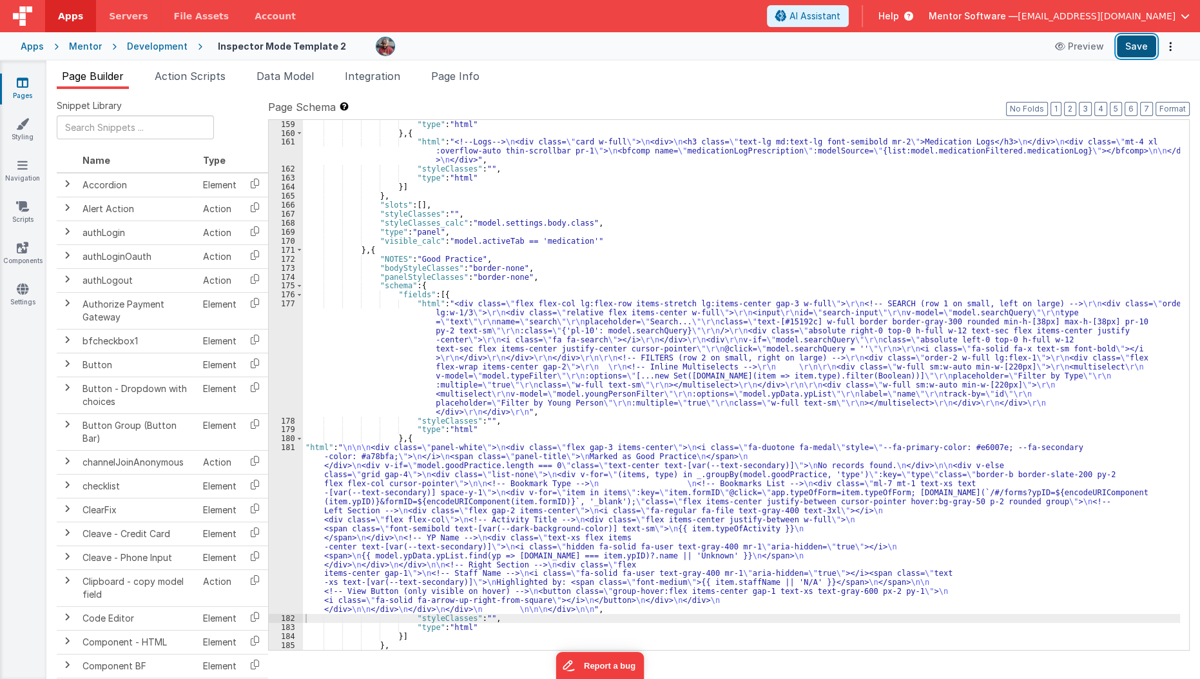
click at [1148, 48] on button "Save" at bounding box center [1136, 46] width 39 height 22
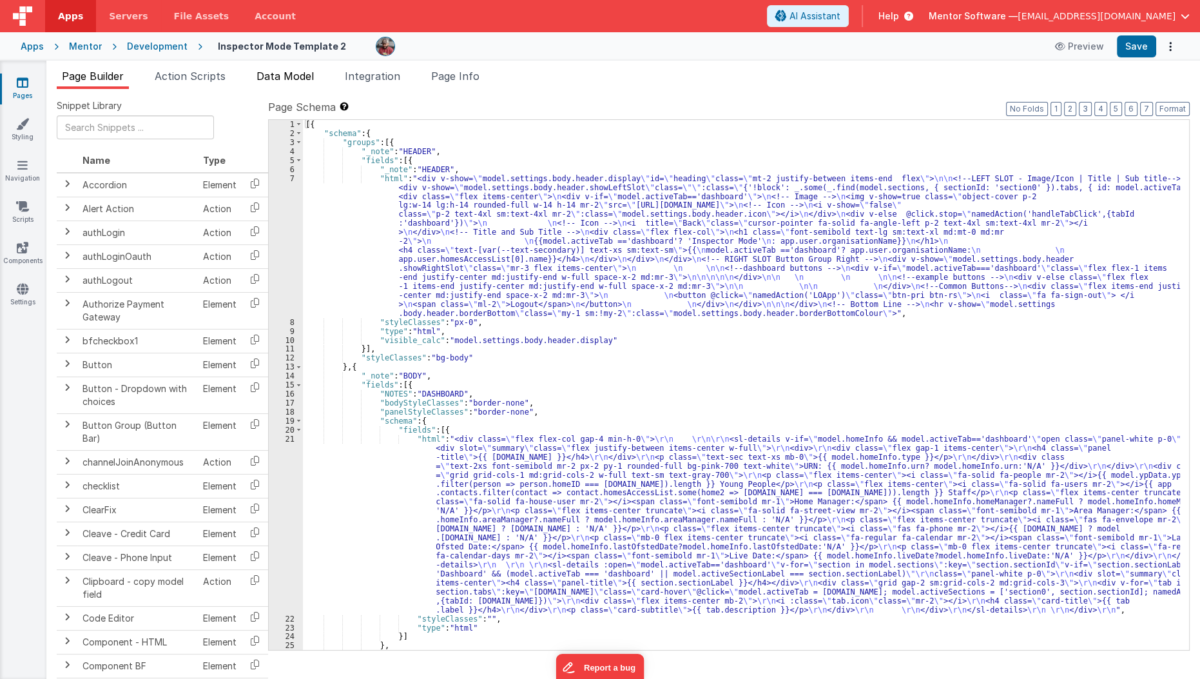
click at [308, 77] on span "Data Model" at bounding box center [284, 76] width 57 height 13
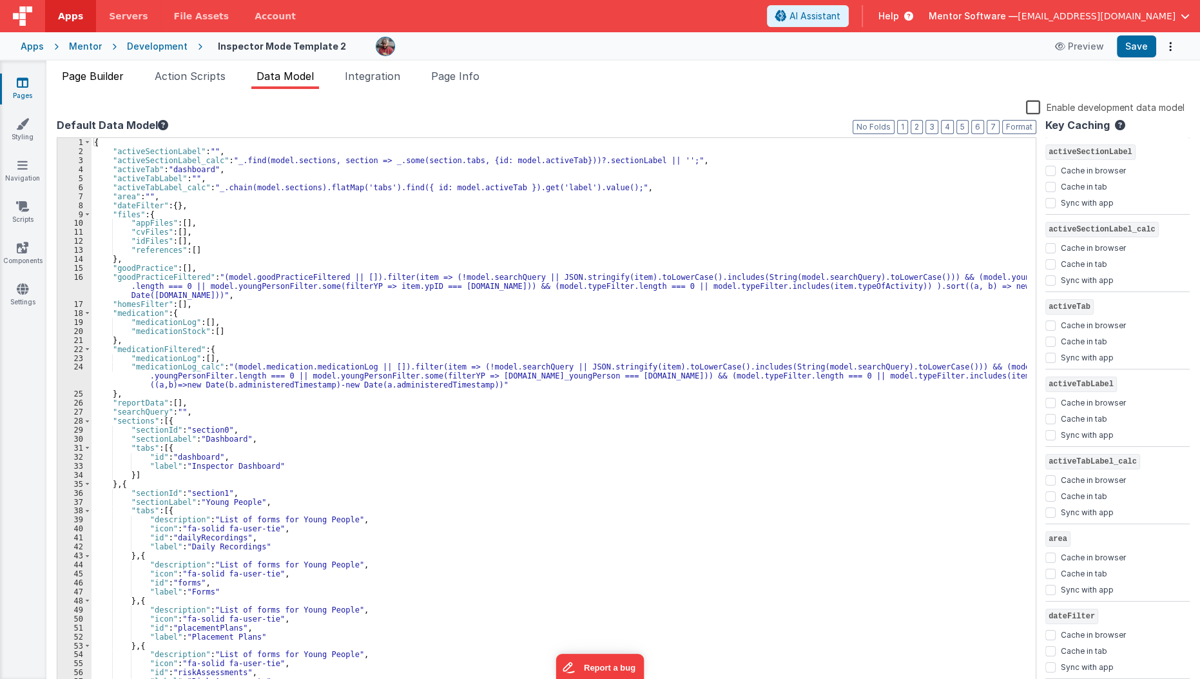
click at [73, 82] on li "Page Builder" at bounding box center [93, 78] width 72 height 21
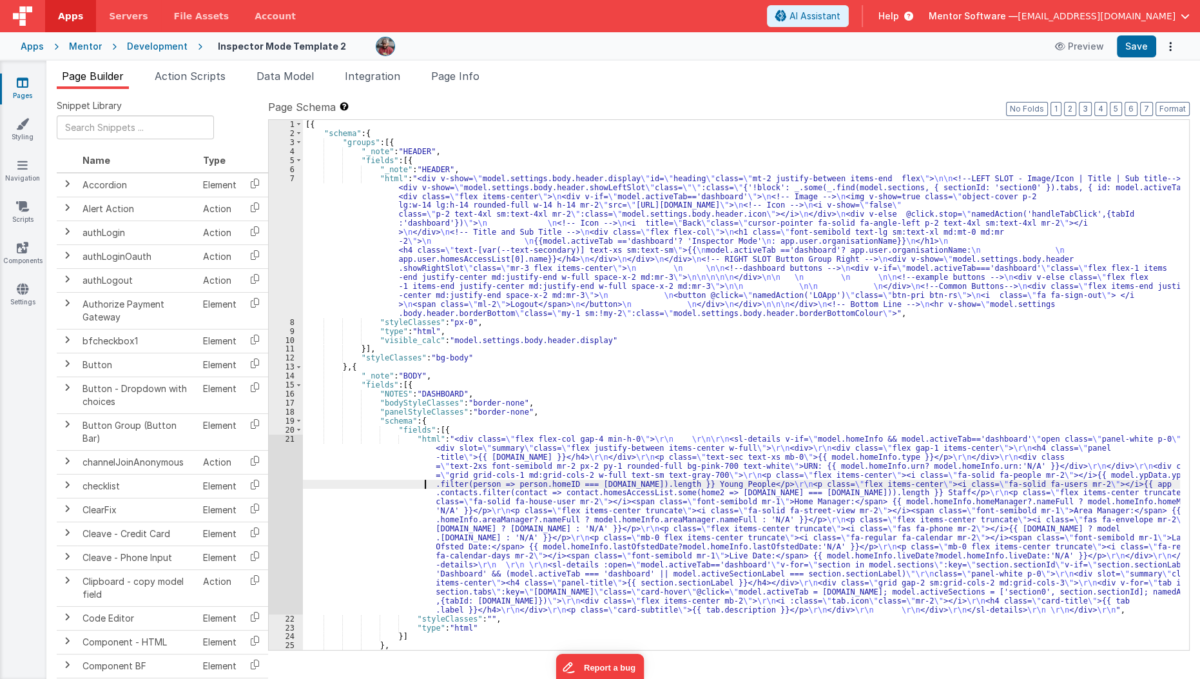
click at [334, 485] on div "[{ "schema" : { "groups" : [{ "_note" : "HEADER" , "fields" : [{ "_note" : "HEA…" at bounding box center [742, 394] width 878 height 548
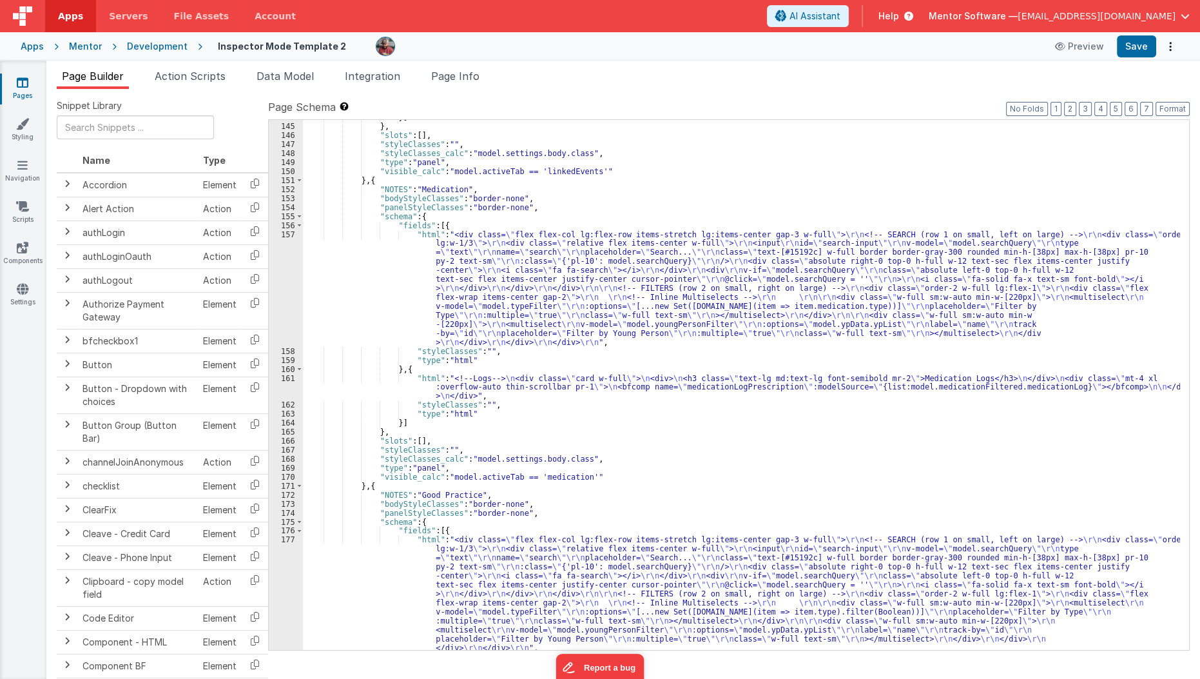
scroll to position [3317, 0]
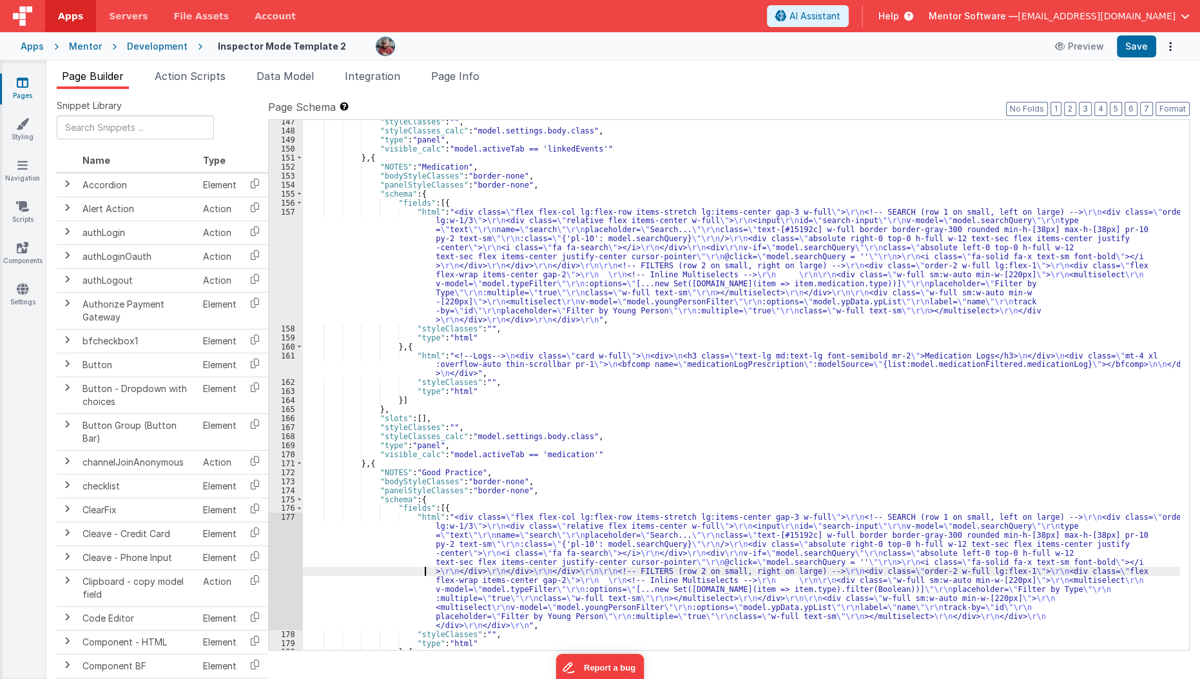
click at [336, 570] on div ""styleClasses" : "" , "styleClasses_calc" : "model.settings.body.class" , "type…" at bounding box center [742, 391] width 878 height 548
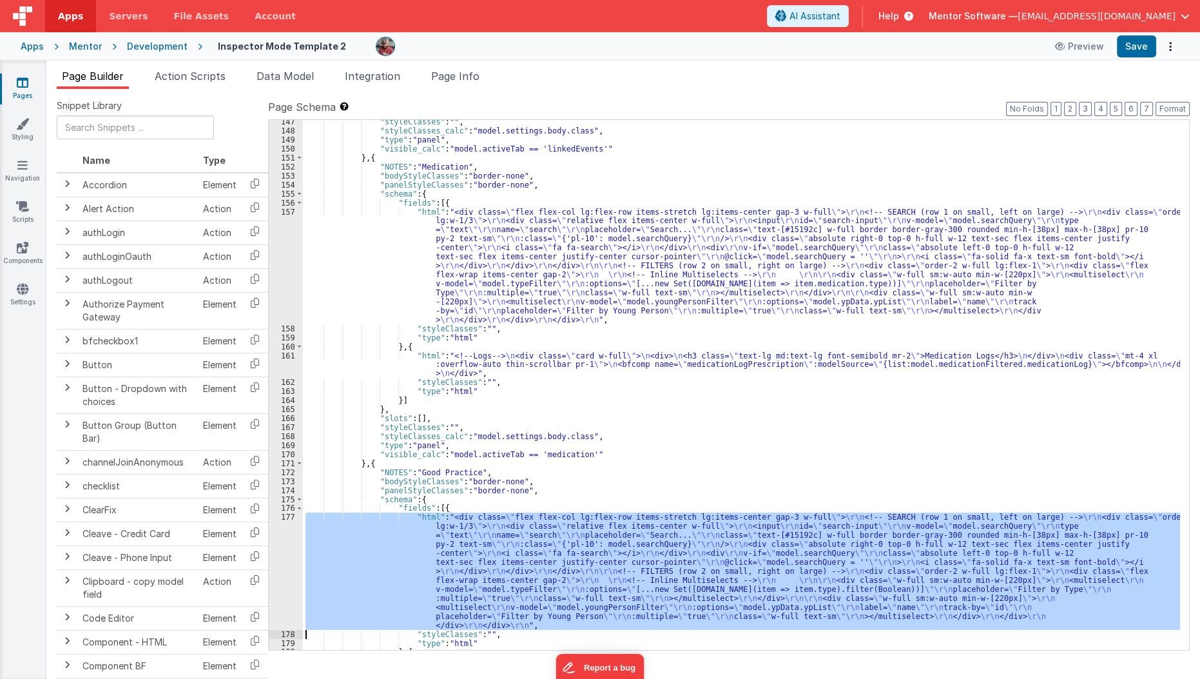
click at [278, 568] on div "177" at bounding box center [286, 570] width 34 height 117
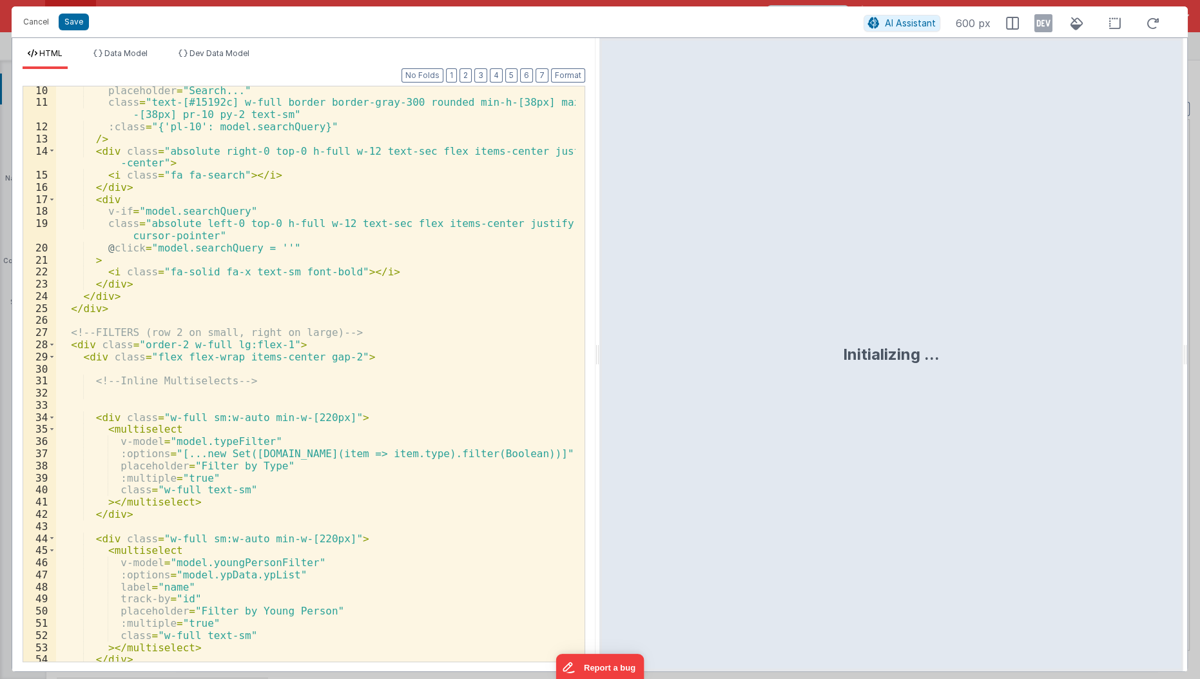
scroll to position [133, 0]
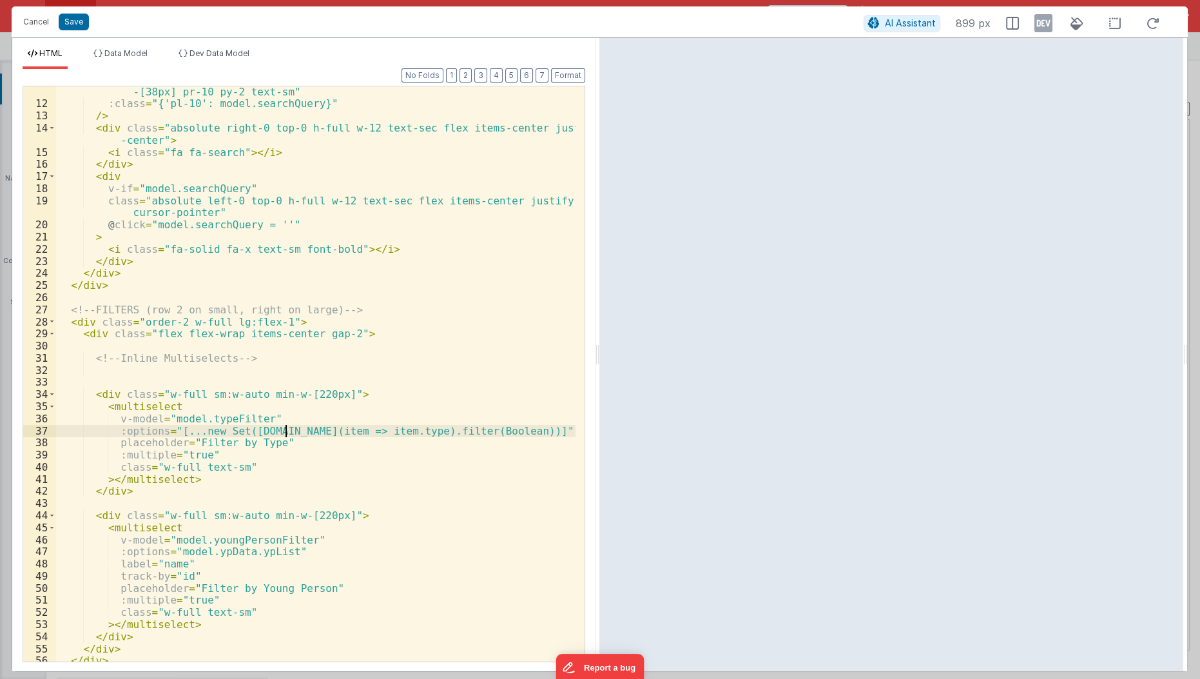
click at [284, 431] on div "class = "text-[#15192c] w-full border border-gray-300 rounded min-h-[38px] max-…" at bounding box center [316, 379] width 521 height 612
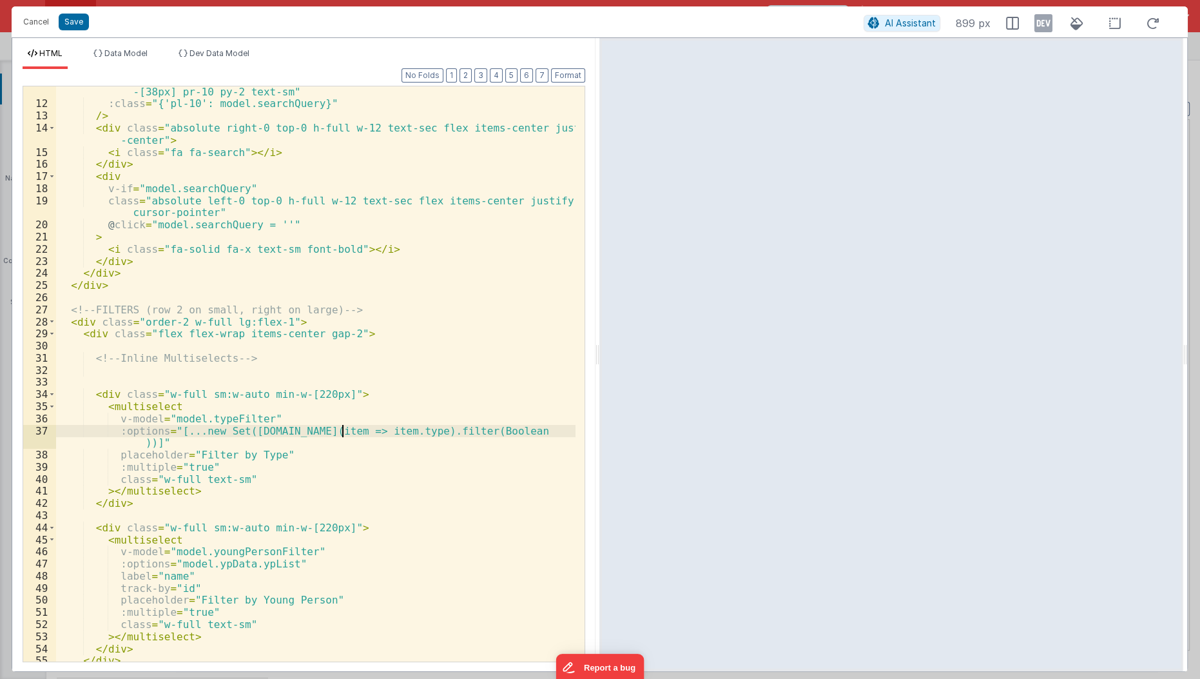
click at [283, 459] on div "class = "text-[#15192c] w-full border border-gray-300 rounded min-h-[38px] max-…" at bounding box center [316, 379] width 521 height 612
click at [472, 427] on div "class = "text-[#15192c] w-full border border-gray-300 rounded min-h-[38px] max-…" at bounding box center [316, 379] width 521 height 612
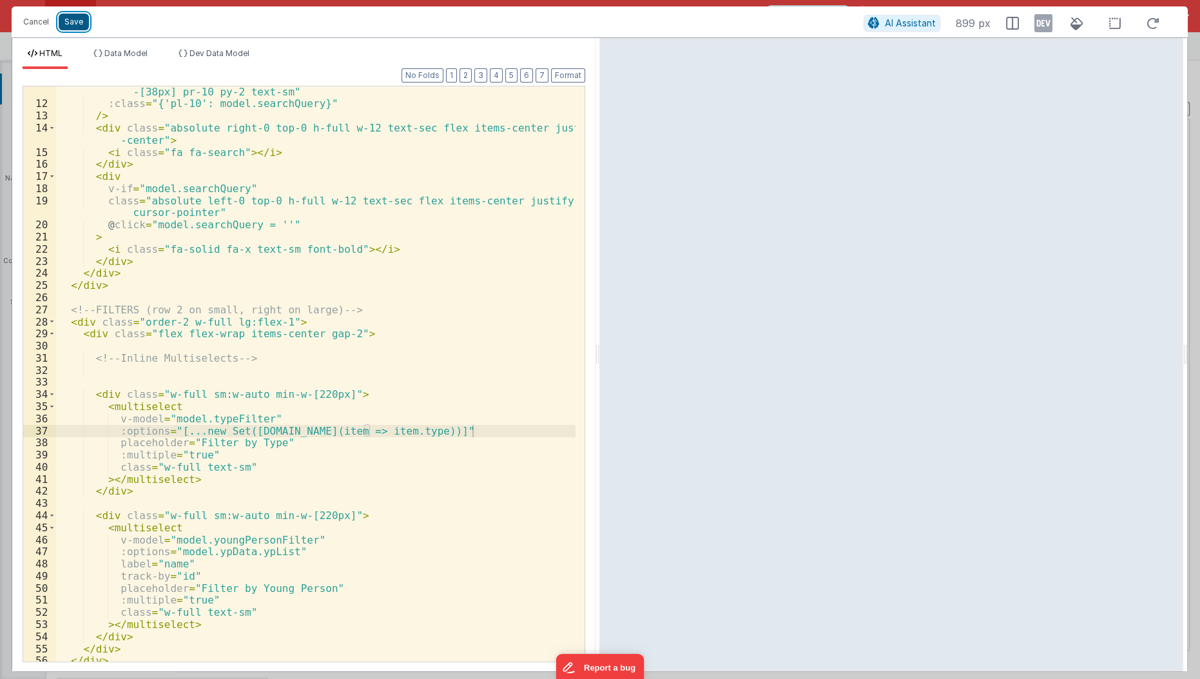
click at [78, 17] on button "Save" at bounding box center [74, 22] width 30 height 17
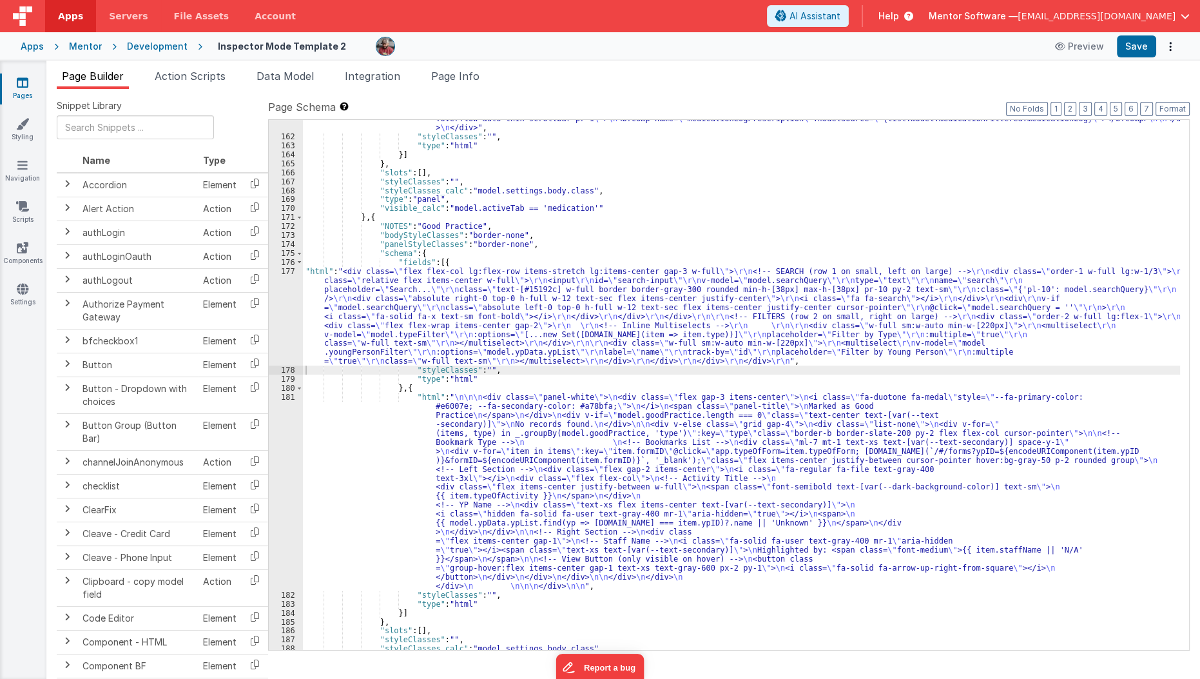
scroll to position [3577, 0]
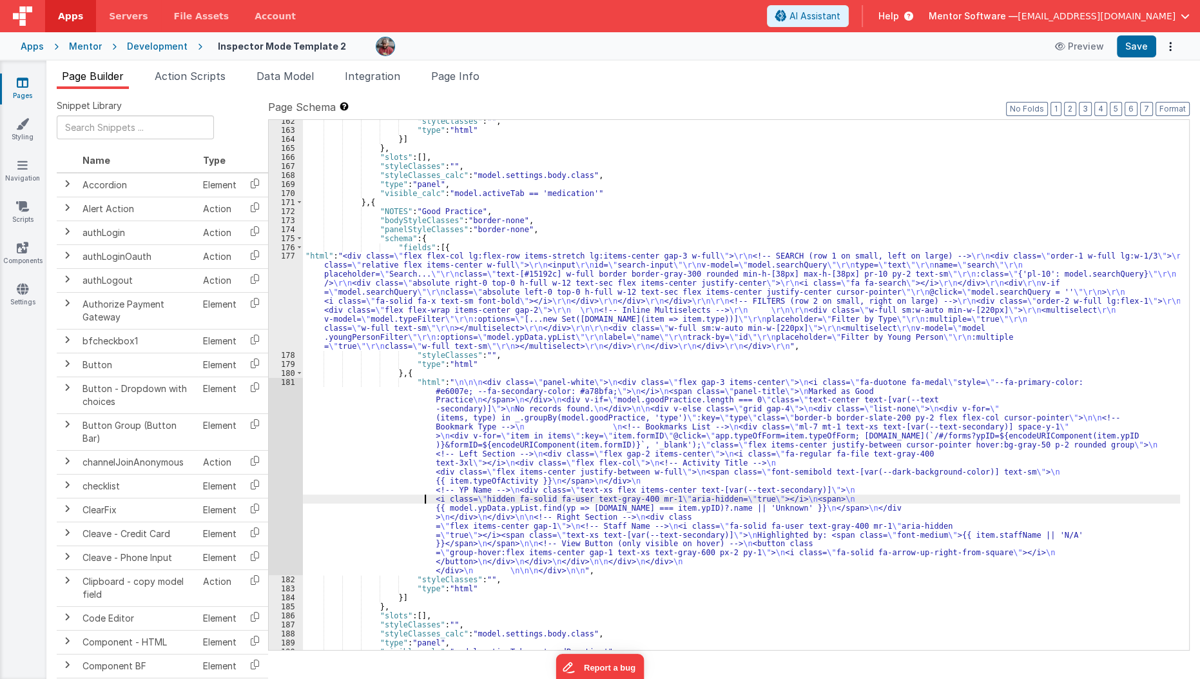
click at [360, 494] on div ""styleClasses" : "" , "type" : "html" }] } , "slots" : [ ] , "styleClasses" : "…" at bounding box center [742, 391] width 878 height 548
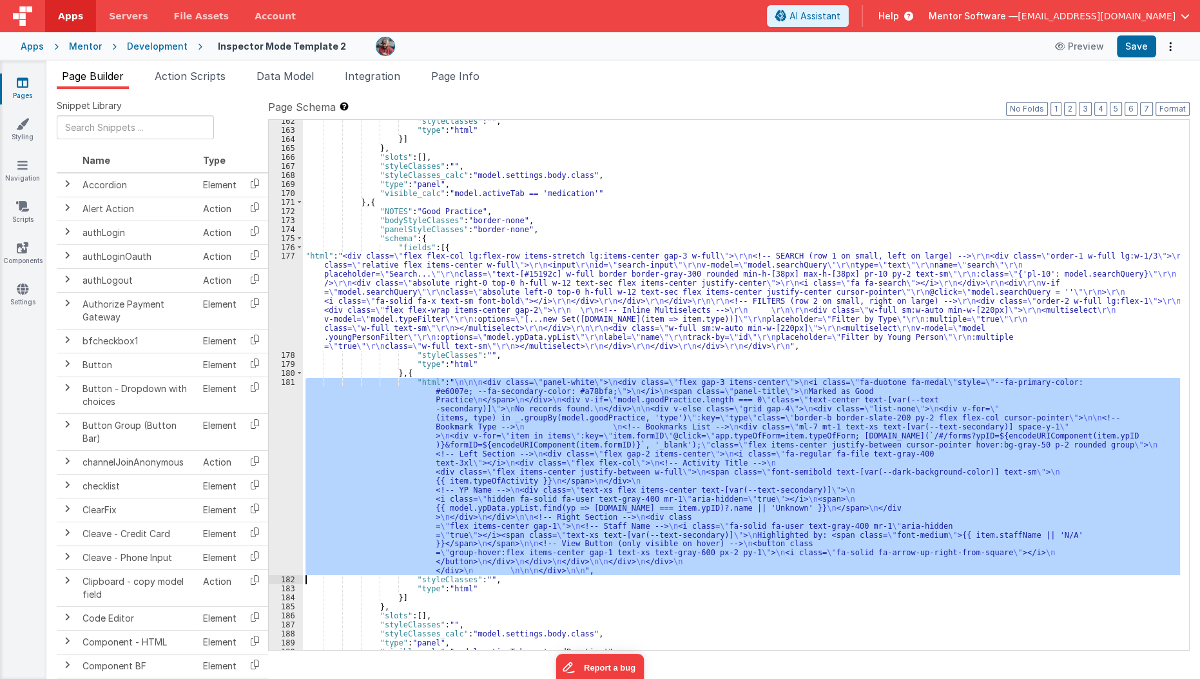
click at [278, 486] on div "181" at bounding box center [286, 477] width 34 height 198
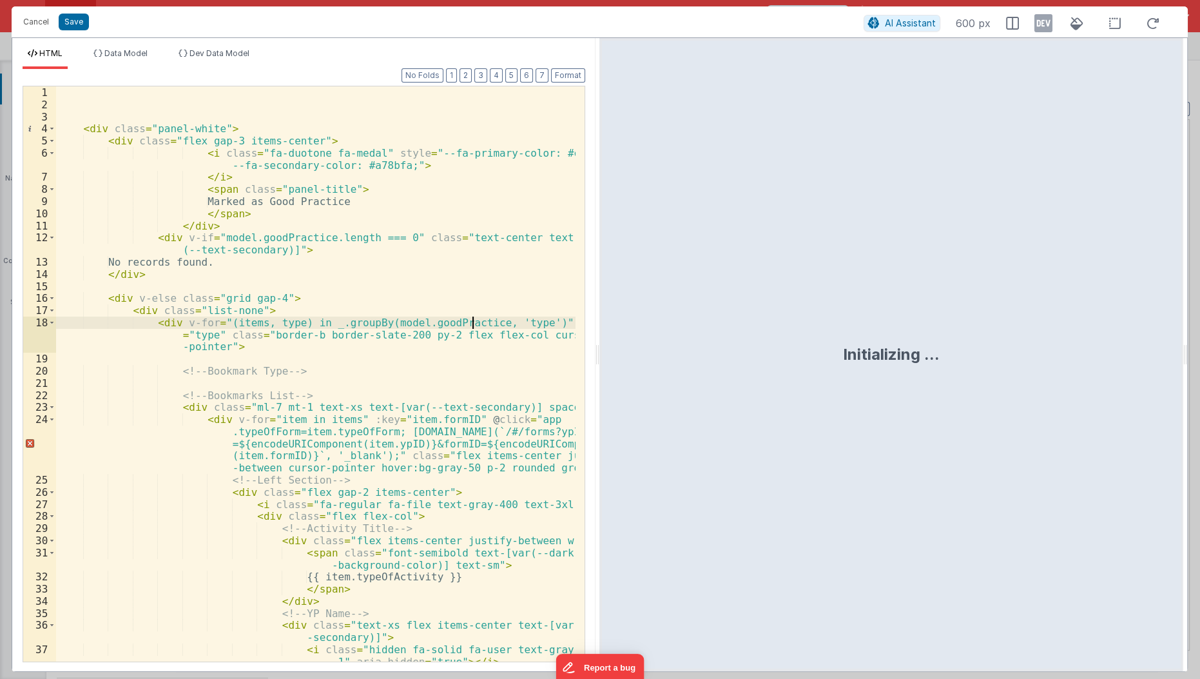
click at [469, 320] on div "< div class = "panel-white" > < div class = "flex gap-3 items-center" > < i cla…" at bounding box center [316, 386] width 521 height 601
click at [71, 16] on button "Save" at bounding box center [74, 22] width 30 height 17
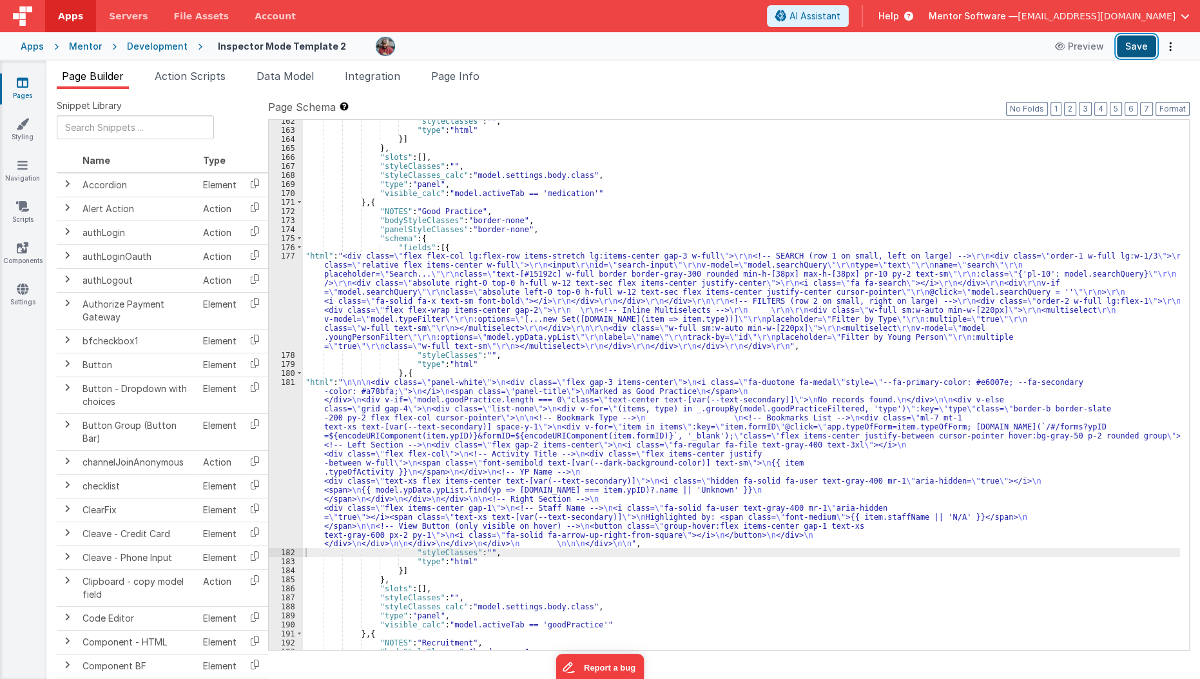
click at [1131, 52] on button "Save" at bounding box center [1136, 46] width 39 height 22
click at [720, 335] on div ""styleClasses" : "" , "type" : "html" }] } , "slots" : [ ] , "styleClasses" : "…" at bounding box center [742, 391] width 878 height 548
click at [310, 456] on div ""styleClasses" : "" , "type" : "html" }] } , "slots" : [ ] , "styleClasses" : "…" at bounding box center [742, 391] width 878 height 548
click at [274, 454] on div "181" at bounding box center [286, 463] width 34 height 171
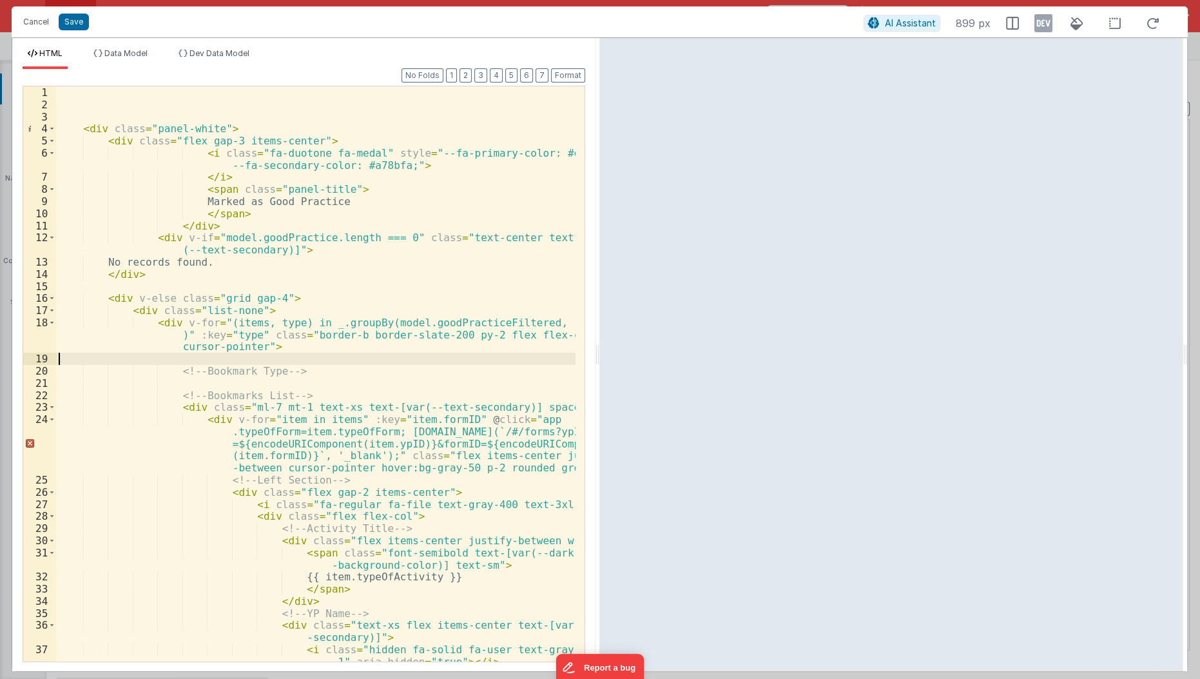
click at [215, 361] on div "< div class = "panel-white" > < div class = "flex gap-3 items-center" > < i cla…" at bounding box center [316, 386] width 521 height 601
click at [28, 24] on button "Cancel" at bounding box center [36, 22] width 39 height 18
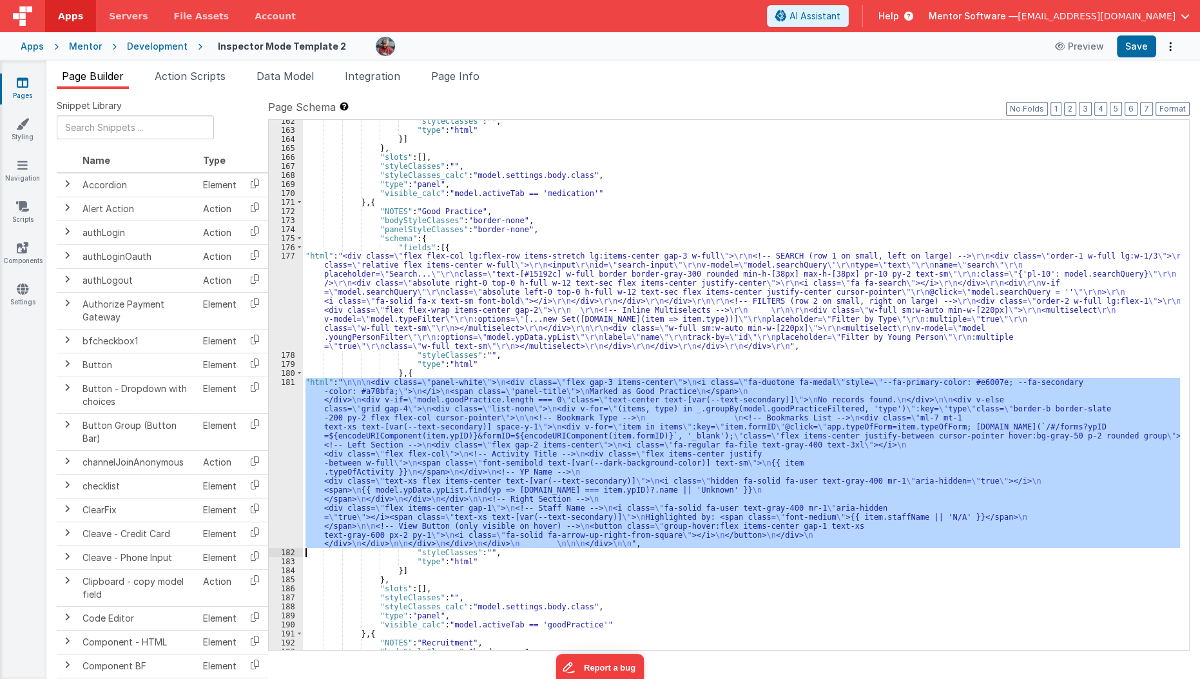
click at [398, 401] on div ""styleClasses" : "" , "type" : "html" }] } , "slots" : [ ] , "styleClasses" : "…" at bounding box center [741, 385] width 877 height 530
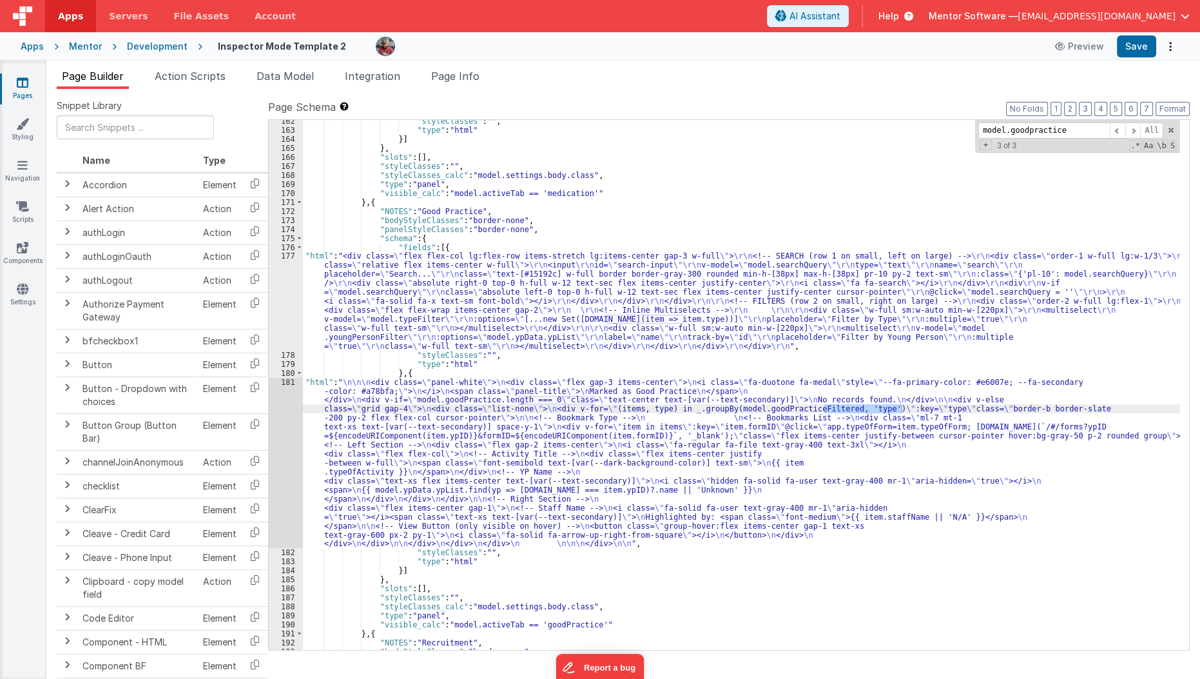
type input "model.goodpractice"
click at [597, 399] on div ""styleClasses" : "" , "type" : "html" }] } , "slots" : [ ] , "styleClasses" : "…" at bounding box center [742, 391] width 878 height 548
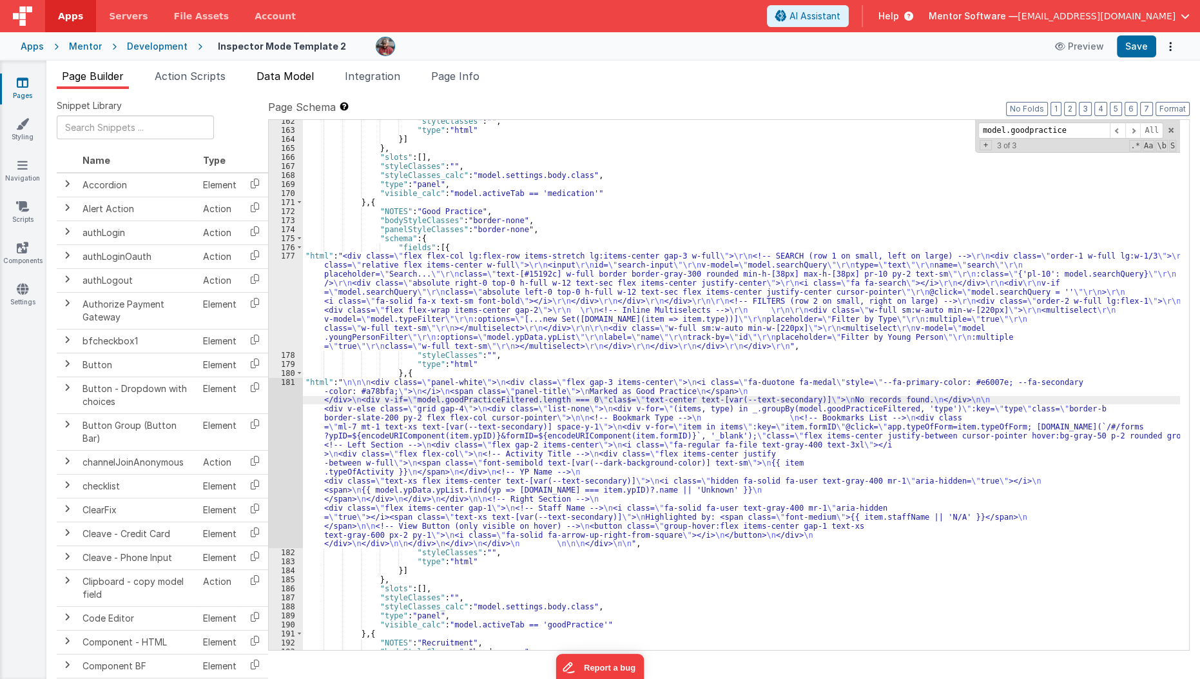
click at [296, 79] on span "Data Model" at bounding box center [284, 76] width 57 height 13
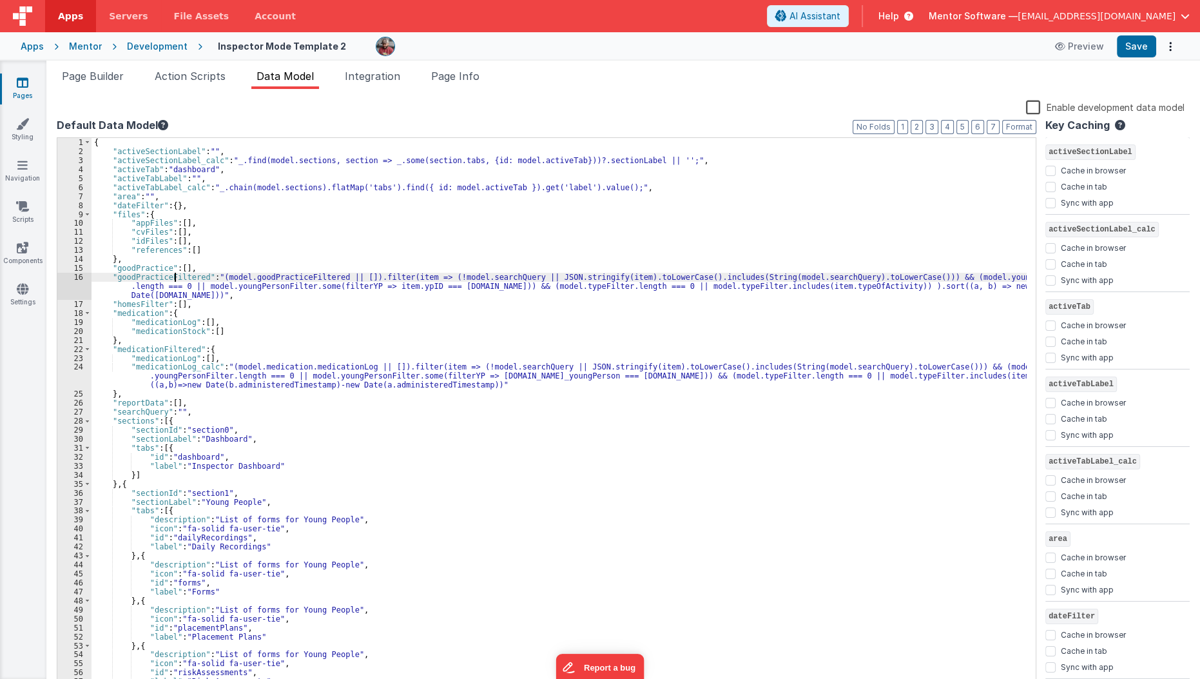
click at [174, 273] on div "{ "activeSectionLabel" : "" , "activeSectionLabel_calc" : "_.find(model.section…" at bounding box center [559, 423] width 936 height 570
click at [106, 77] on span "Page Builder" at bounding box center [93, 76] width 62 height 13
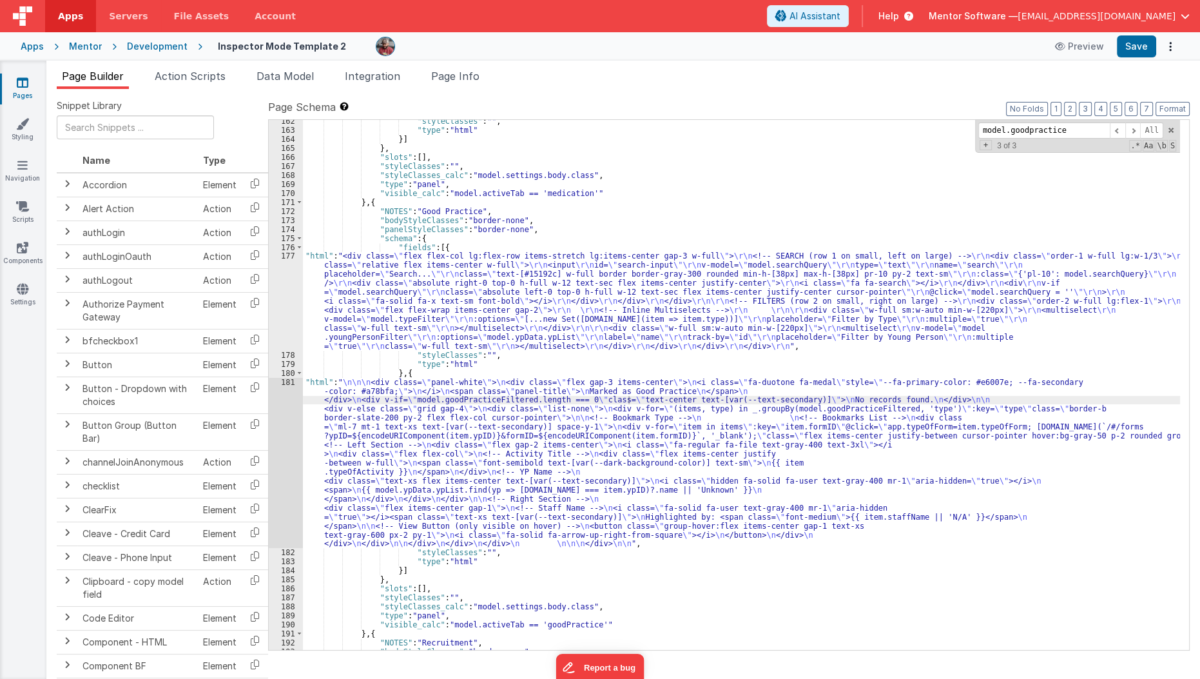
click at [903, 404] on div ""styleClasses" : "" , "type" : "html" }] } , "slots" : [ ] , "styleClasses" : "…" at bounding box center [742, 391] width 878 height 548
click at [1143, 43] on button "Save" at bounding box center [1136, 46] width 39 height 22
click at [308, 64] on div "Page Builder Action Scripts Data Model Integration Page Info Snippet Library Na…" at bounding box center [622, 370] width 1153 height 618
click at [305, 77] on span "Data Model" at bounding box center [284, 76] width 57 height 13
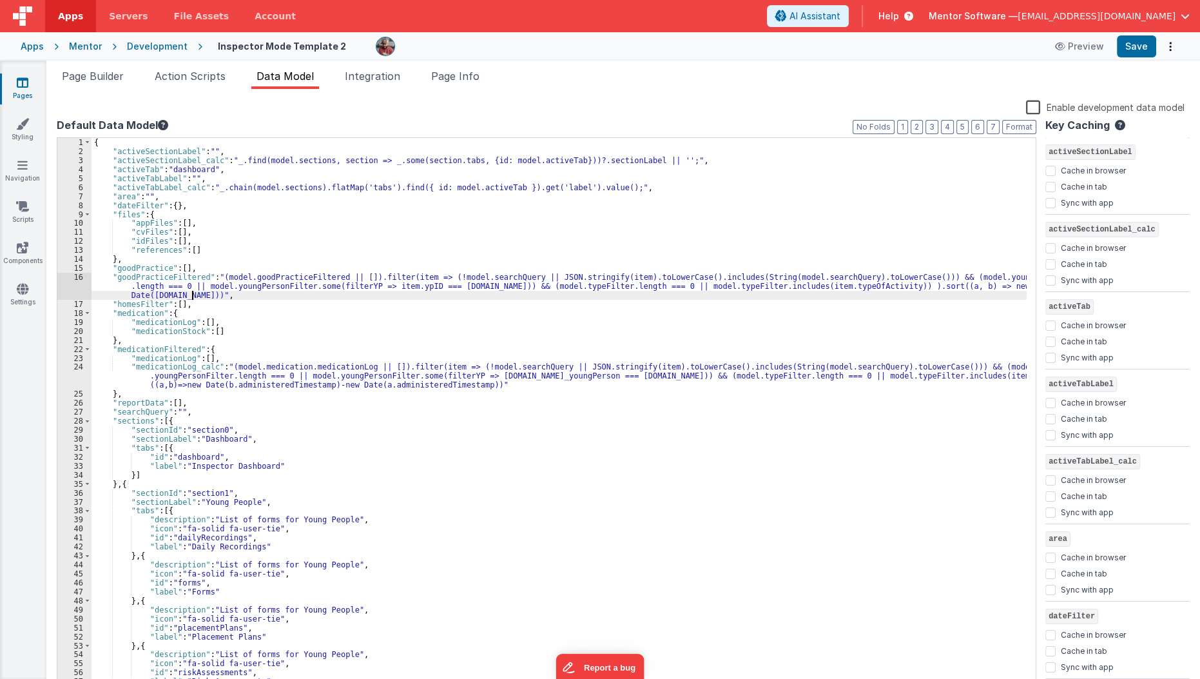
click at [627, 298] on div "{ "activeSectionLabel" : "" , "activeSectionLabel_calc" : "_.find(model.section…" at bounding box center [559, 423] width 936 height 570
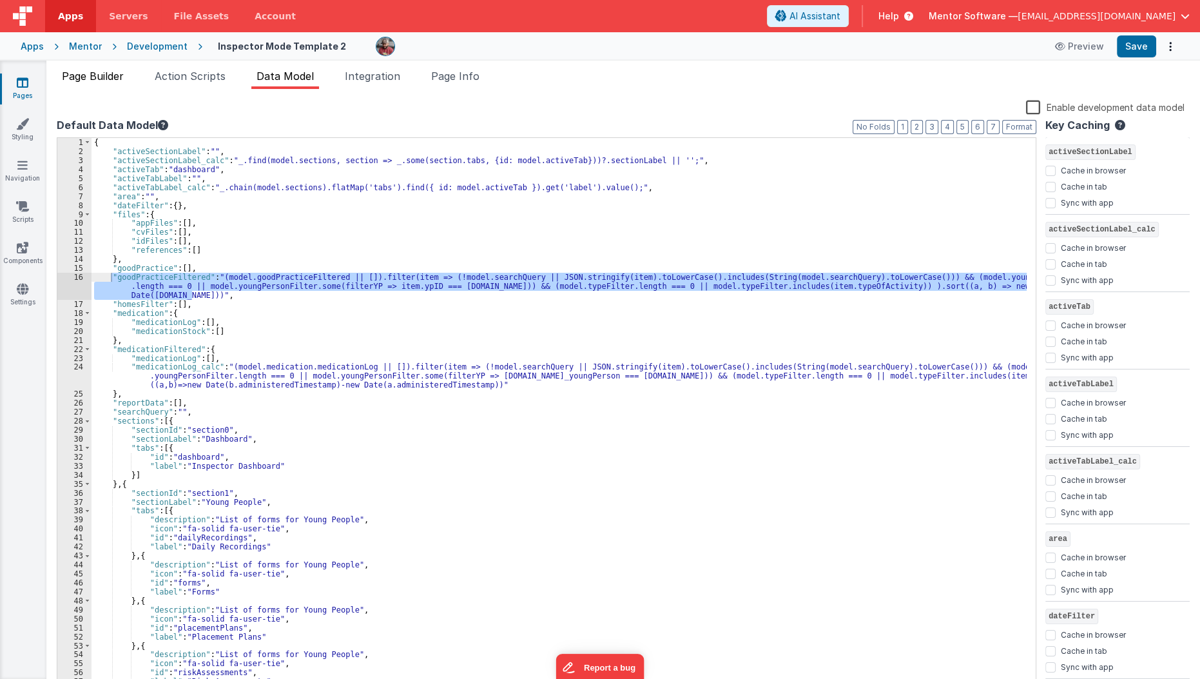
click at [107, 73] on span "Page Builder" at bounding box center [93, 76] width 62 height 13
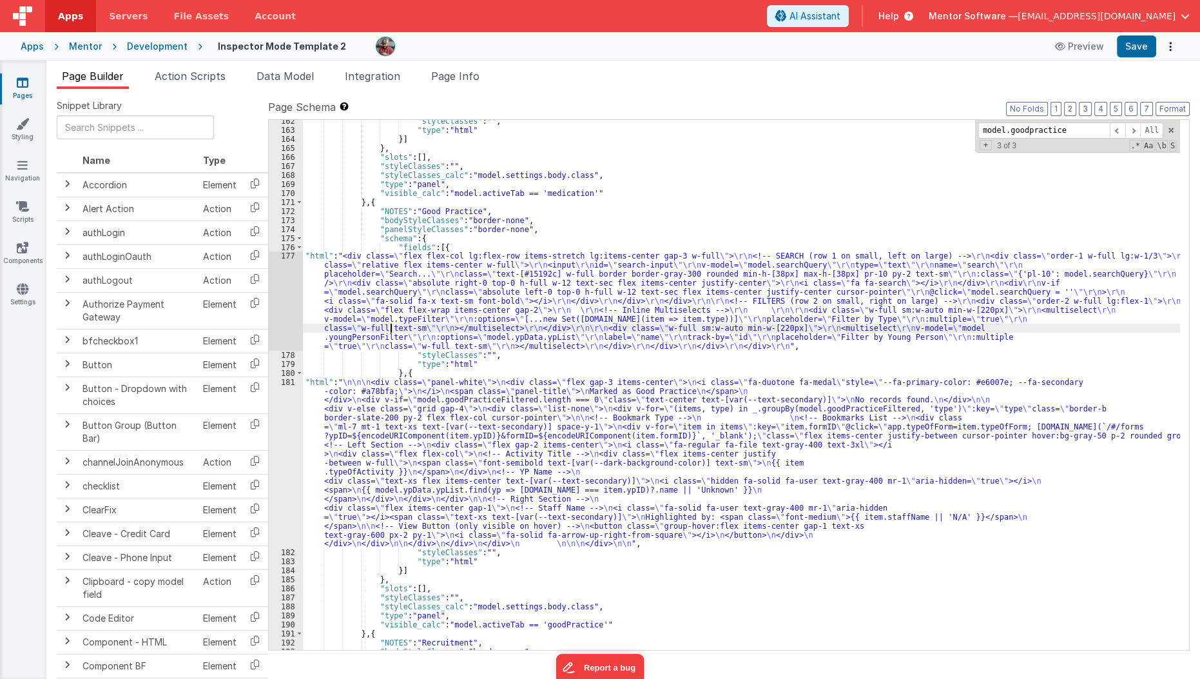
click at [391, 329] on div ""styleClasses" : "" , "type" : "html" }] } , "slots" : [ ] , "styleClasses" : "…" at bounding box center [742, 391] width 878 height 548
click at [283, 309] on div "177" at bounding box center [286, 300] width 34 height 99
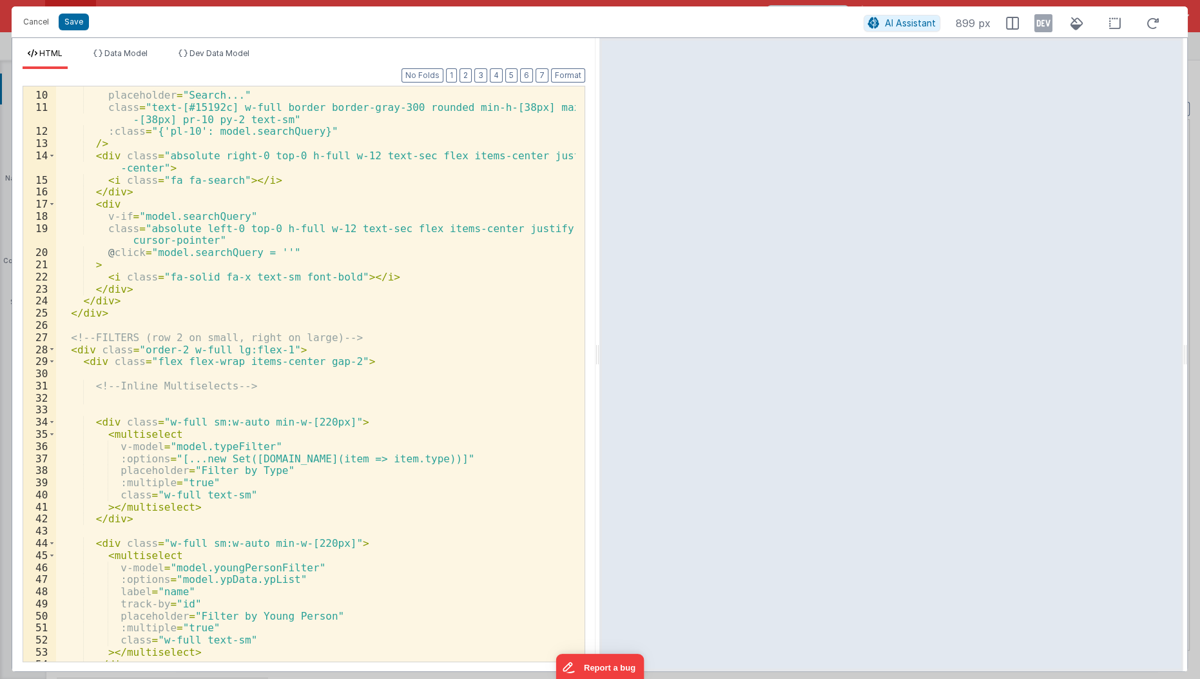
scroll to position [106, 0]
click at [471, 463] on div "name = "search" placeholder = "Search..." class = "text-[#15192c] w-full border…" at bounding box center [316, 377] width 521 height 601
click at [467, 458] on div "name = "search" placeholder = "Search..." class = "text-[#15192c] w-full border…" at bounding box center [316, 377] width 521 height 601
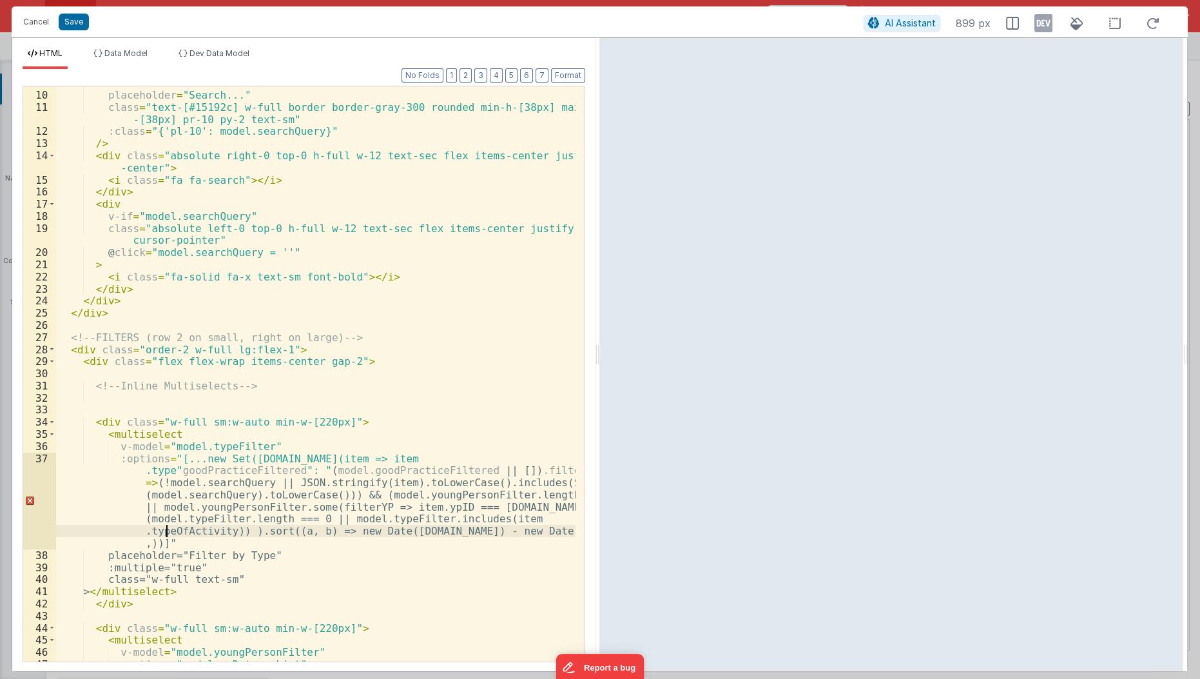
click at [164, 528] on div "name = "search" placeholder = "Search..." class = "text-[#15192c] w-full border…" at bounding box center [316, 377] width 521 height 601
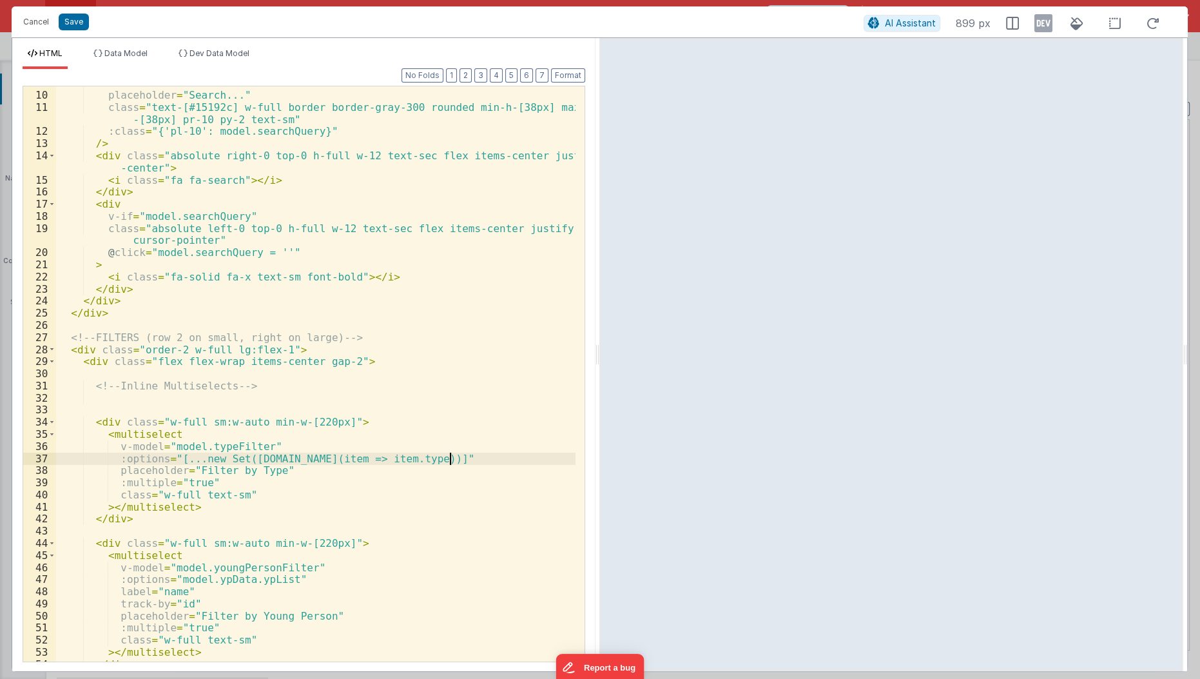
click at [448, 458] on div "name = "search" placeholder = "Search..." class = "text-[#15192c] w-full border…" at bounding box center [316, 377] width 521 height 601
click at [76, 20] on button "Save" at bounding box center [74, 22] width 30 height 17
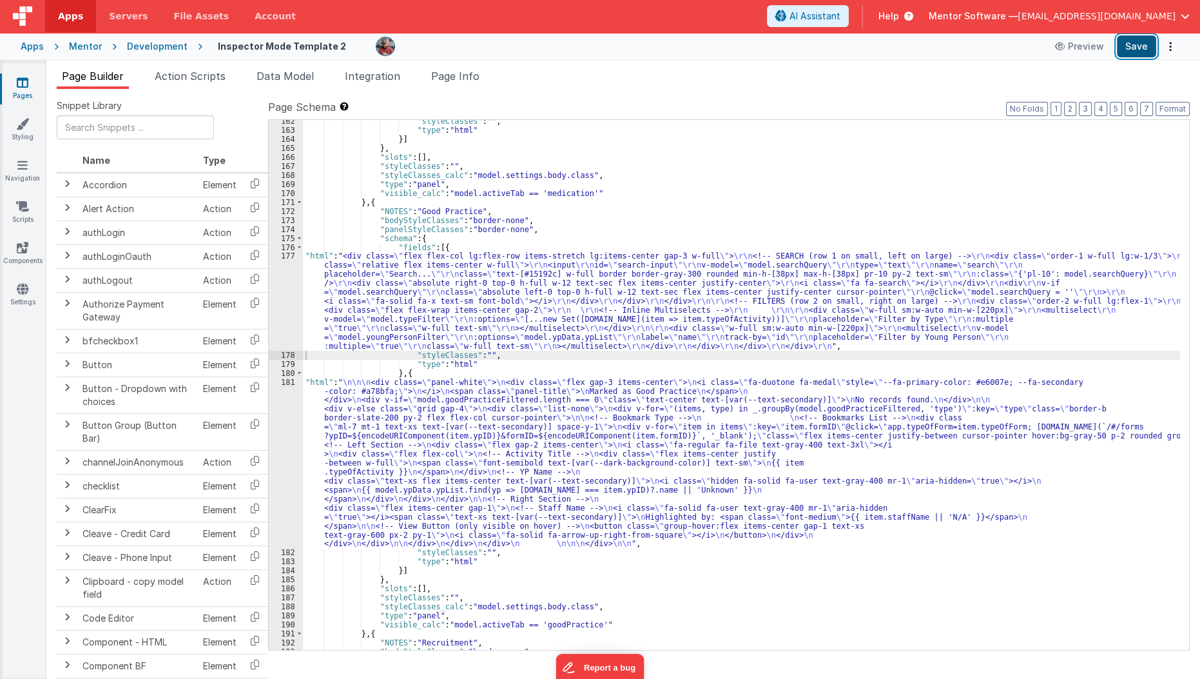
click at [1133, 48] on button "Save" at bounding box center [1136, 46] width 39 height 22
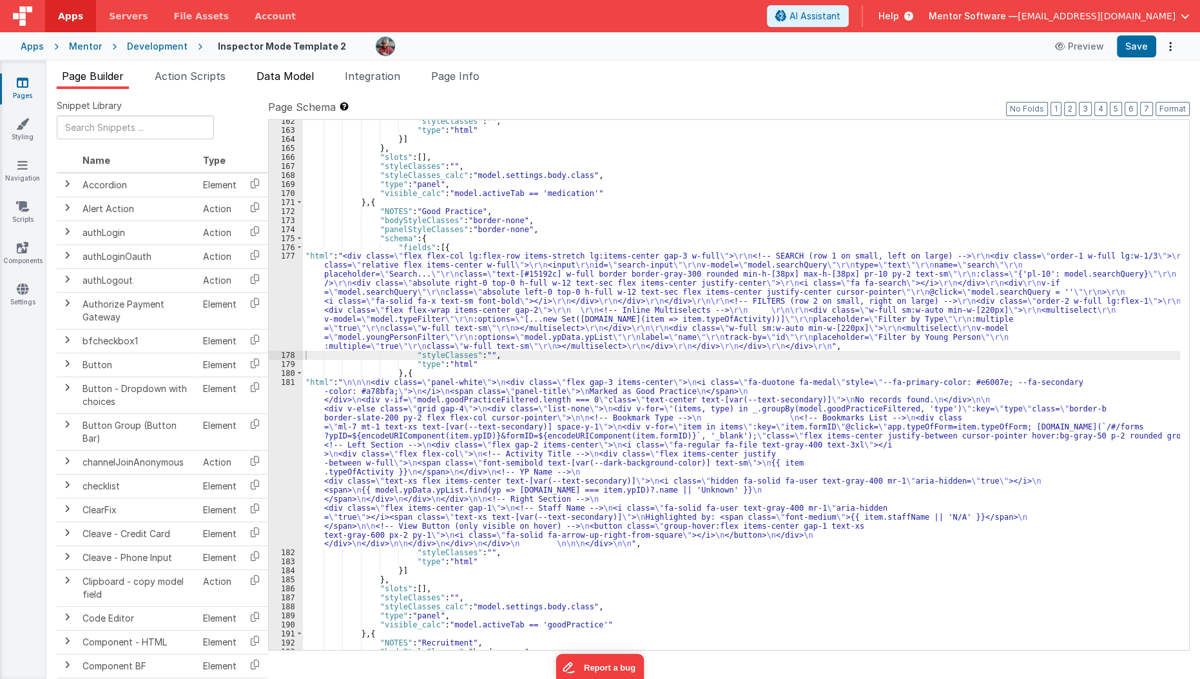
click at [285, 79] on span "Data Model" at bounding box center [284, 76] width 57 height 13
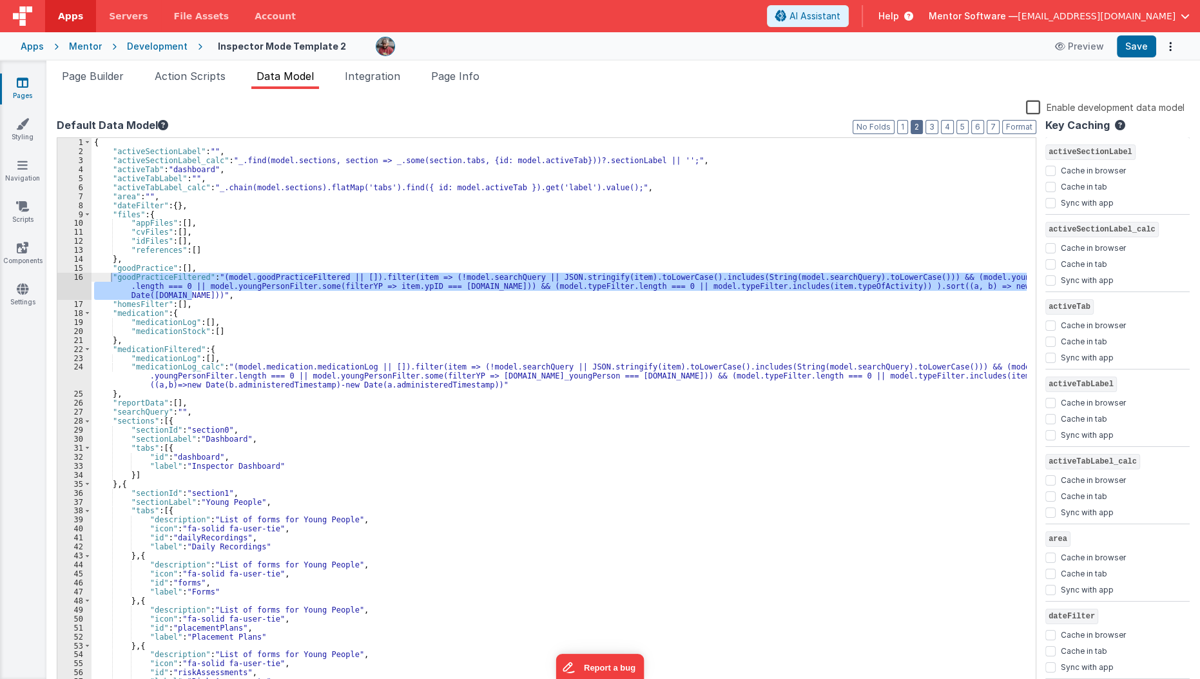
click at [923, 131] on button "2" at bounding box center [916, 127] width 12 height 14
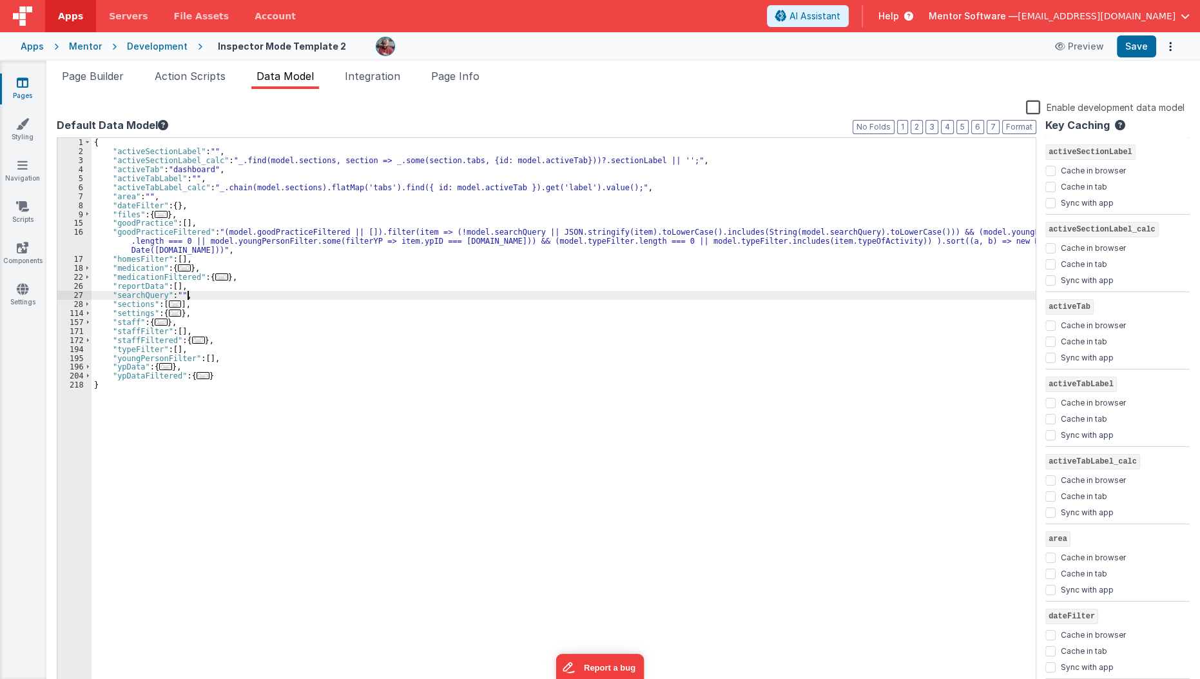
click at [629, 296] on div "{ "activeSectionLabel" : "" , "activeSectionLabel_calc" : "_.find(model.section…" at bounding box center [563, 423] width 945 height 570
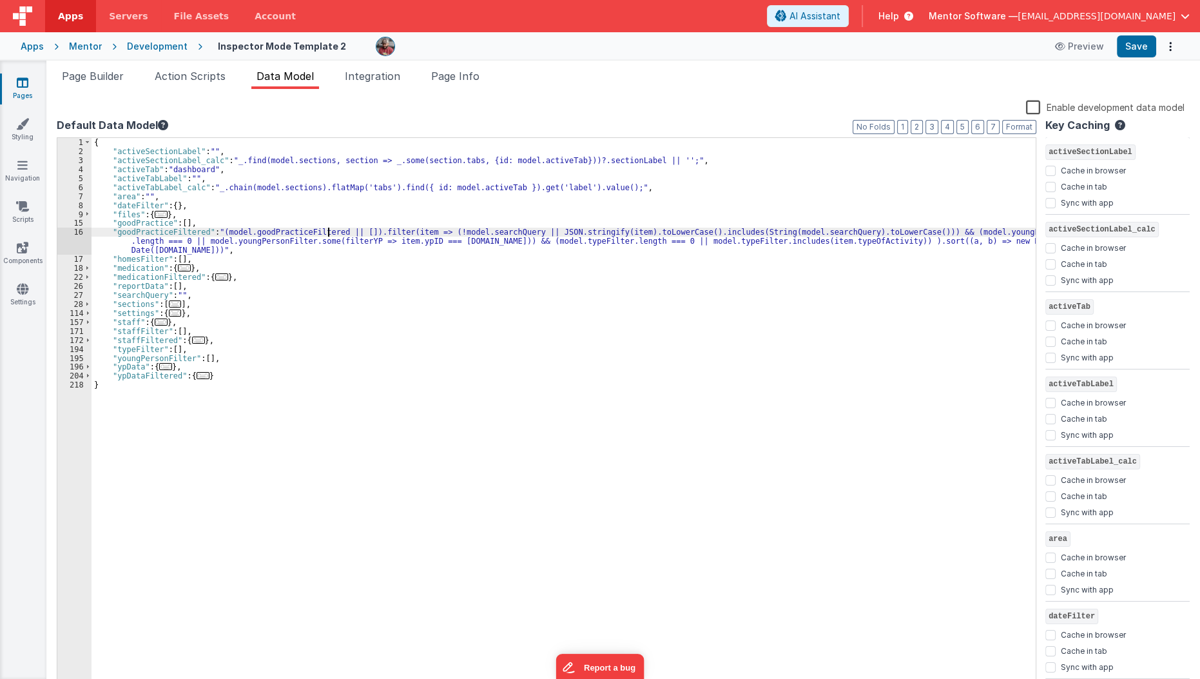
click at [328, 234] on div "{ "activeSectionLabel" : "" , "activeSectionLabel_calc" : "_.find(model.section…" at bounding box center [563, 423] width 945 height 570
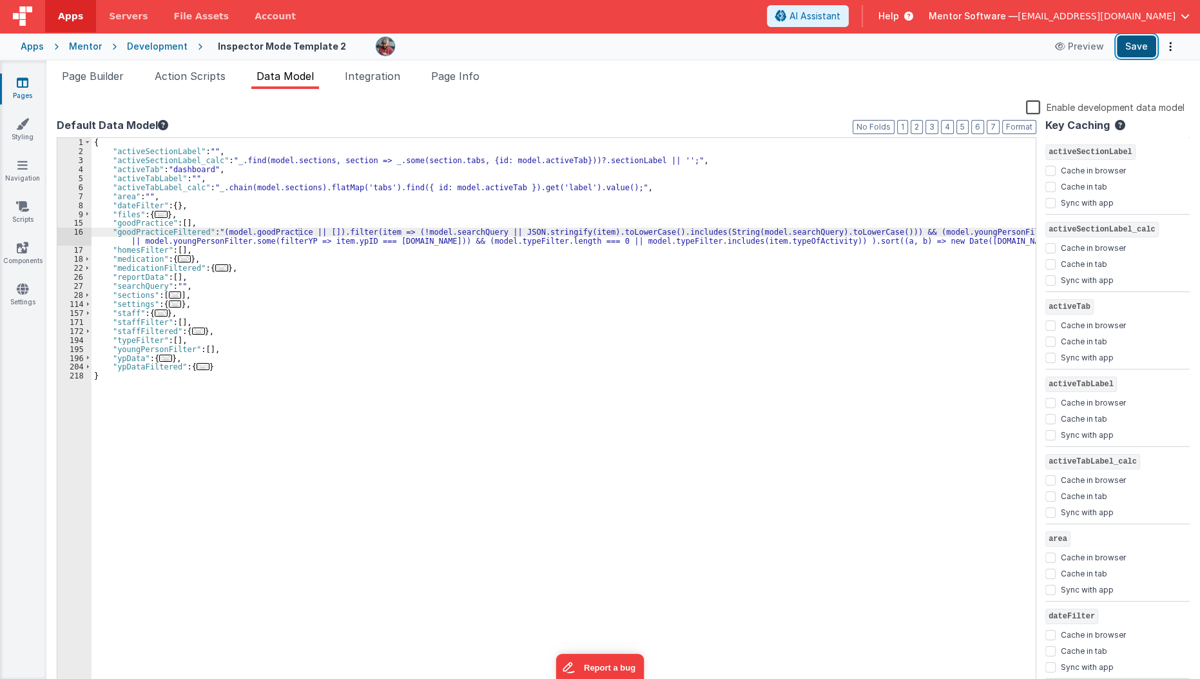
click at [1131, 48] on button "Save" at bounding box center [1136, 46] width 39 height 22
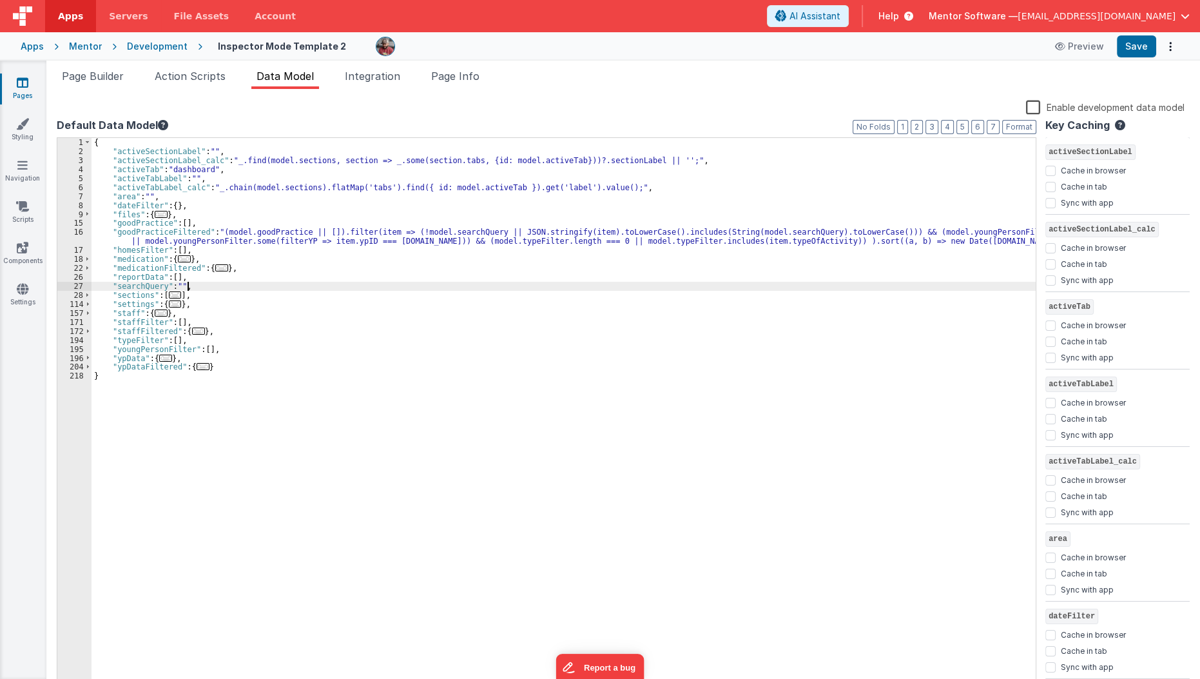
click at [251, 283] on div "{ "activeSectionLabel" : "" , "activeSectionLabel_calc" : "_.find(model.section…" at bounding box center [563, 423] width 945 height 570
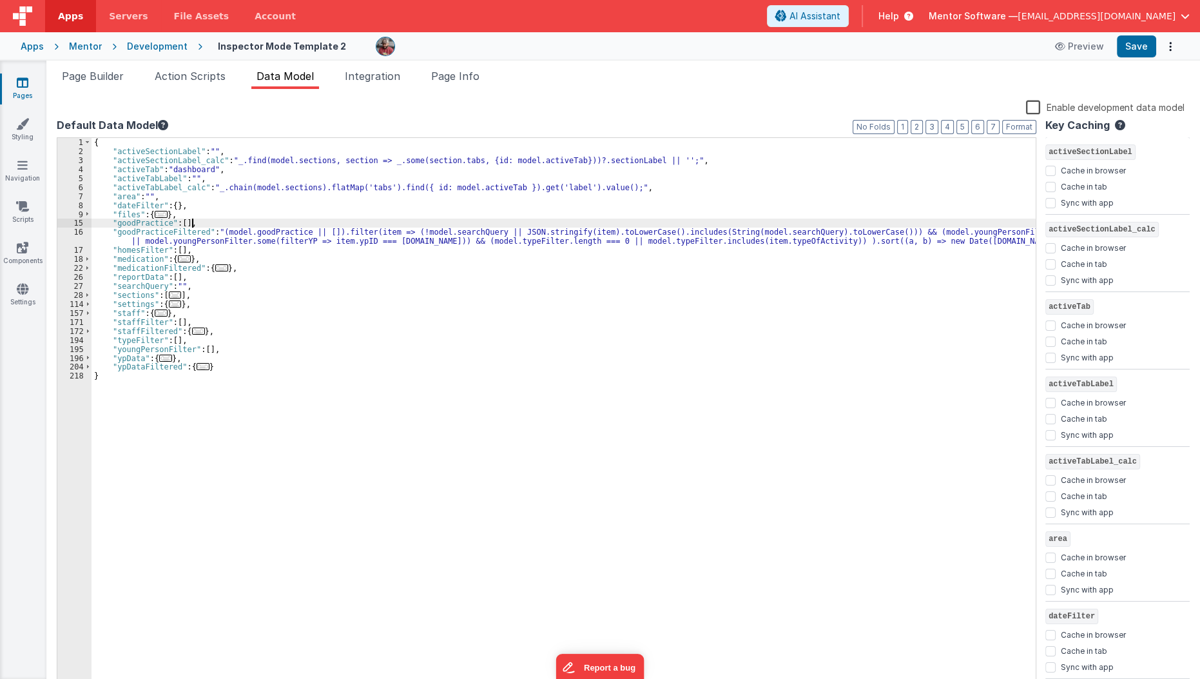
click at [197, 222] on div "{ "activeSectionLabel" : "" , "activeSectionLabel_calc" : "_.find(model.section…" at bounding box center [563, 423] width 945 height 570
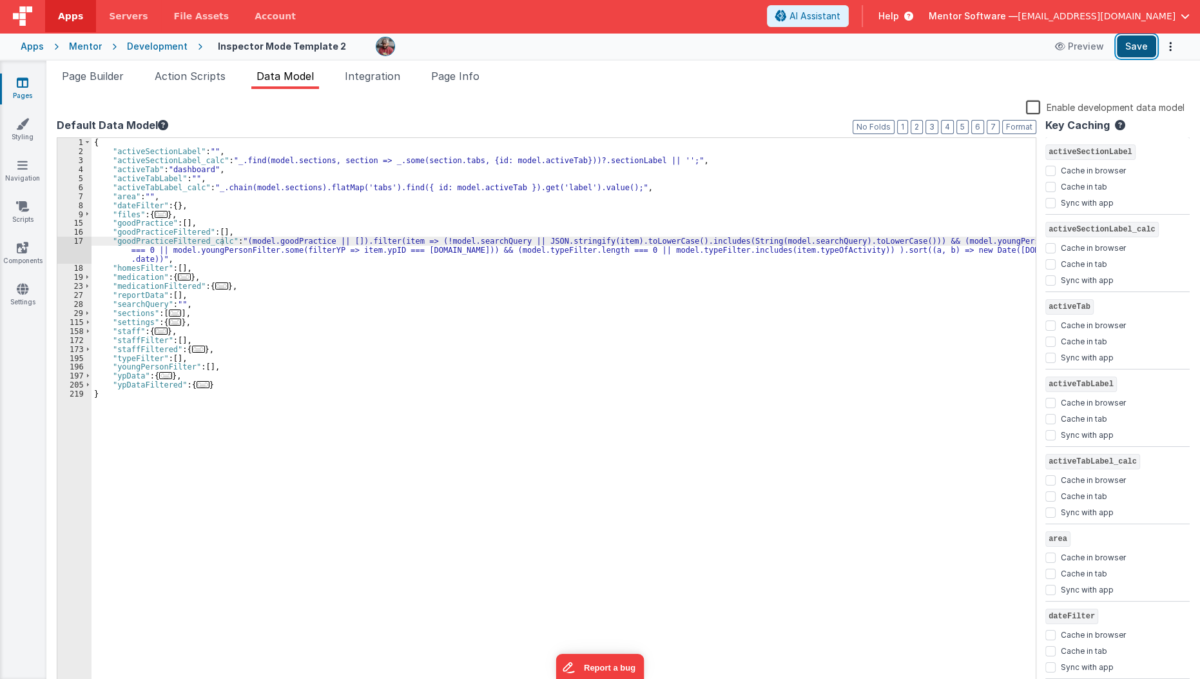
click at [1121, 52] on button "Save" at bounding box center [1136, 46] width 39 height 22
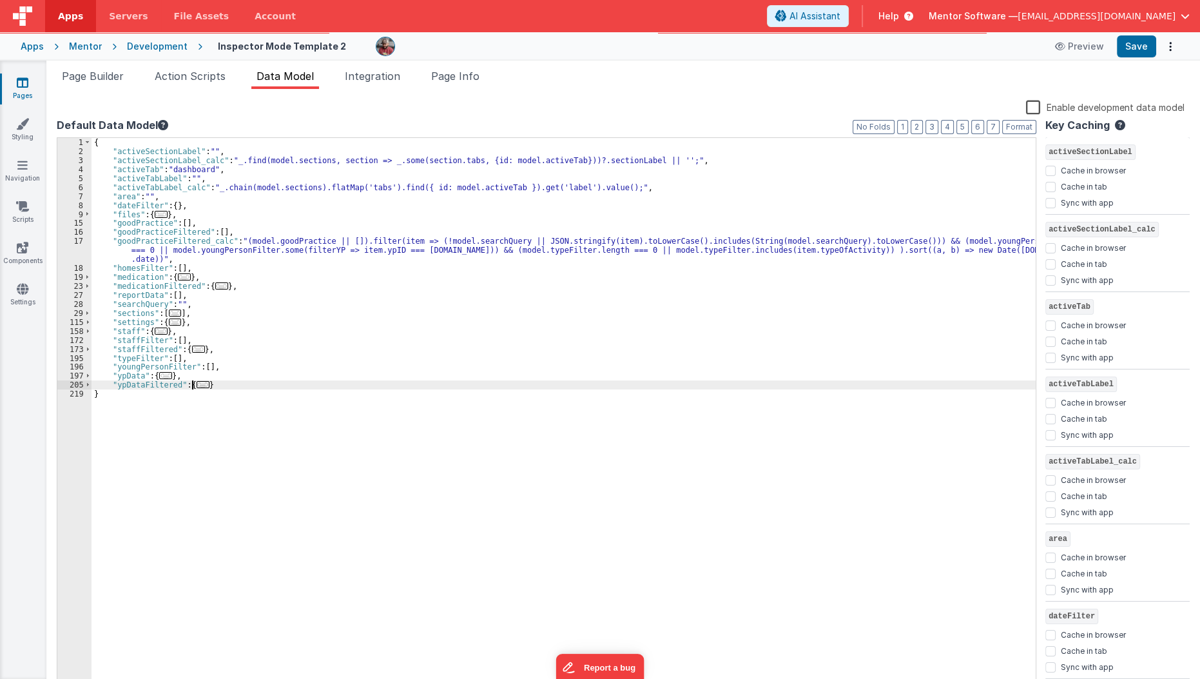
click at [197, 382] on span "..." at bounding box center [203, 384] width 13 height 7
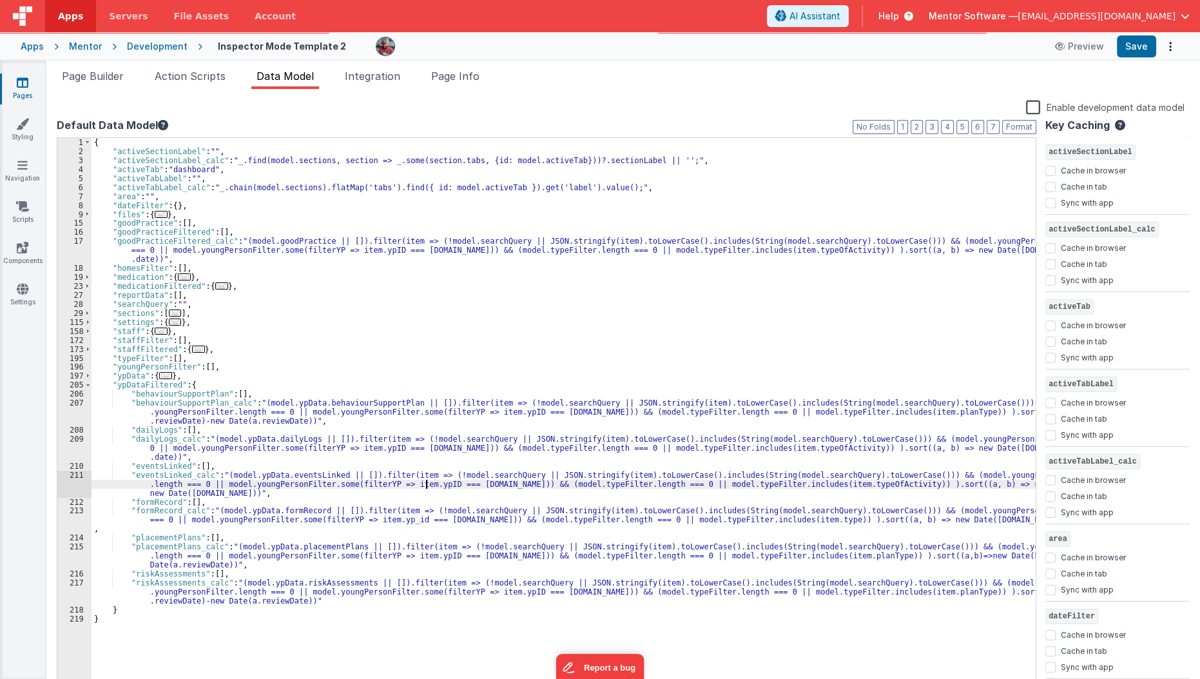
click at [423, 484] on div "{ "activeSectionLabel" : "" , "activeSectionLabel_calc" : "_.find(model.section…" at bounding box center [563, 423] width 945 height 570
click at [111, 77] on span "Page Builder" at bounding box center [93, 76] width 62 height 13
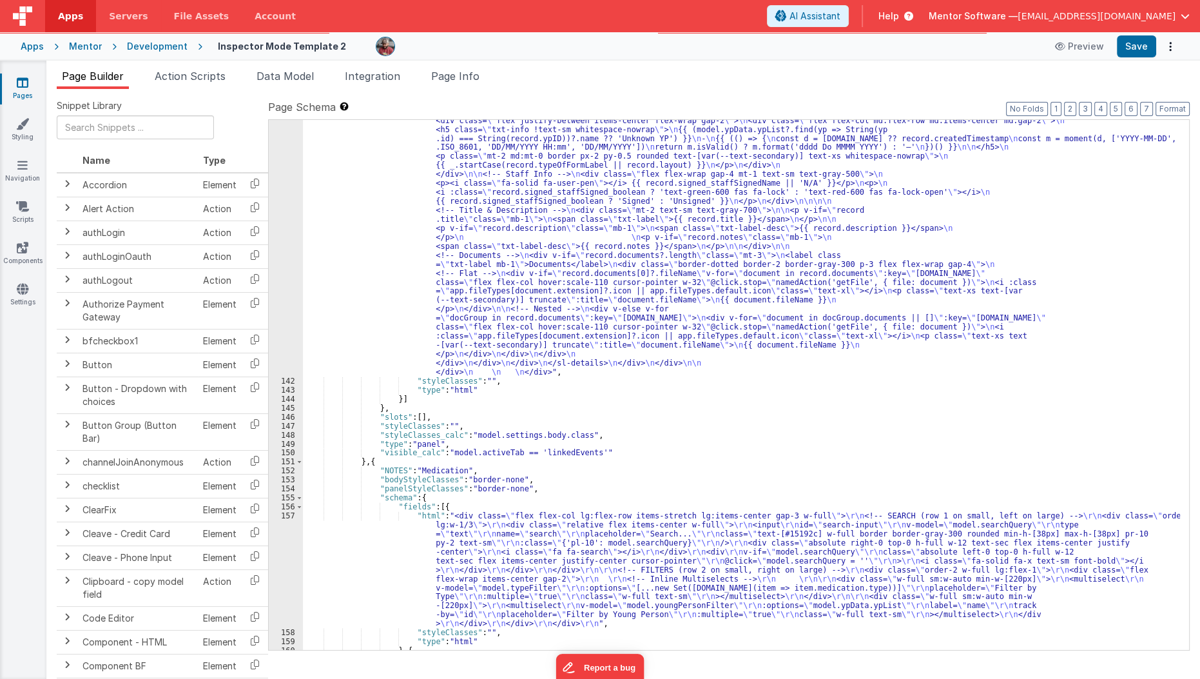
scroll to position [2996, 0]
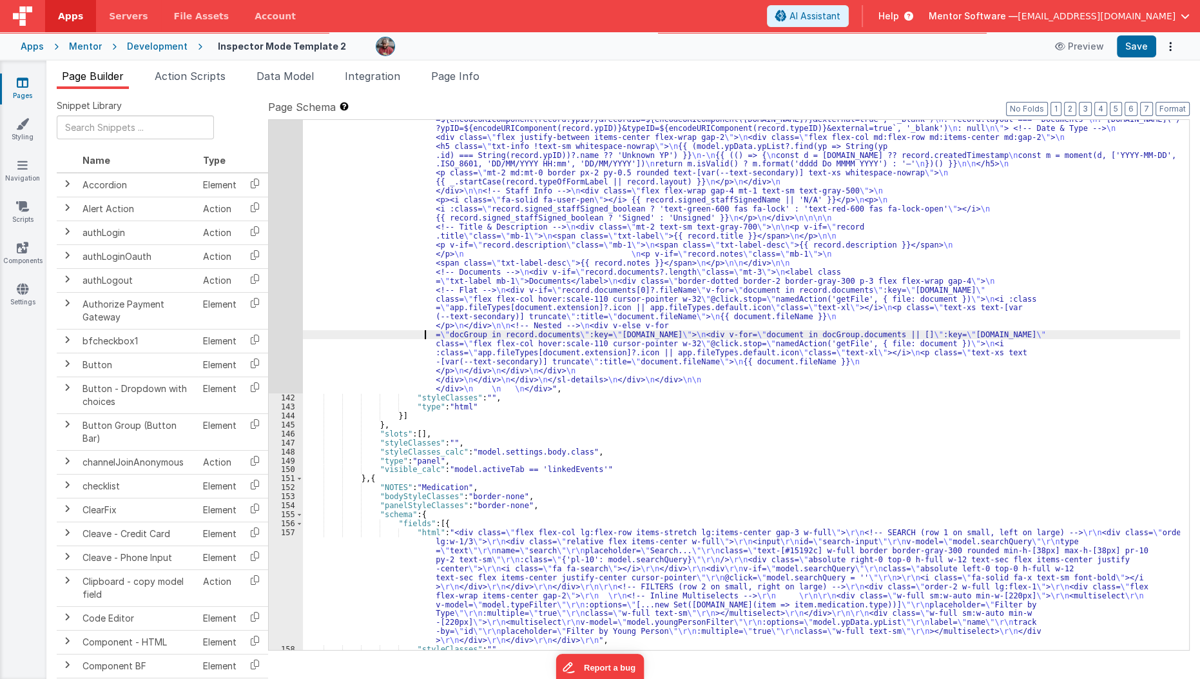
click at [413, 330] on div ""html" : "<!--Logs--> \n <div class= \" panel-white \" > \n <div> \n <h3 class=…" at bounding box center [742, 365] width 878 height 1131
click at [283, 306] on div "141" at bounding box center [286, 96] width 34 height 593
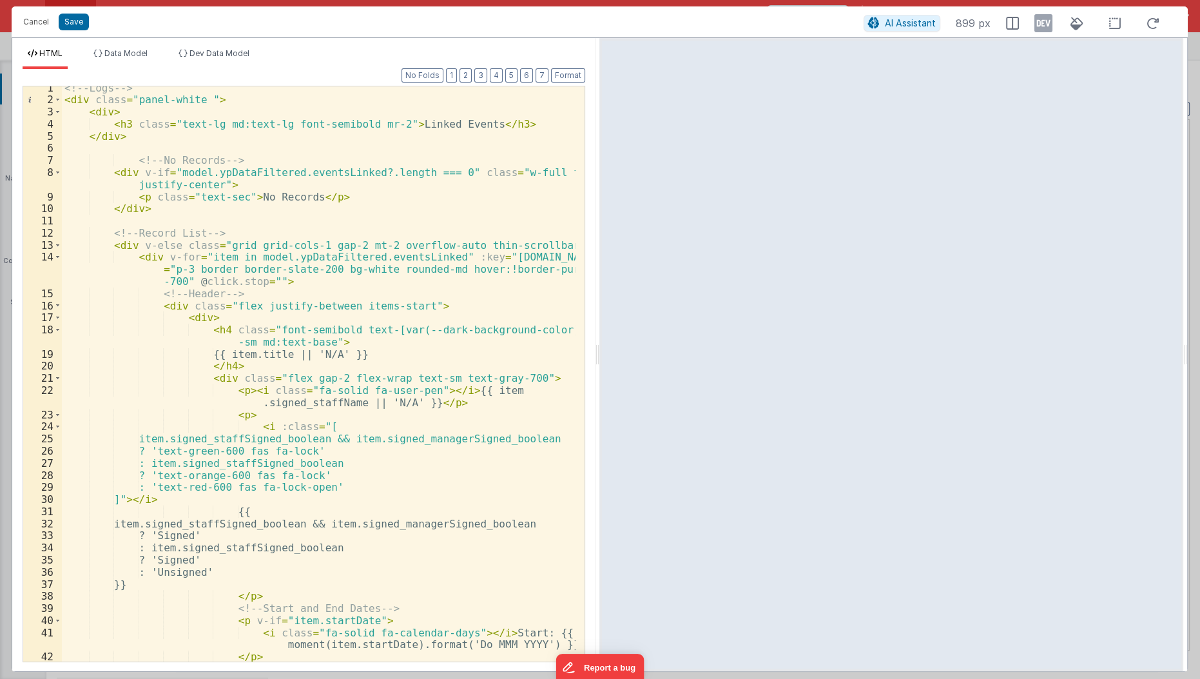
scroll to position [0, 0]
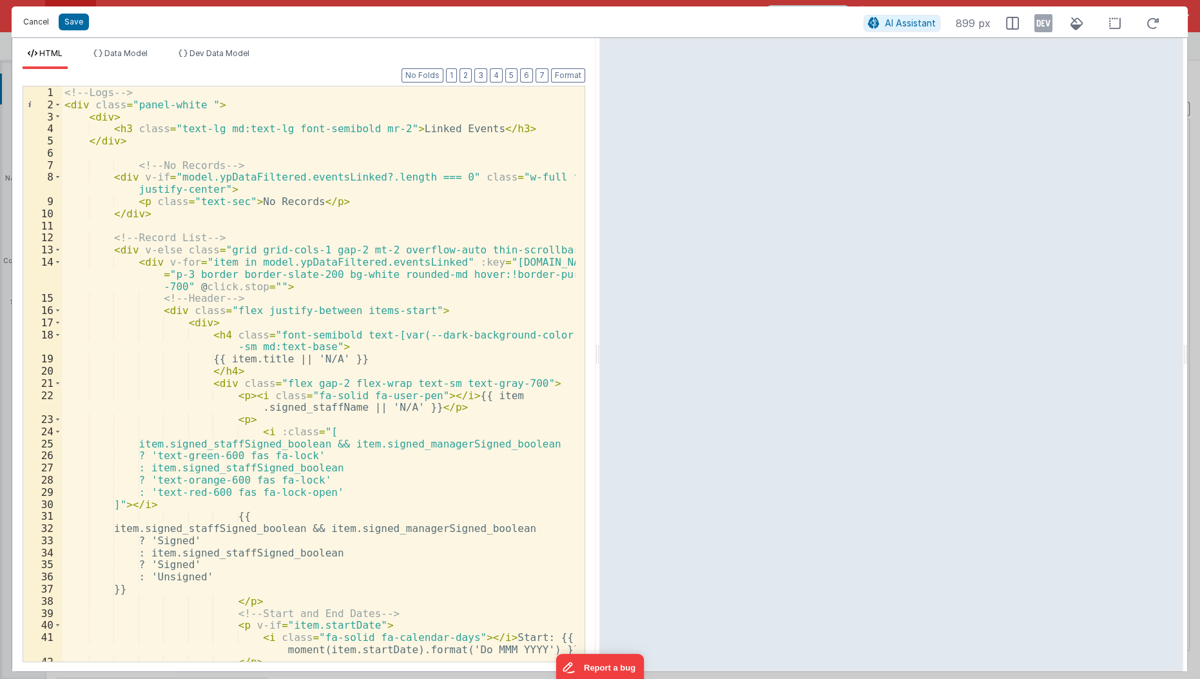
click at [25, 26] on button "Cancel" at bounding box center [36, 22] width 39 height 18
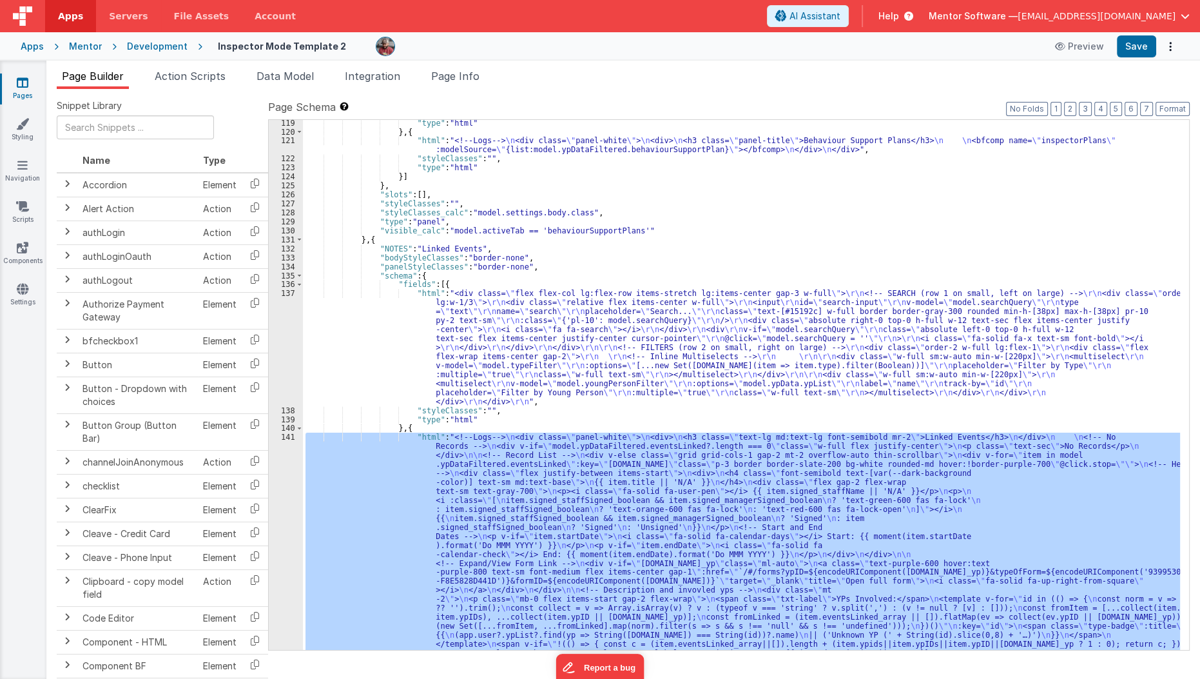
scroll to position [2320, 0]
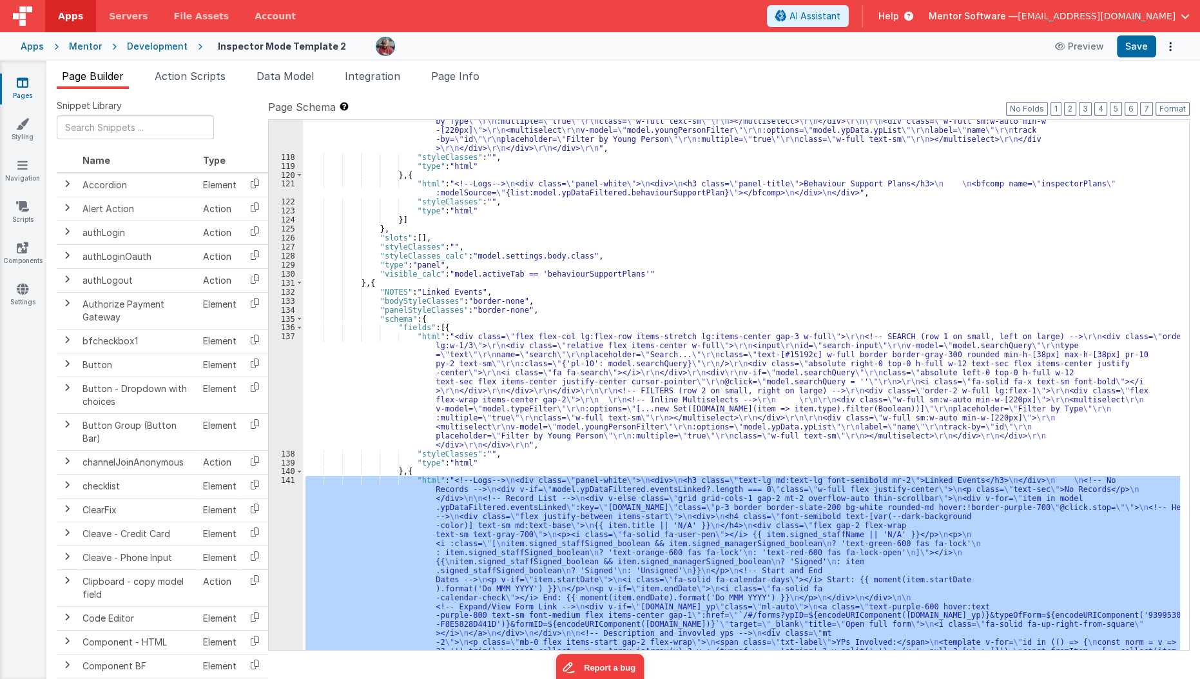
click at [347, 411] on div ""html" : "<div class= \" flex flex-col lg:flex-row items-stretch lg:items-cente…" at bounding box center [742, 654] width 878 height 1239
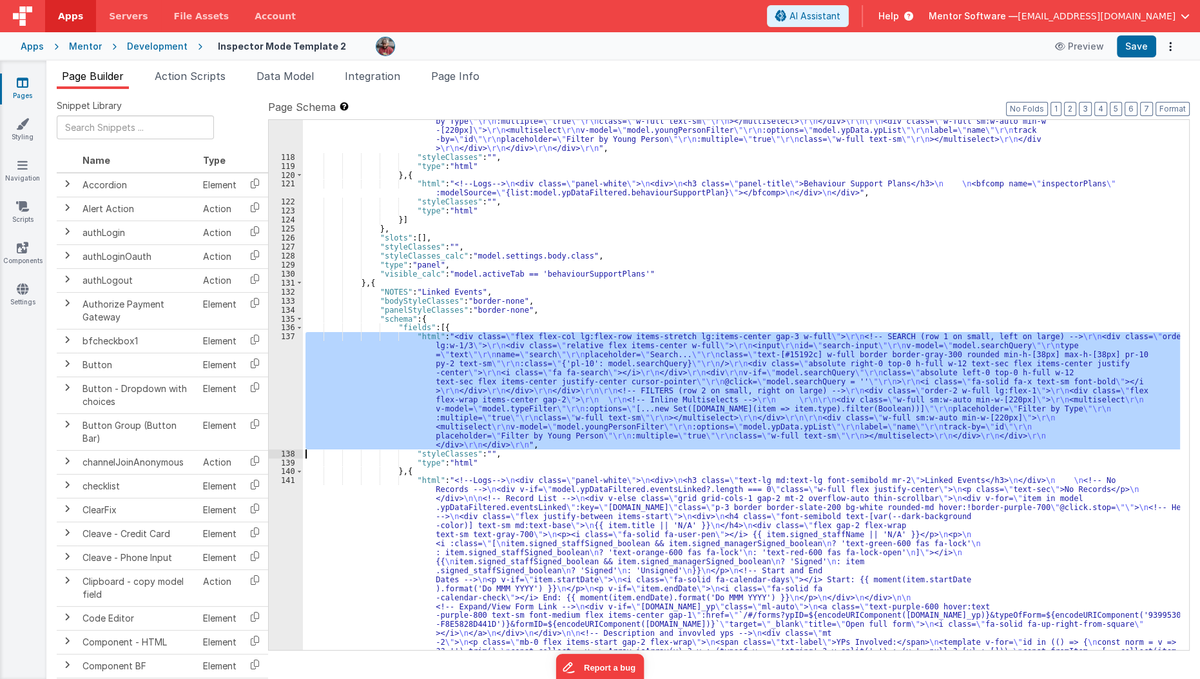
click at [276, 406] on div "137" at bounding box center [286, 390] width 34 height 117
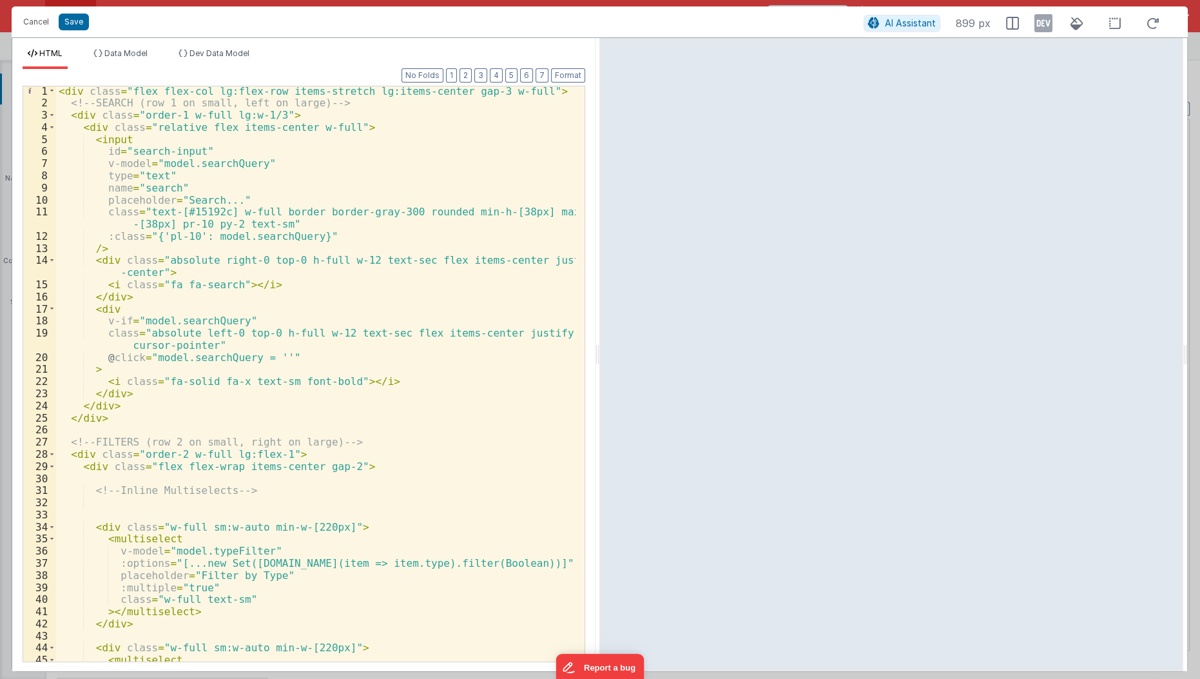
scroll to position [43, 0]
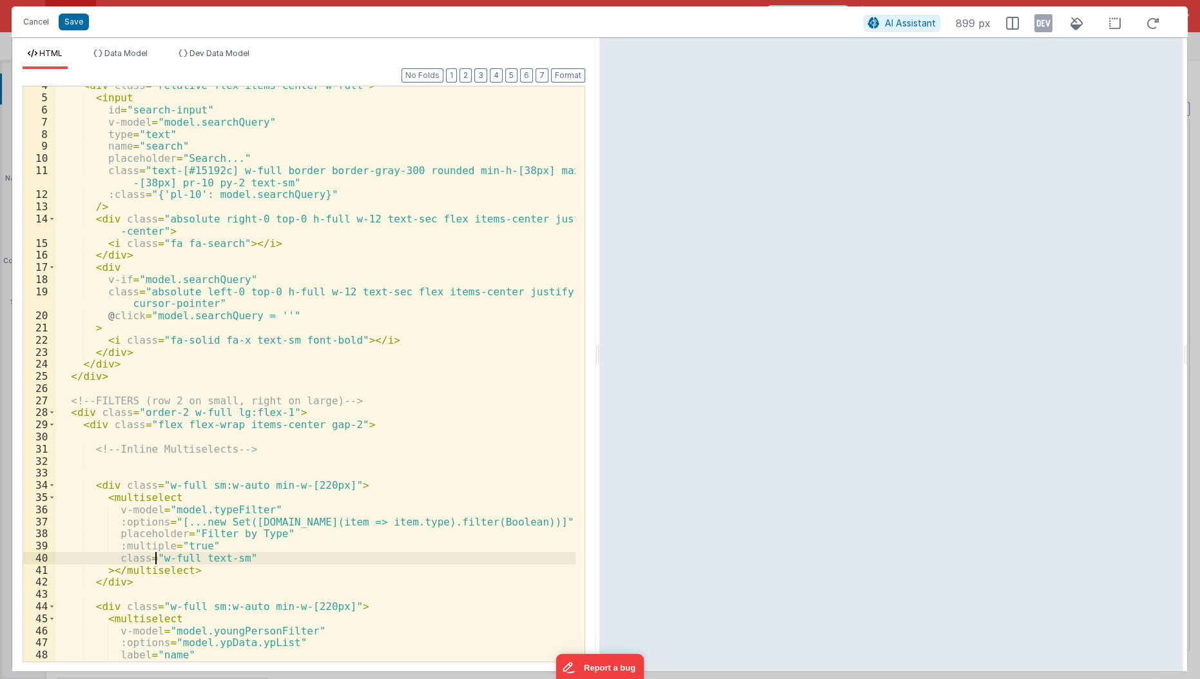
click at [156, 558] on div "< div class = "relative flex items-center w-full" > < input id = "search-input"…" at bounding box center [316, 379] width 521 height 601
click at [70, 16] on button "Save" at bounding box center [74, 22] width 30 height 17
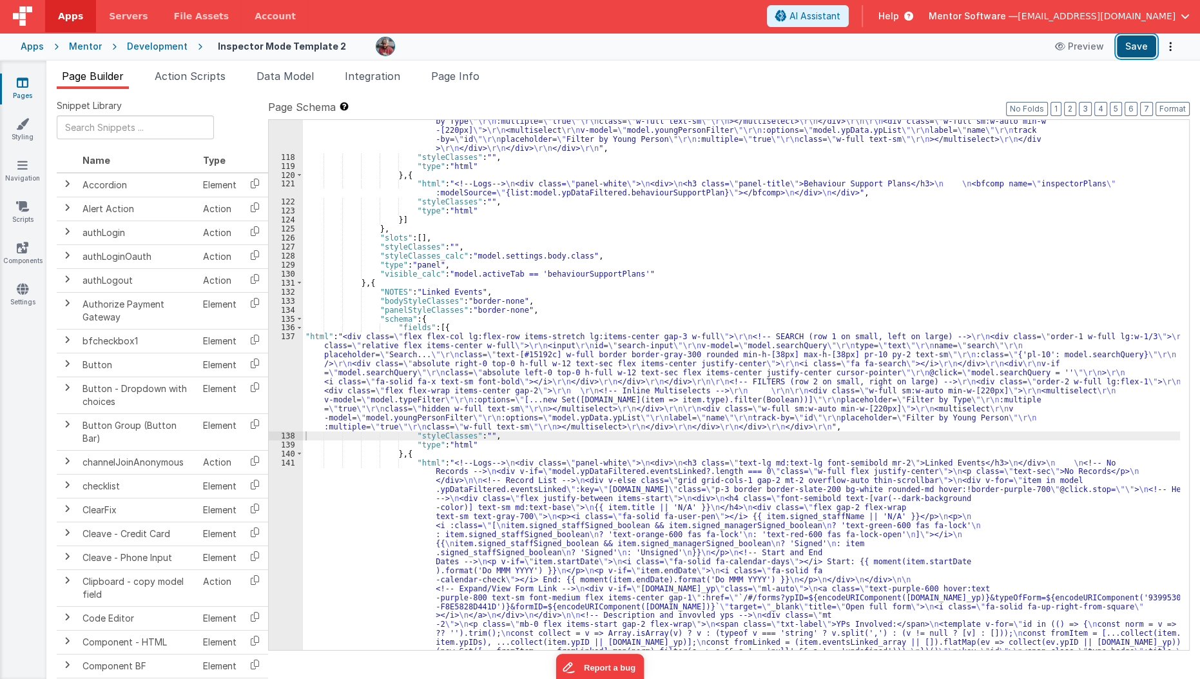
click at [1133, 49] on button "Save" at bounding box center [1136, 46] width 39 height 22
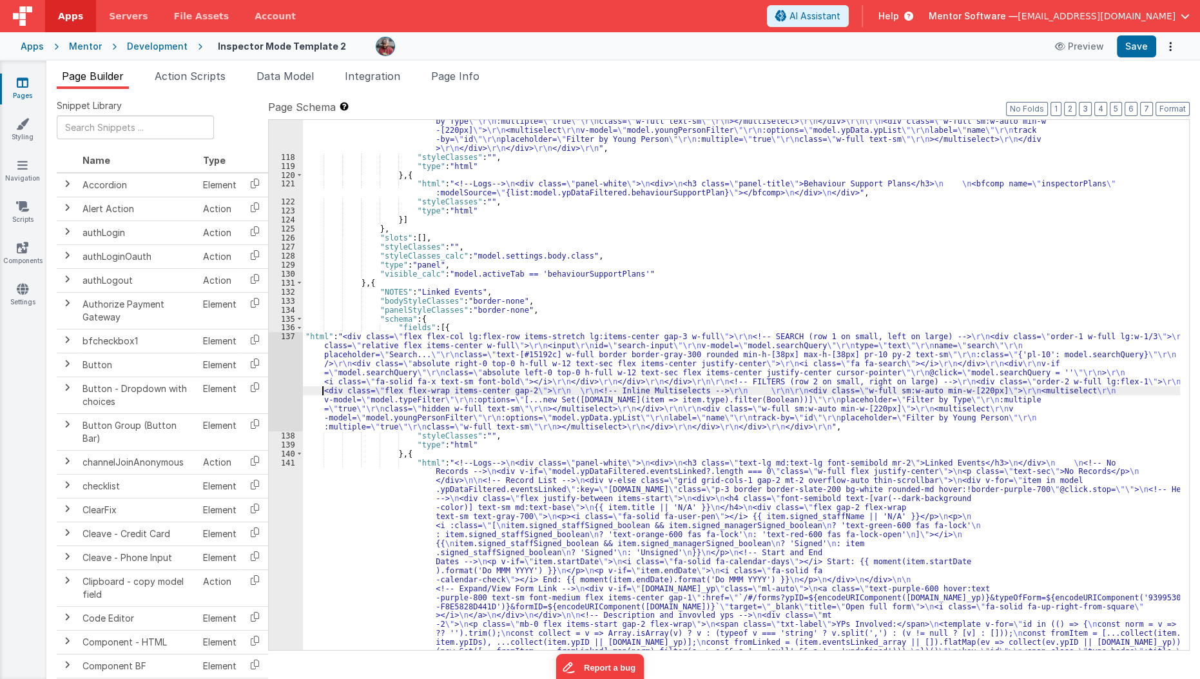
click at [322, 387] on div ""html" : "<div class= \" flex flex-col lg:flex-row items-stretch lg:items-cente…" at bounding box center [742, 654] width 878 height 1239
click at [347, 477] on div ""html" : "<div class= \" flex flex-col lg:flex-row items-stretch lg:items-cente…" at bounding box center [742, 654] width 878 height 1239
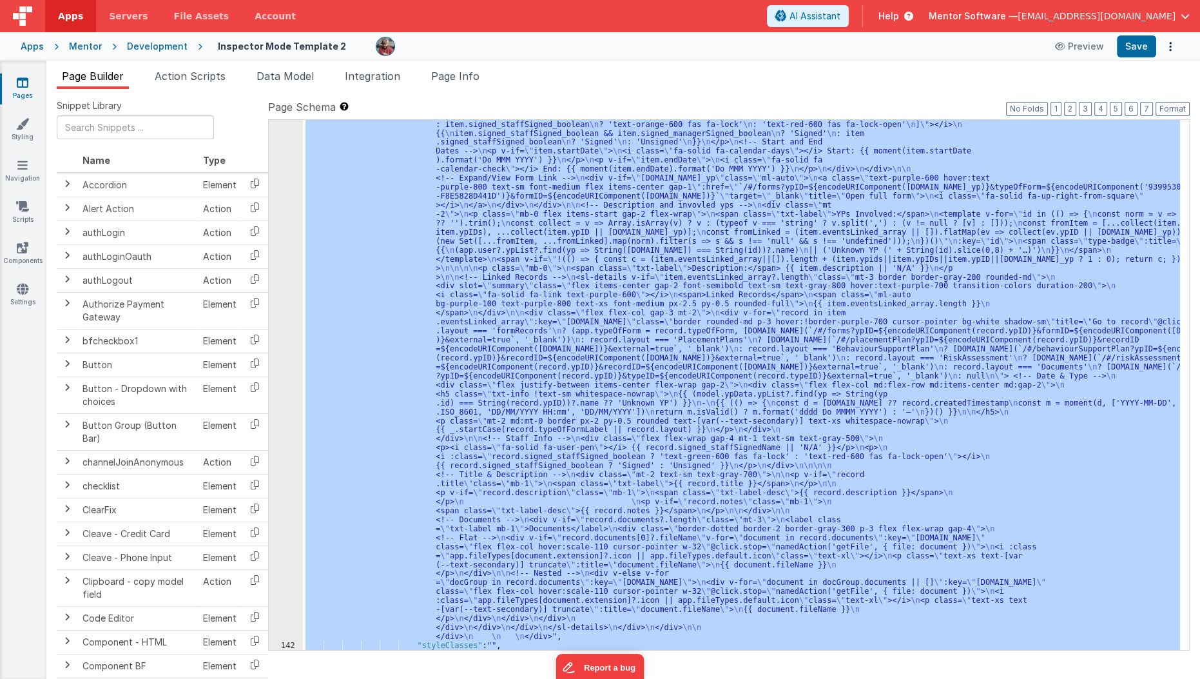
click at [289, 500] on div "141" at bounding box center [286, 344] width 34 height 593
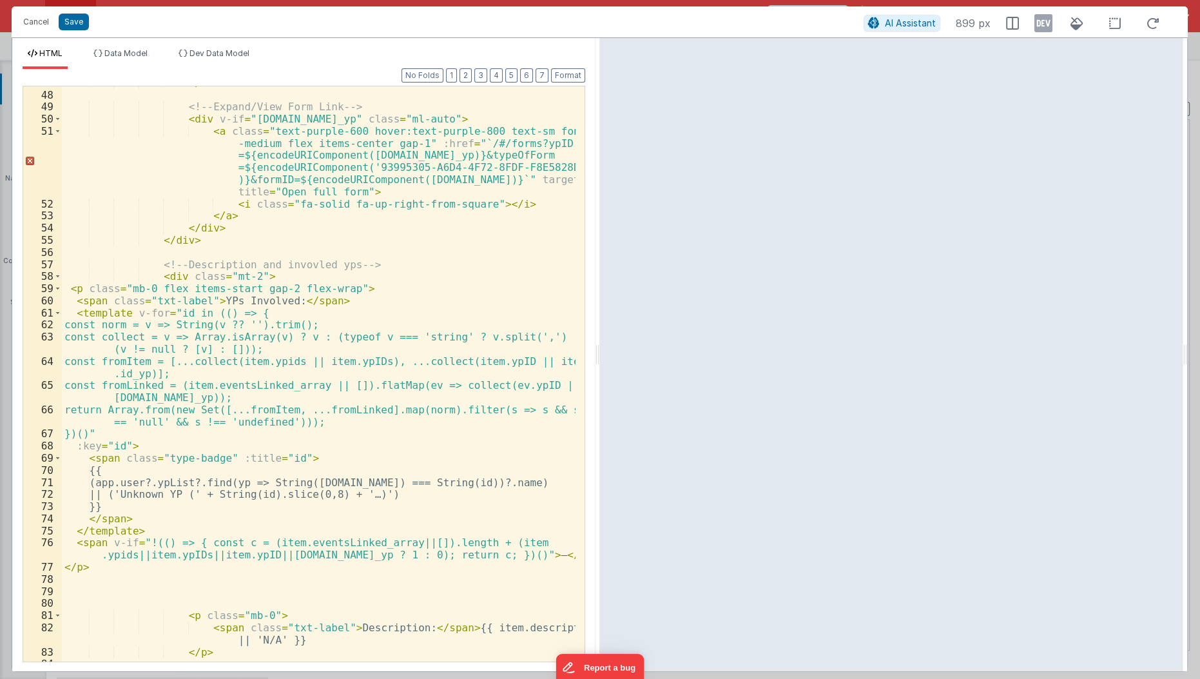
scroll to position [668, 0]
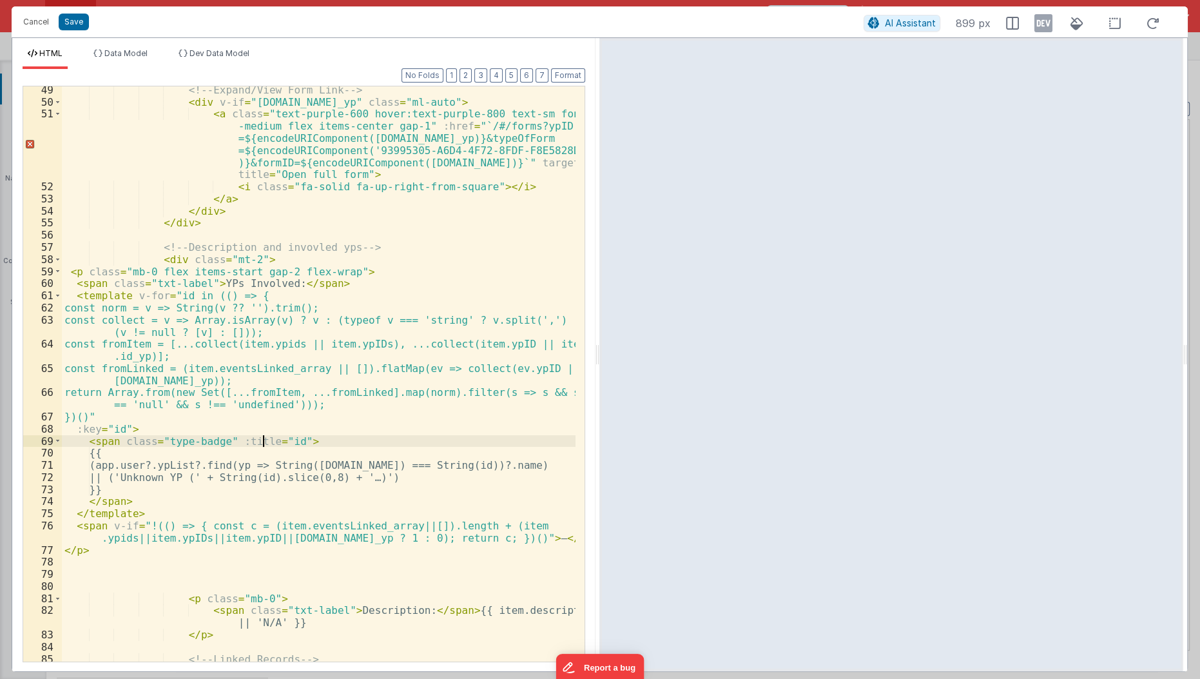
click at [264, 436] on div "<!-- Expand/View Form Link --> < div v-if = "[DOMAIN_NAME]_yp" class = "ml-auto…" at bounding box center [319, 390] width 515 height 612
click at [190, 294] on div "<!-- Expand/View Form Link --> < div v-if = "[DOMAIN_NAME]_yp" class = "ml-auto…" at bounding box center [319, 390] width 515 height 612
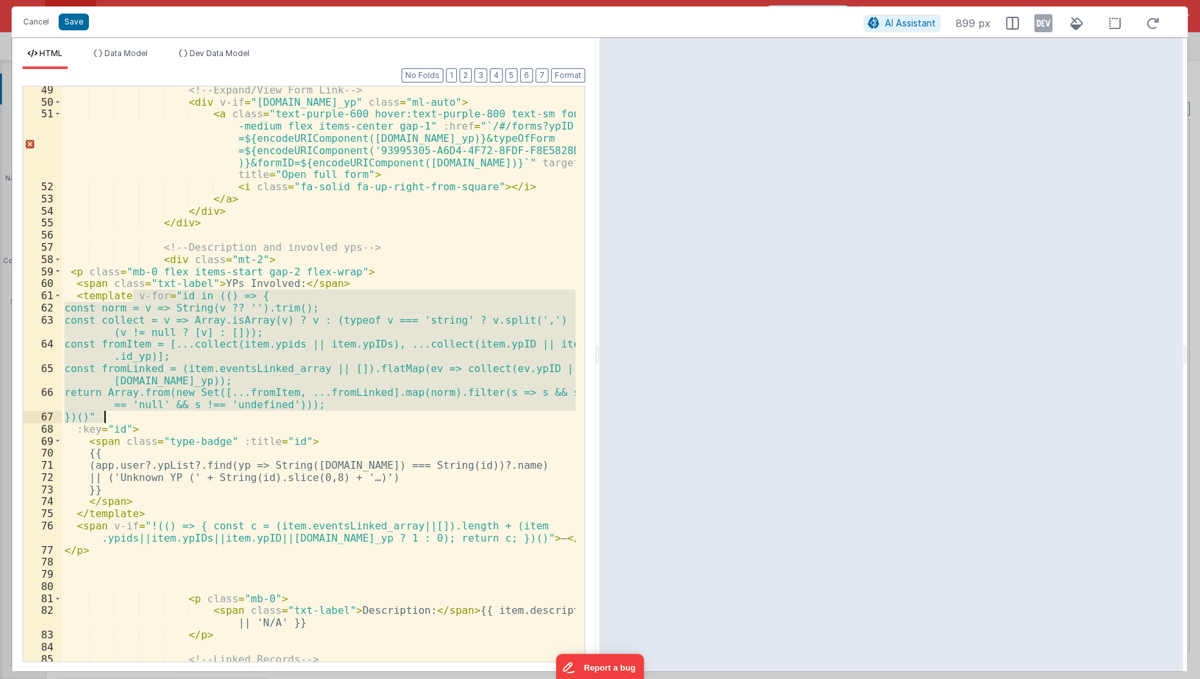
drag, startPoint x: 135, startPoint y: 293, endPoint x: 102, endPoint y: 421, distance: 131.7
click at [102, 421] on div "<!-- Expand/View Form Link --> < div v-if = "[DOMAIN_NAME]_yp" class = "ml-auto…" at bounding box center [319, 390] width 515 height 612
click at [142, 50] on span "Data Model" at bounding box center [125, 53] width 43 height 10
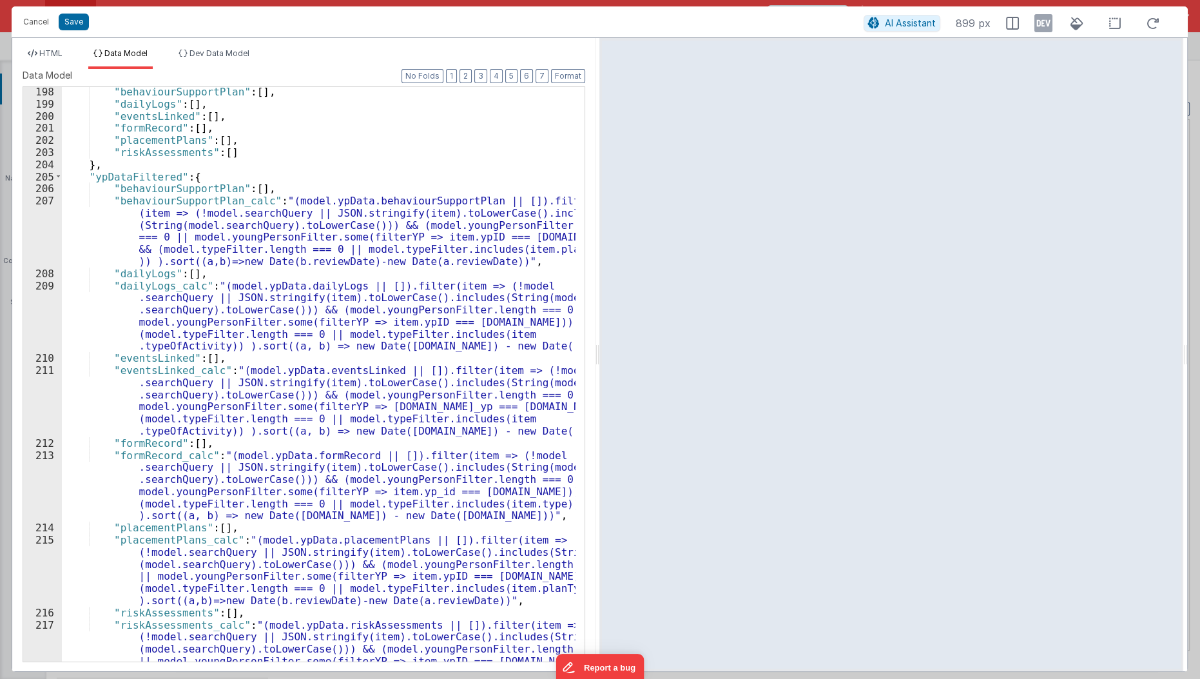
scroll to position [2608, 0]
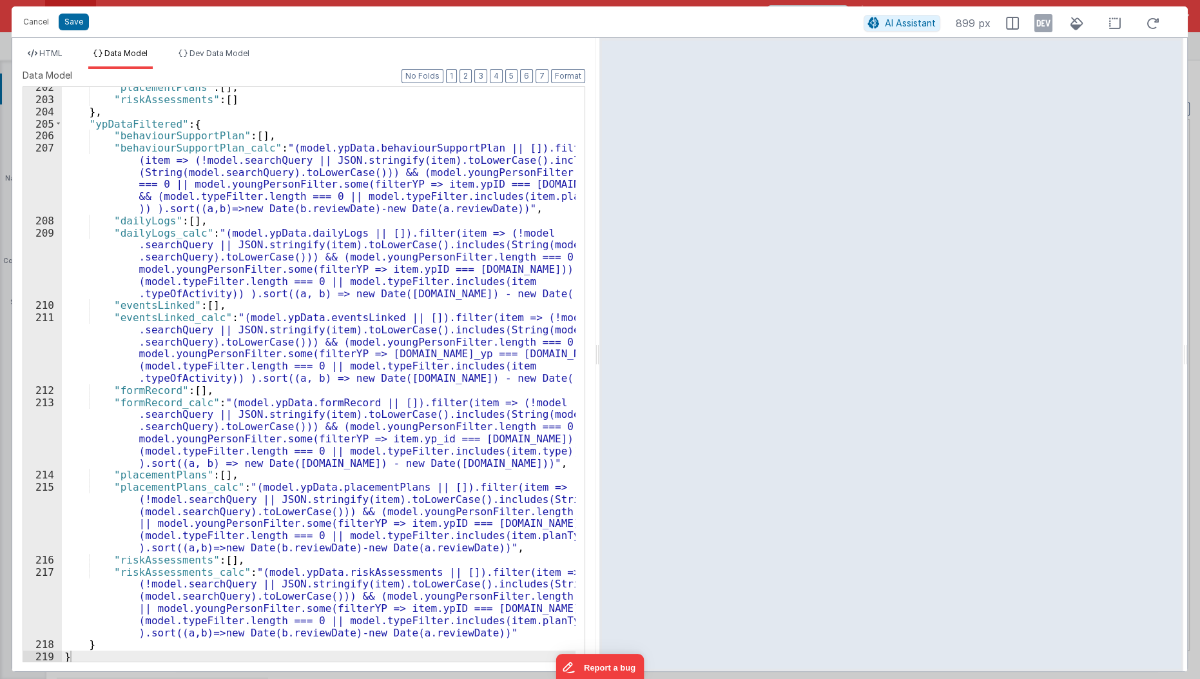
click at [106, 316] on div ""placementPlans" : [ ] , "riskAssessments" : [ ] } , "ypDataFiltered" : { "beha…" at bounding box center [319, 381] width 515 height 600
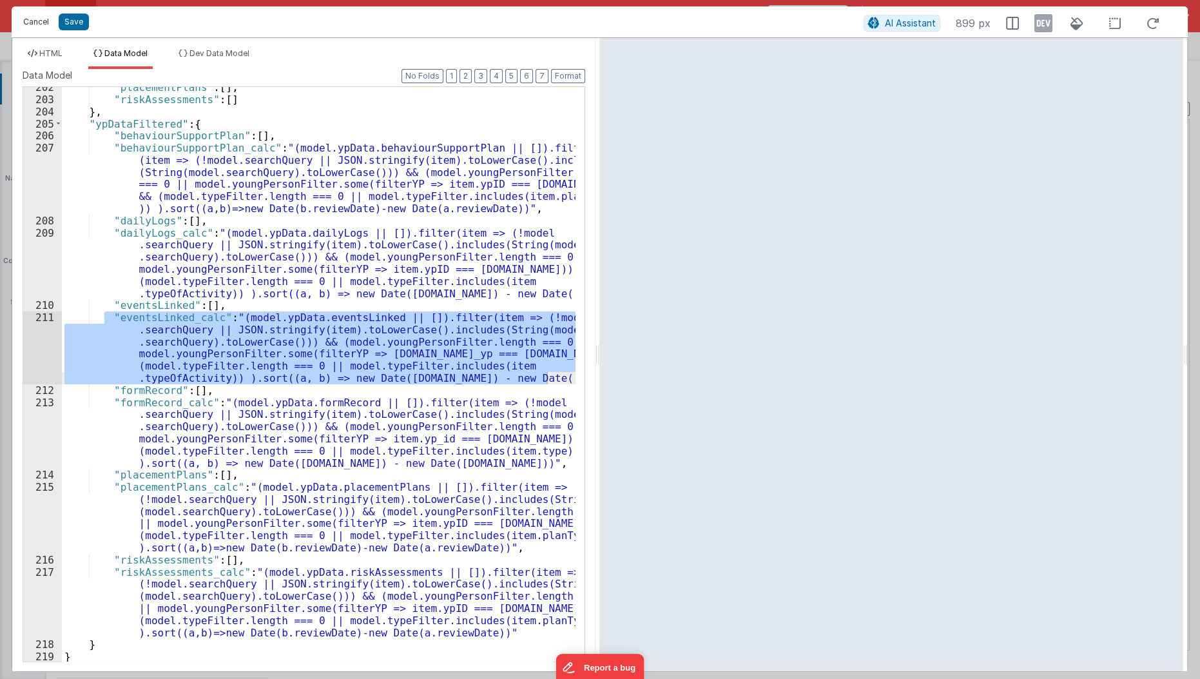
click at [32, 30] on button "Cancel" at bounding box center [36, 22] width 39 height 18
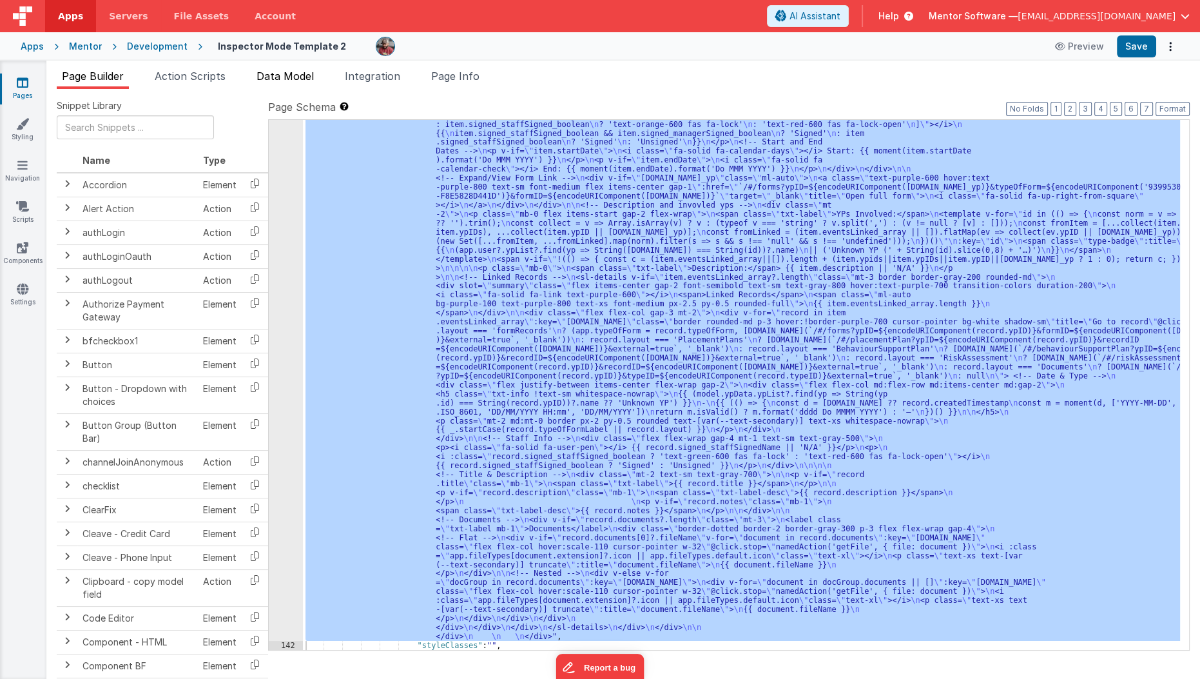
click at [314, 77] on span "Data Model" at bounding box center [284, 76] width 57 height 13
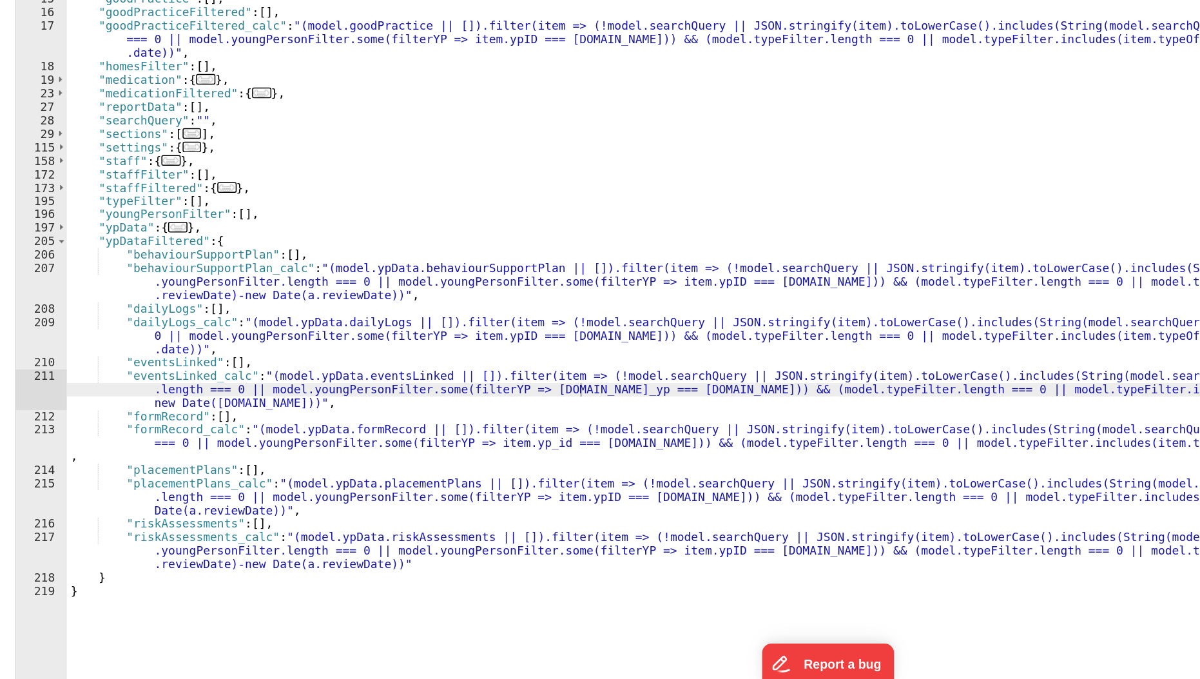
scroll to position [0, 0]
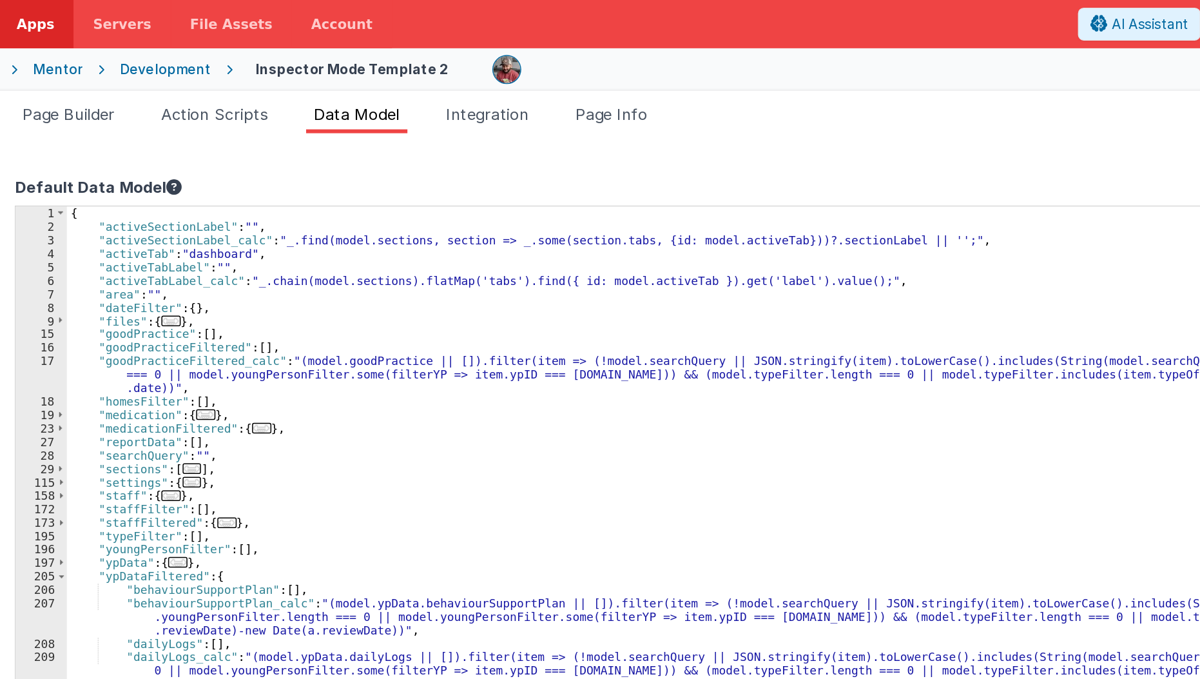
click at [128, 247] on div "{ "activeSectionLabel" : "" , "activeSectionLabel_calc" : "_.find(model.section…" at bounding box center [563, 423] width 945 height 570
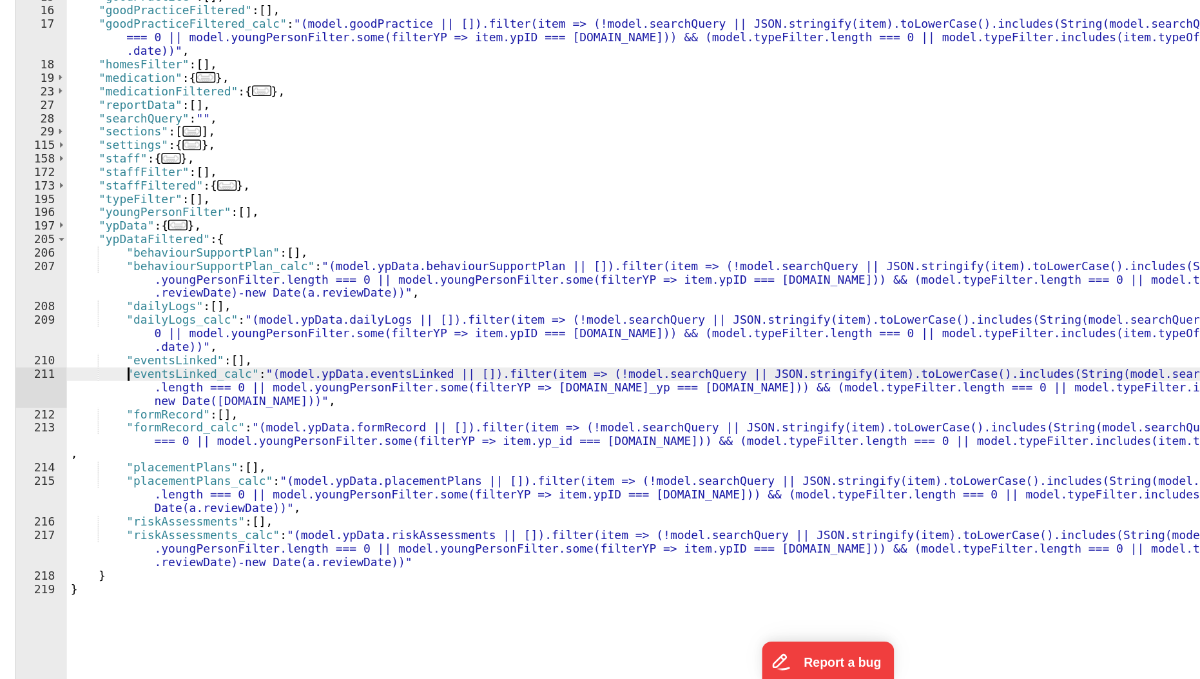
click at [131, 475] on div "{ "activeSectionLabel" : "" , "activeSectionLabel_calc" : "_.find(model.section…" at bounding box center [563, 423] width 945 height 570
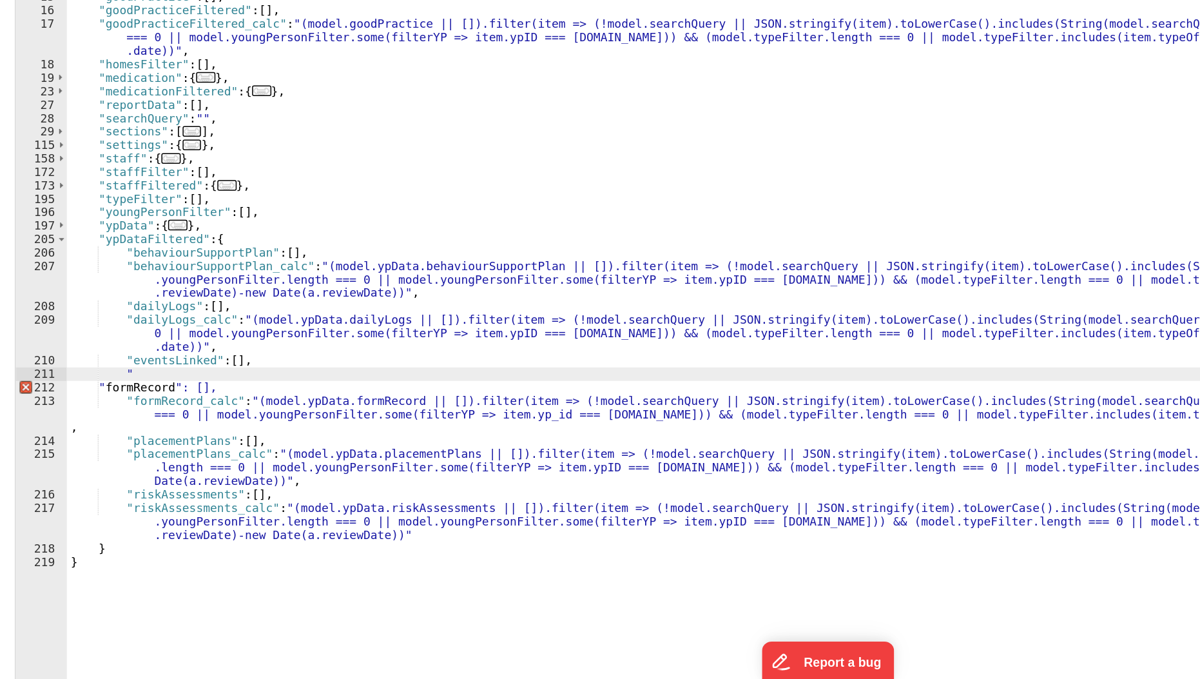
click at [131, 475] on div "{ "activeSectionLabel" : "" , "activeSectionLabel_calc" : "_.find(model.section…" at bounding box center [563, 423] width 945 height 570
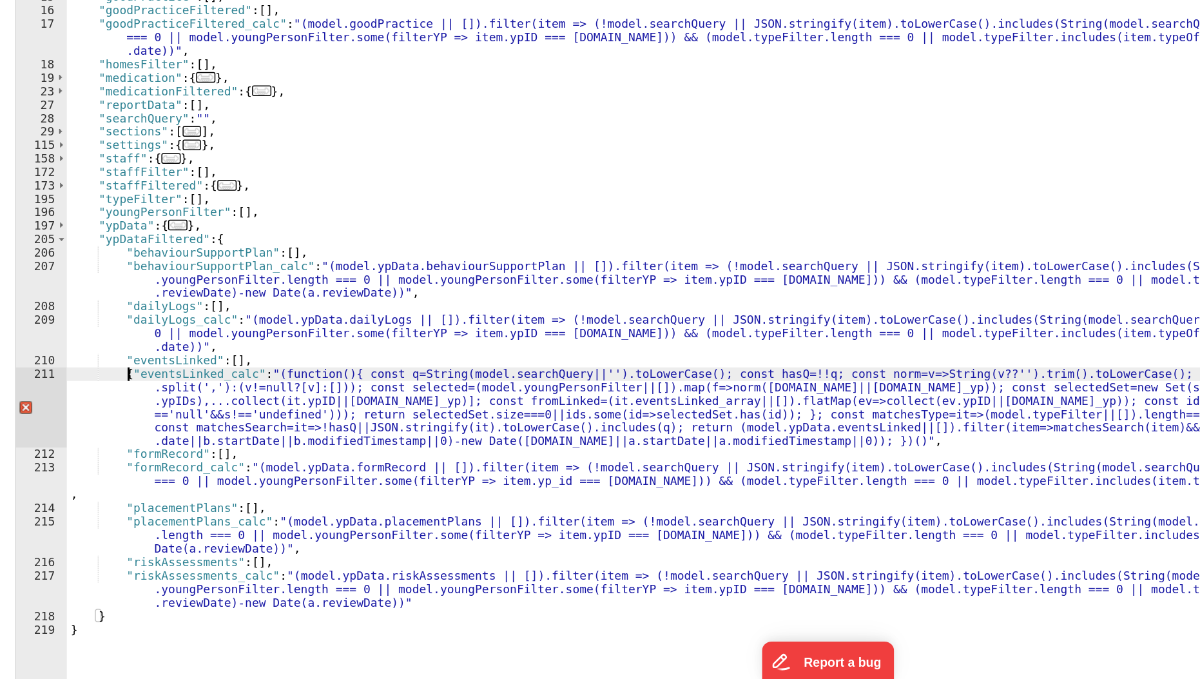
click at [133, 476] on div "{ "activeSectionLabel" : "" , "activeSectionLabel_calc" : "_.find(model.section…" at bounding box center [563, 423] width 945 height 570
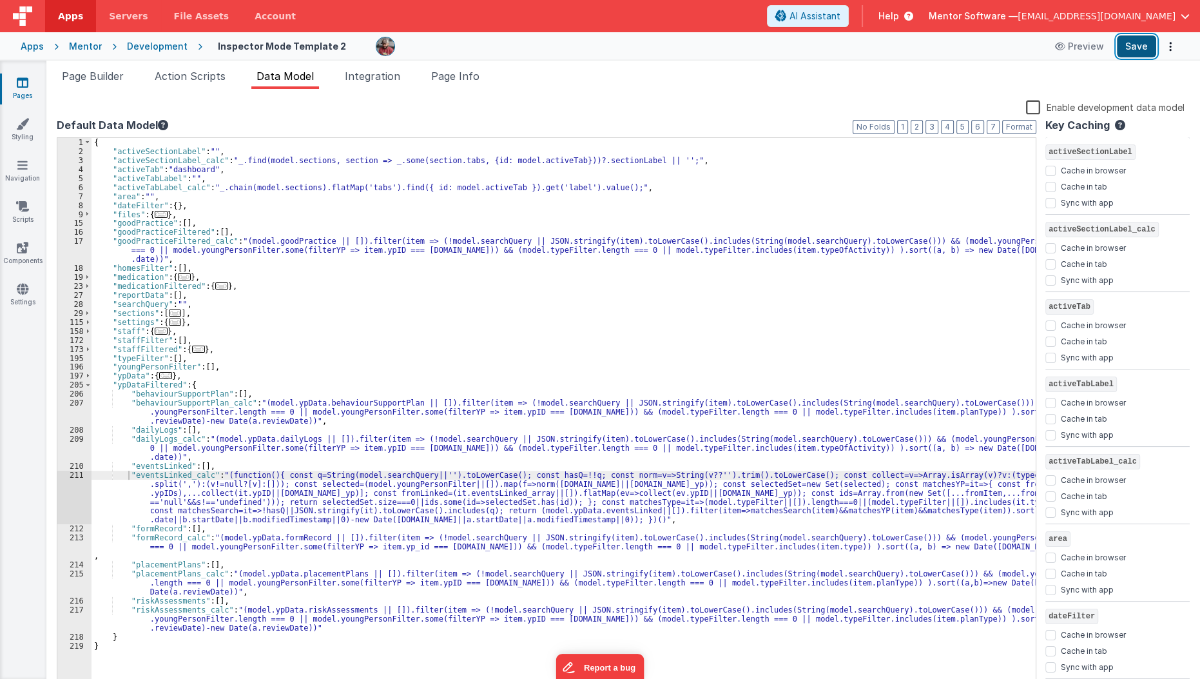
click at [1128, 43] on button "Save" at bounding box center [1136, 46] width 39 height 22
click at [99, 82] on li "Page Builder" at bounding box center [93, 78] width 72 height 21
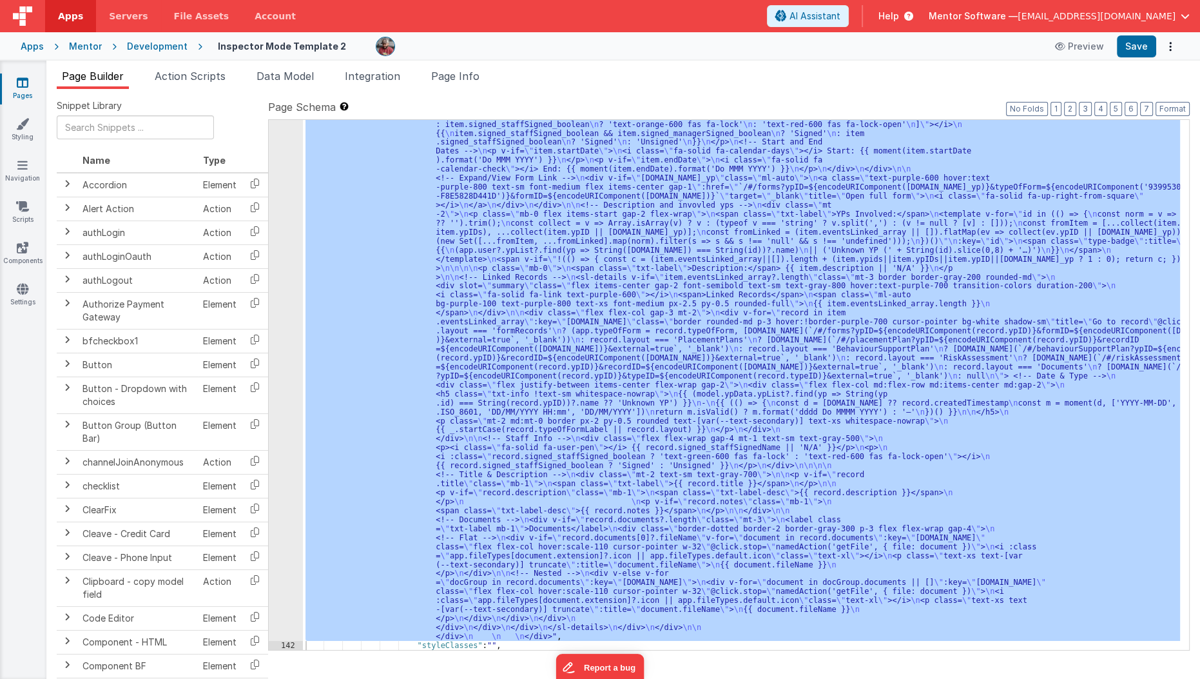
click at [457, 421] on div ""html" : "<!--Logs--> \n <div class= \" panel-white \" > \n <div> \n <h3 class=…" at bounding box center [741, 385] width 877 height 530
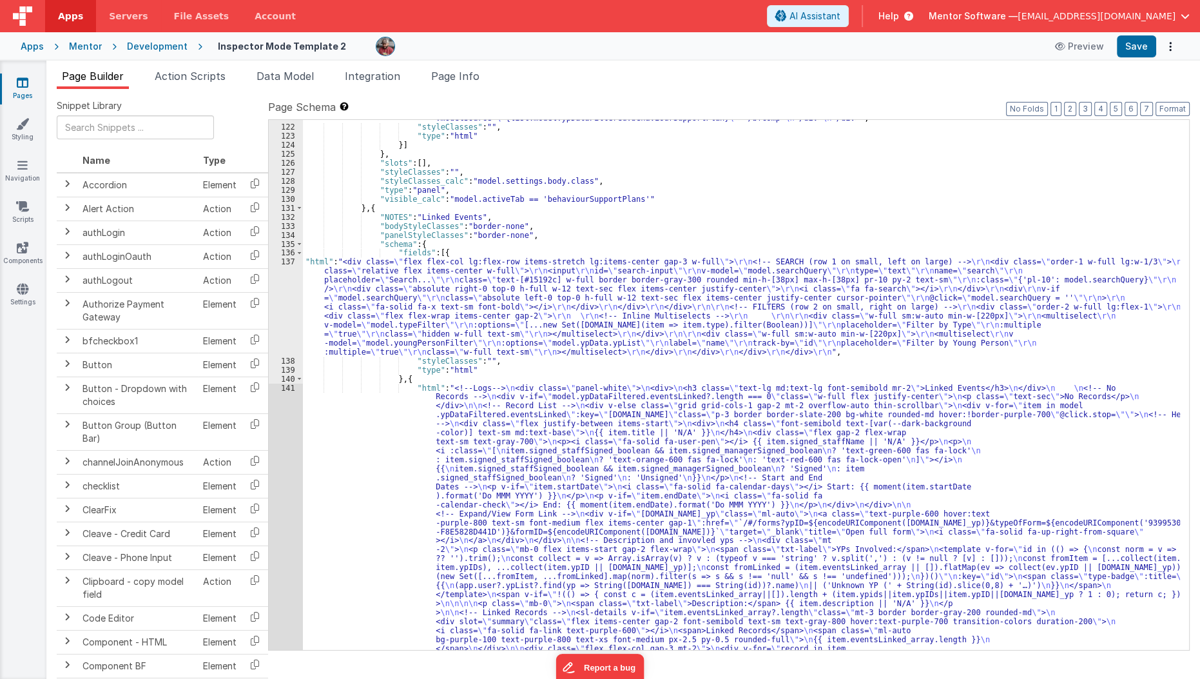
scroll to position [2395, 0]
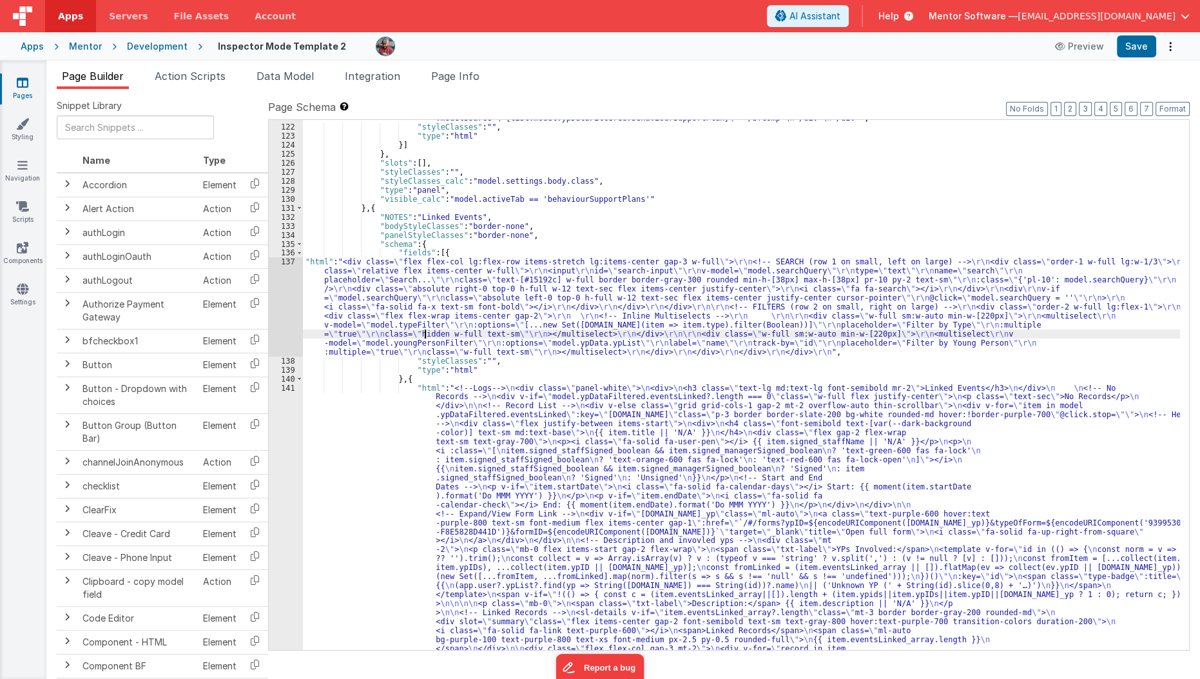
click at [423, 329] on div ""html" : "<!--Logs--> \n <div class= \" panel-white \" > \n <div> \n <h3 class=…" at bounding box center [742, 674] width 878 height 1141
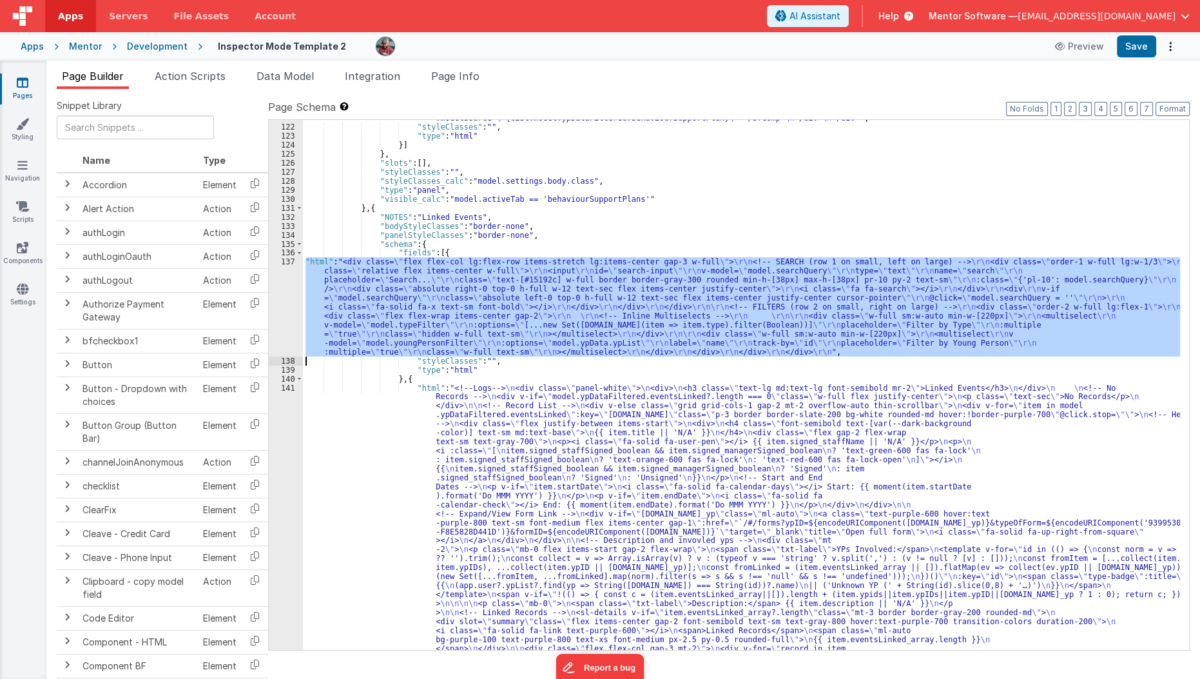
click at [290, 307] on div "137" at bounding box center [286, 306] width 34 height 99
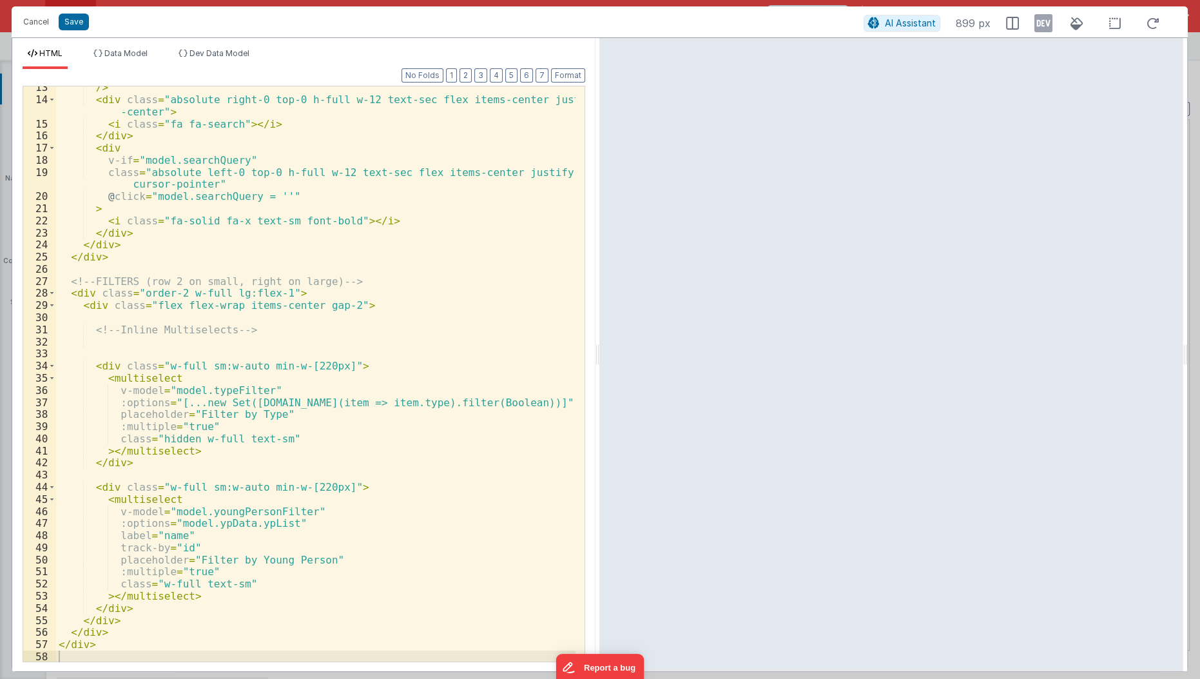
scroll to position [162, 0]
click at [109, 375] on div "/> < div class = "absolute right-0 top-0 h-full w-12 text-sec flex items-center…" at bounding box center [316, 381] width 521 height 601
click at [193, 379] on div "/> < div class = "absolute right-0 top-0 h-full w-12 text-sec flex items-center…" at bounding box center [316, 381] width 521 height 601
click at [63, 16] on button "Save" at bounding box center [74, 22] width 30 height 17
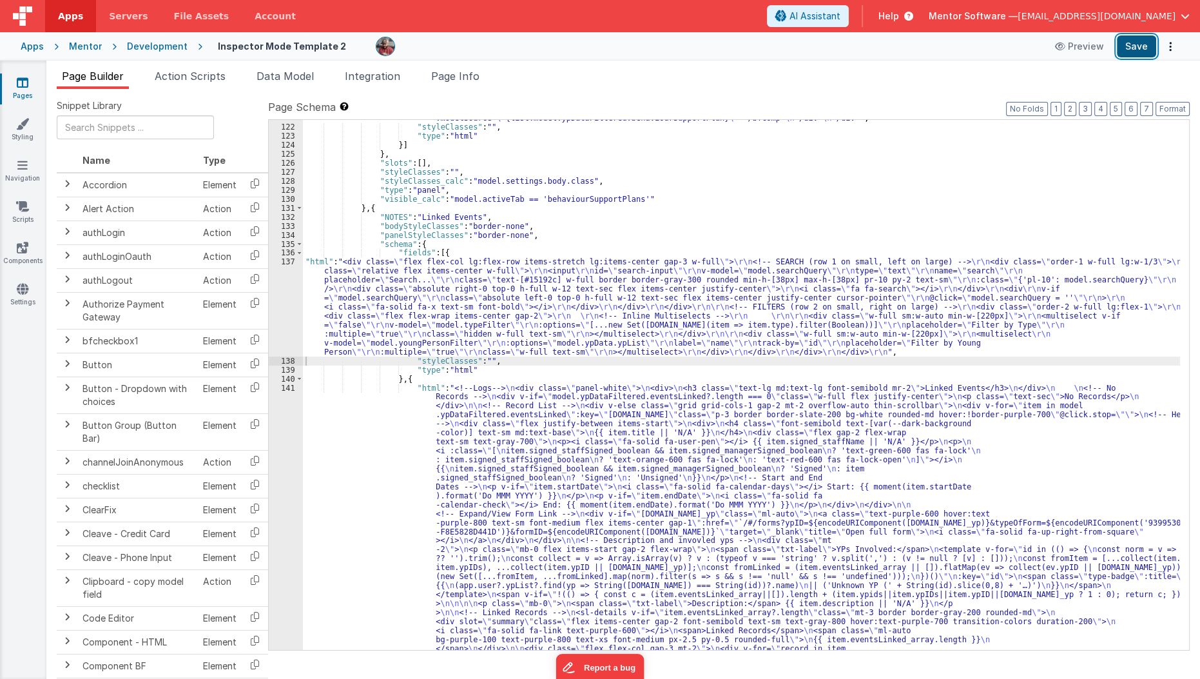
click at [1146, 46] on button "Save" at bounding box center [1136, 46] width 39 height 22
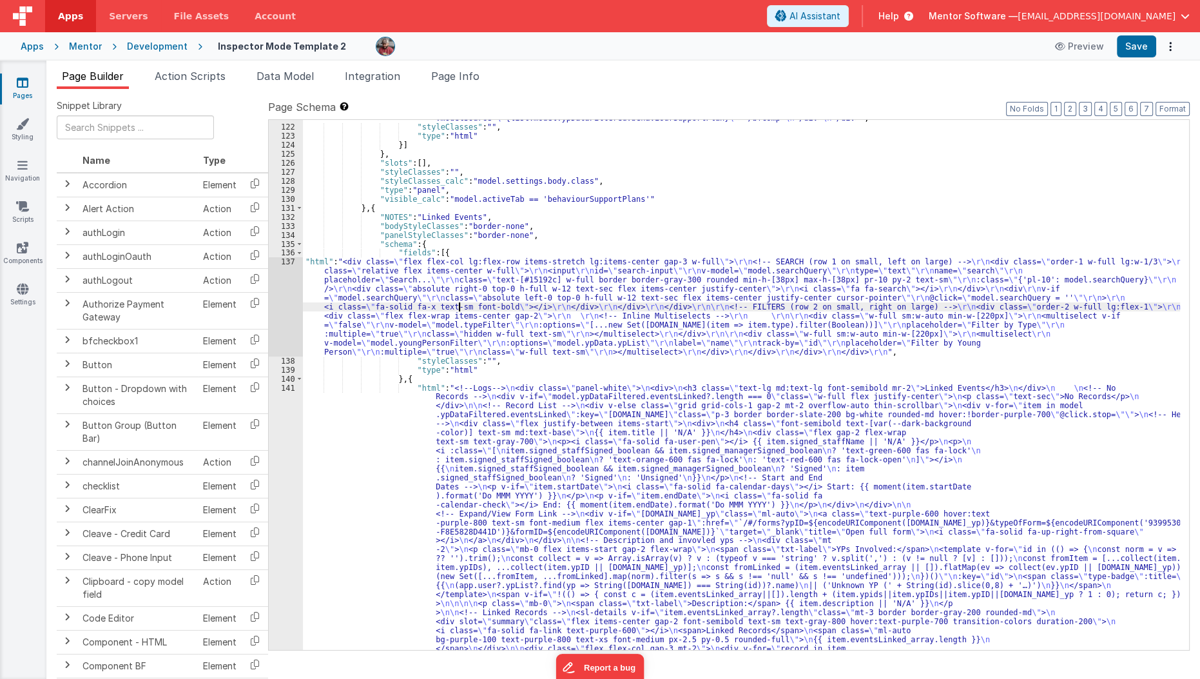
click at [459, 305] on div ""html" : "<!--Logs--> \n <div class= \" panel-white \" > \n <div> \n <h3 class=…" at bounding box center [742, 674] width 878 height 1141
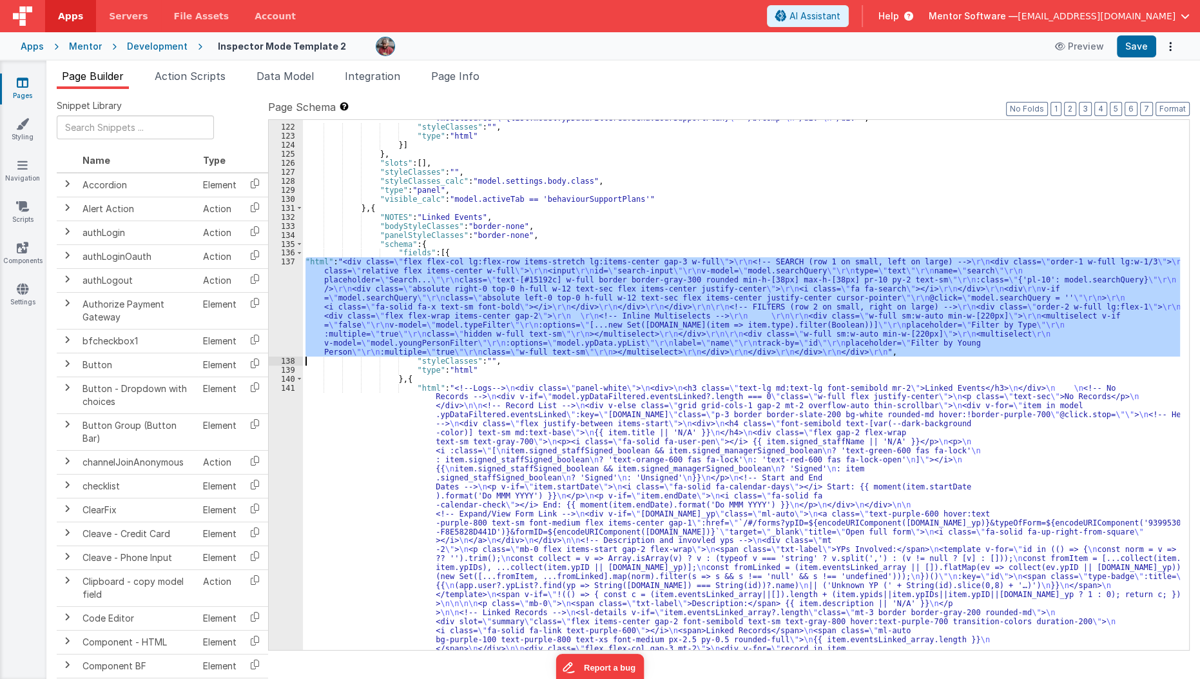
click at [278, 319] on div "137" at bounding box center [286, 306] width 34 height 99
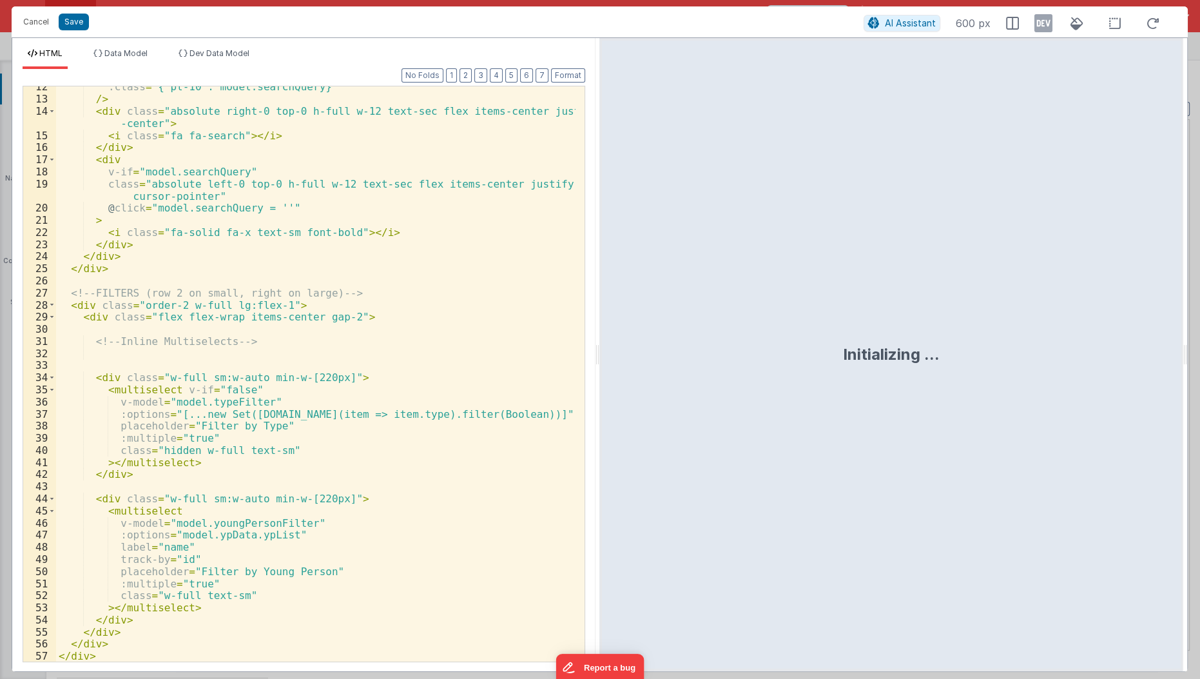
scroll to position [153, 0]
click at [173, 388] on div ":class = "{'pl-10': model.searchQuery}" /> < div class = "absolute right-0 top-…" at bounding box center [316, 378] width 521 height 601
paste textarea
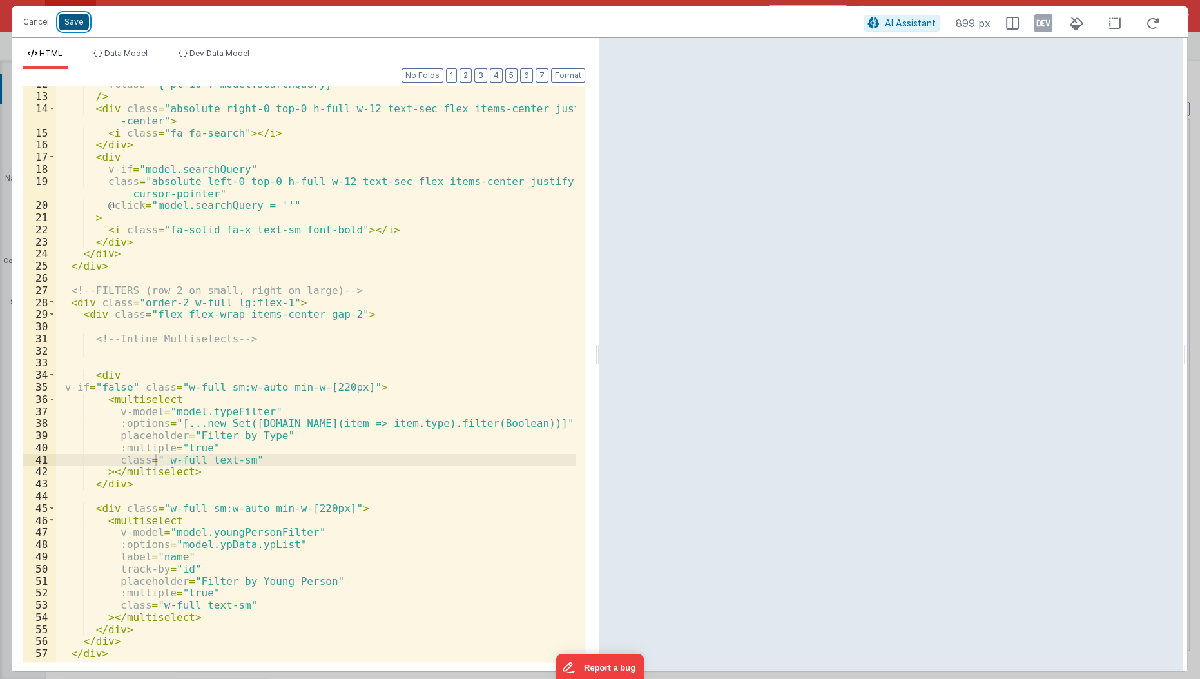
click at [81, 19] on button "Save" at bounding box center [74, 22] width 30 height 17
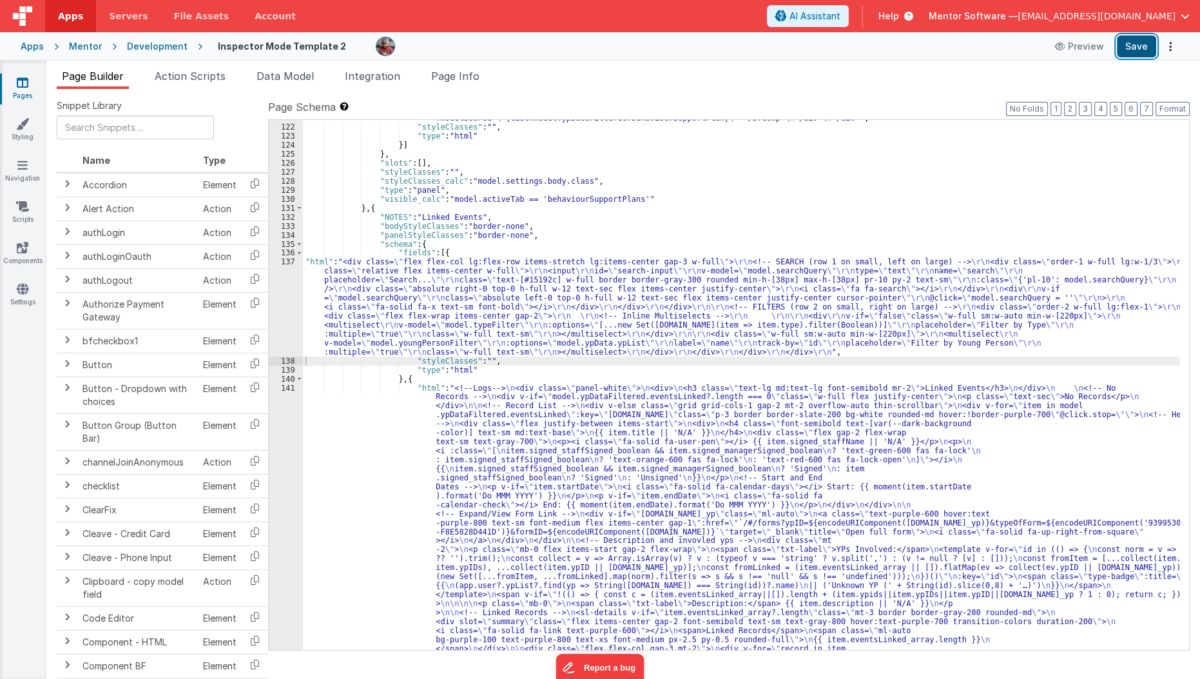
click at [1128, 48] on button "Save" at bounding box center [1136, 46] width 39 height 22
